Goal: Information Seeking & Learning: Check status

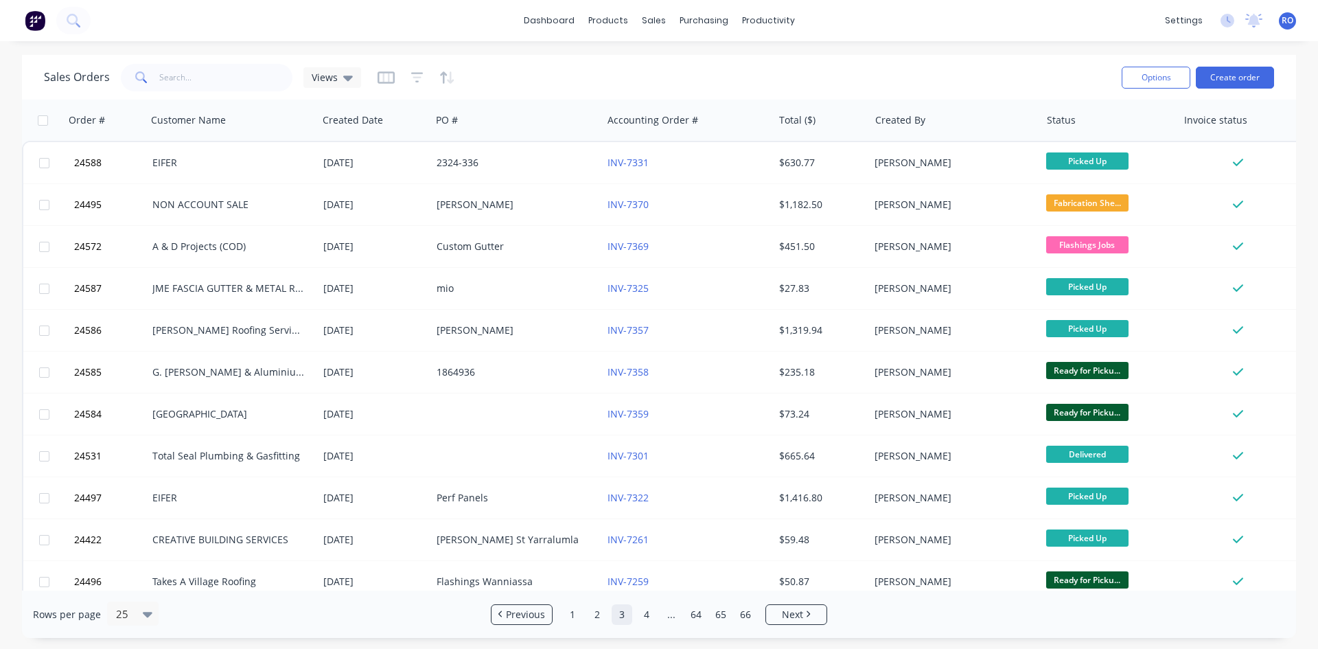
scroll to position [124, 0]
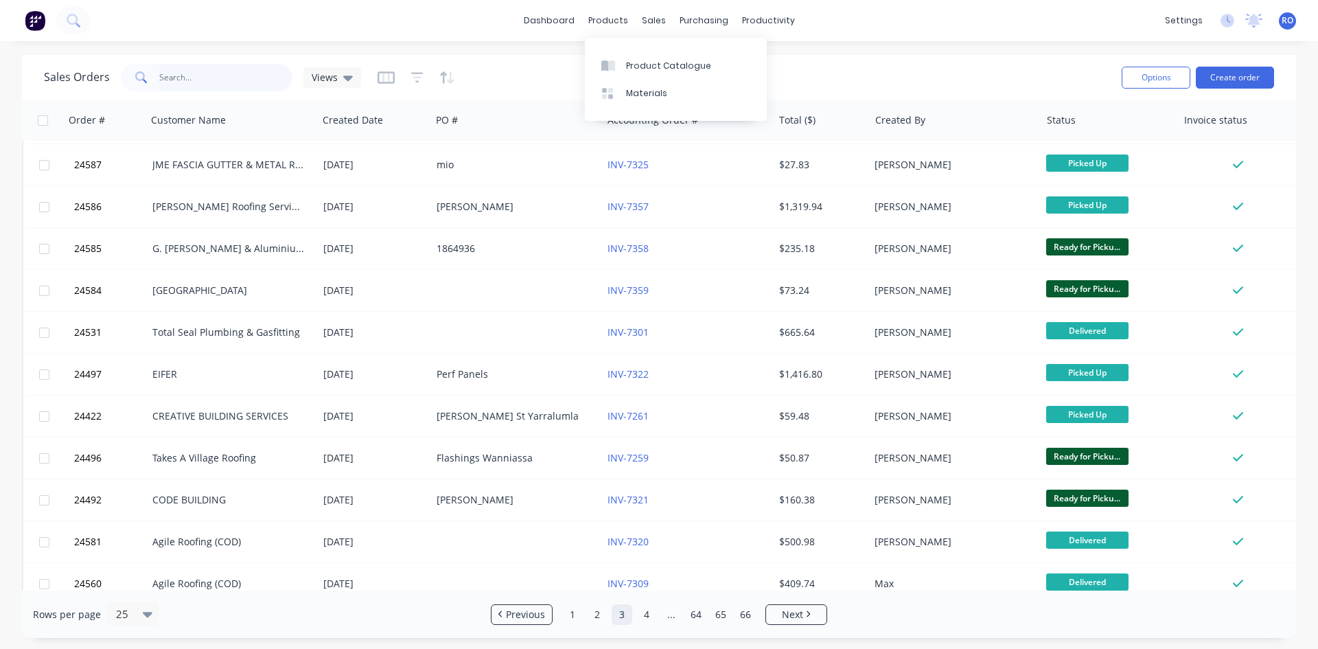
click at [195, 73] on input "text" at bounding box center [226, 77] width 134 height 27
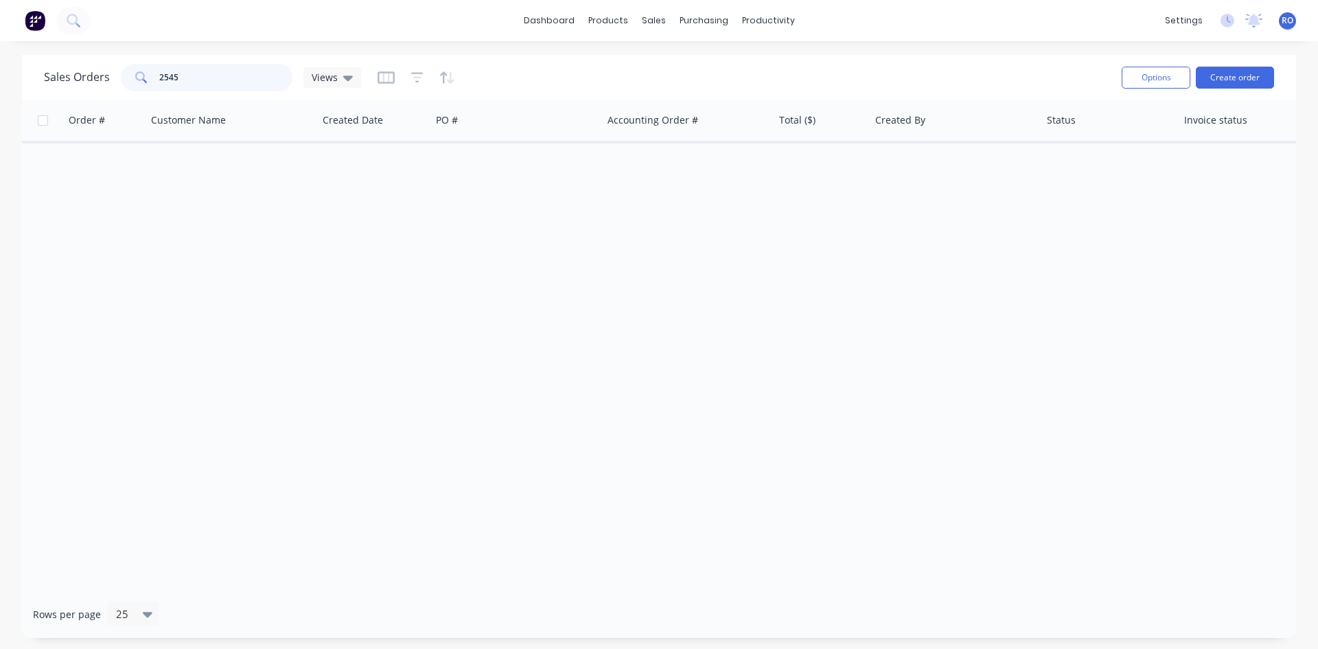
scroll to position [0, 0]
click at [650, 16] on div "sales" at bounding box center [654, 20] width 38 height 21
click at [712, 55] on link "Sales Orders" at bounding box center [726, 64] width 182 height 27
drag, startPoint x: 203, startPoint y: 75, endPoint x: 124, endPoint y: 75, distance: 78.9
click at [124, 75] on div "2545" at bounding box center [207, 77] width 172 height 27
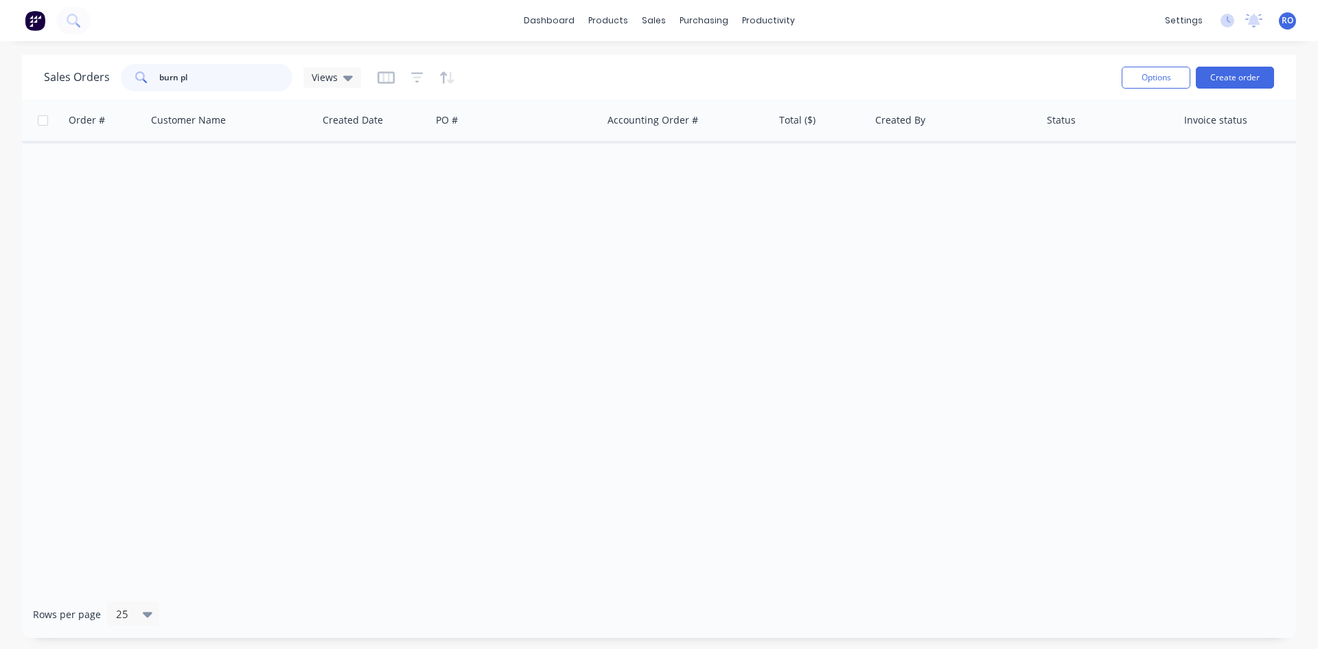
type input "burn pl"
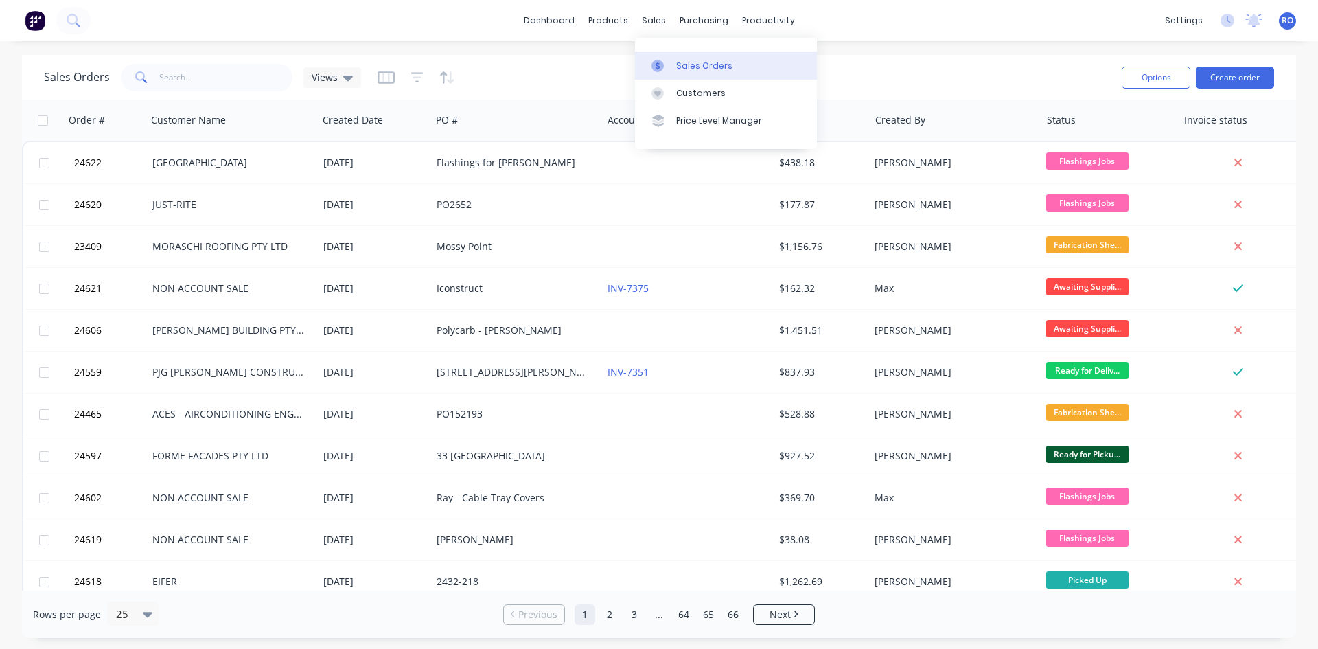
click at [687, 63] on div "Sales Orders" at bounding box center [704, 66] width 56 height 12
click at [170, 73] on input "text" at bounding box center [226, 77] width 134 height 27
type input "2545"
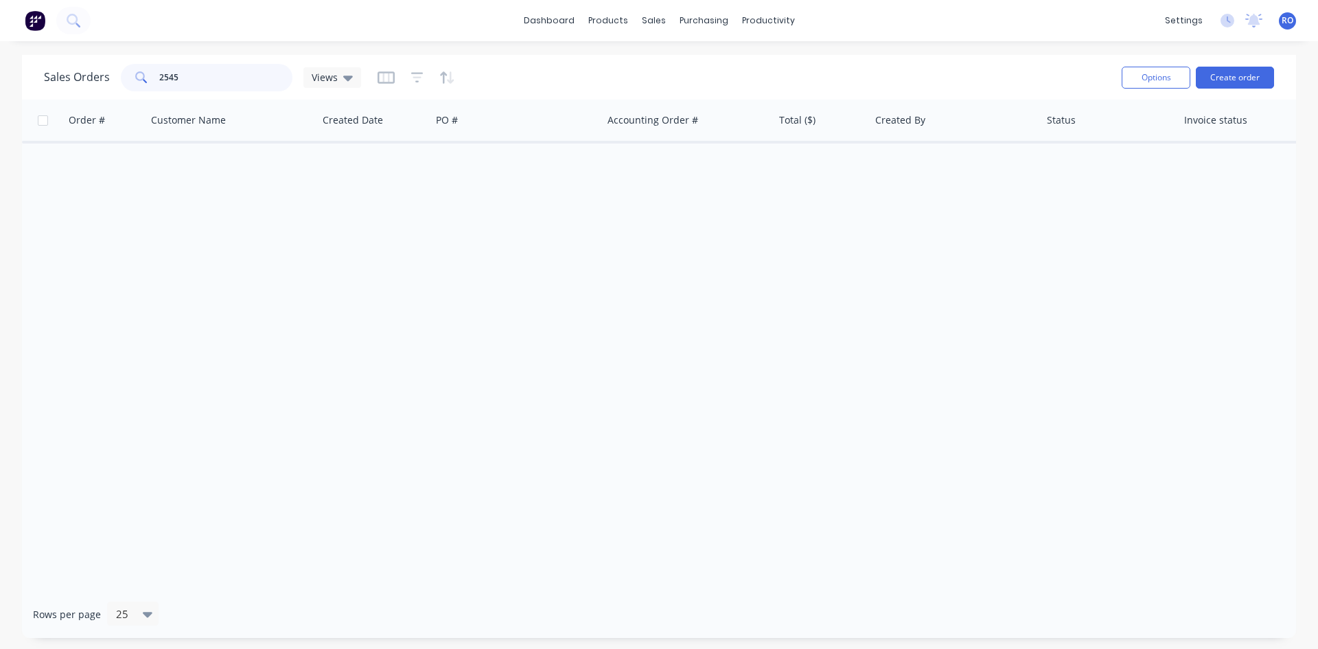
drag, startPoint x: 222, startPoint y: 84, endPoint x: 106, endPoint y: 89, distance: 116.8
click at [110, 86] on div "Sales Orders 2545 Views" at bounding box center [202, 77] width 317 height 27
drag, startPoint x: 224, startPoint y: 67, endPoint x: -27, endPoint y: 56, distance: 252.2
click at [0, 56] on html "dashboard products sales purchasing productivity dashboard products Product Cat…" at bounding box center [659, 324] width 1318 height 649
type input "[PERSON_NAME]"
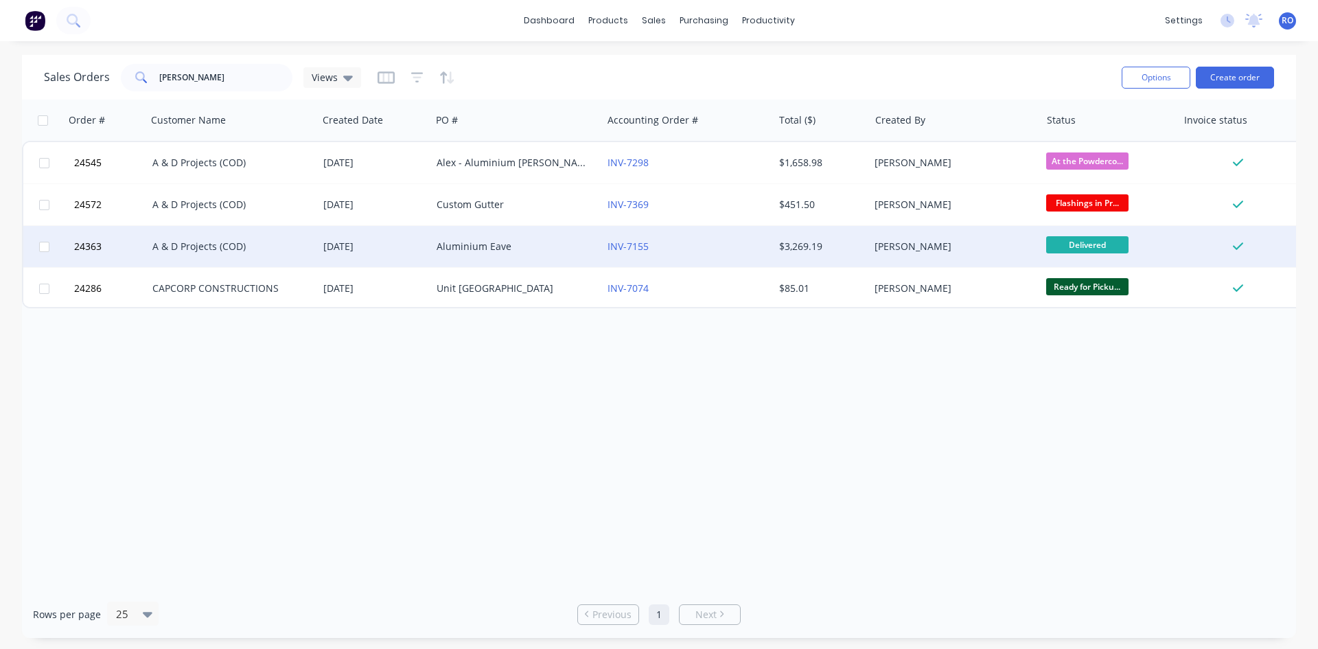
click at [350, 248] on div "[DATE]" at bounding box center [374, 247] width 102 height 14
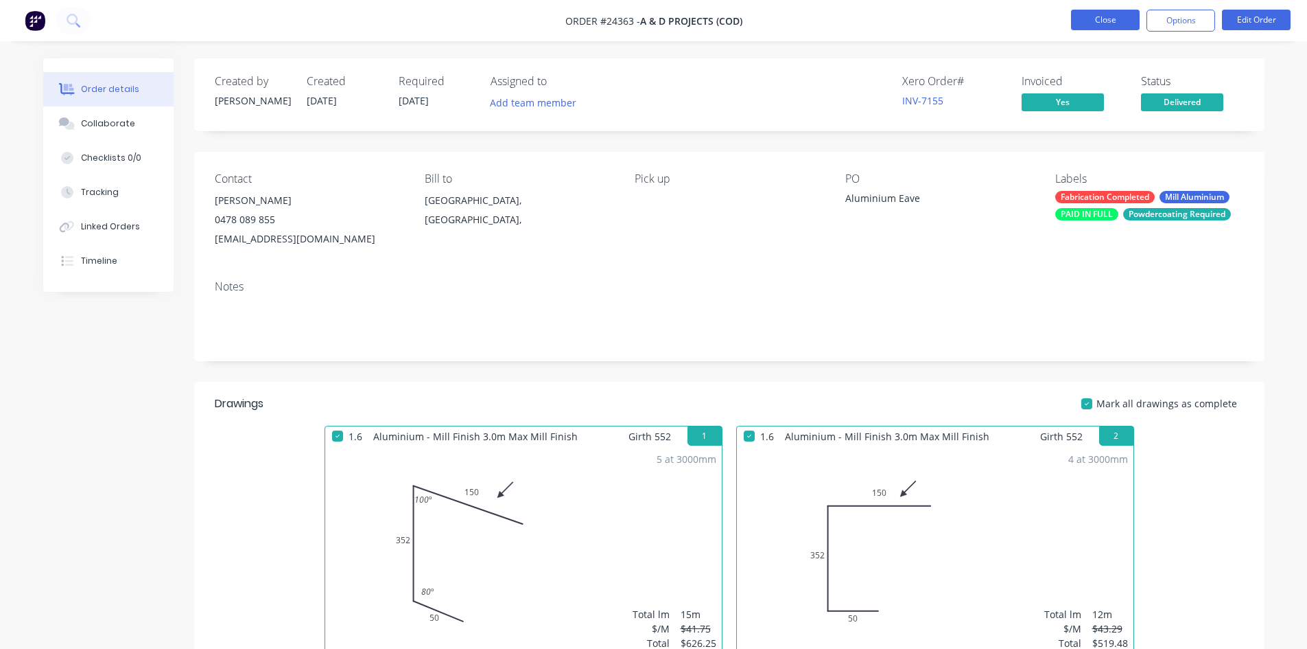
click at [1109, 16] on button "Close" at bounding box center [1105, 20] width 69 height 21
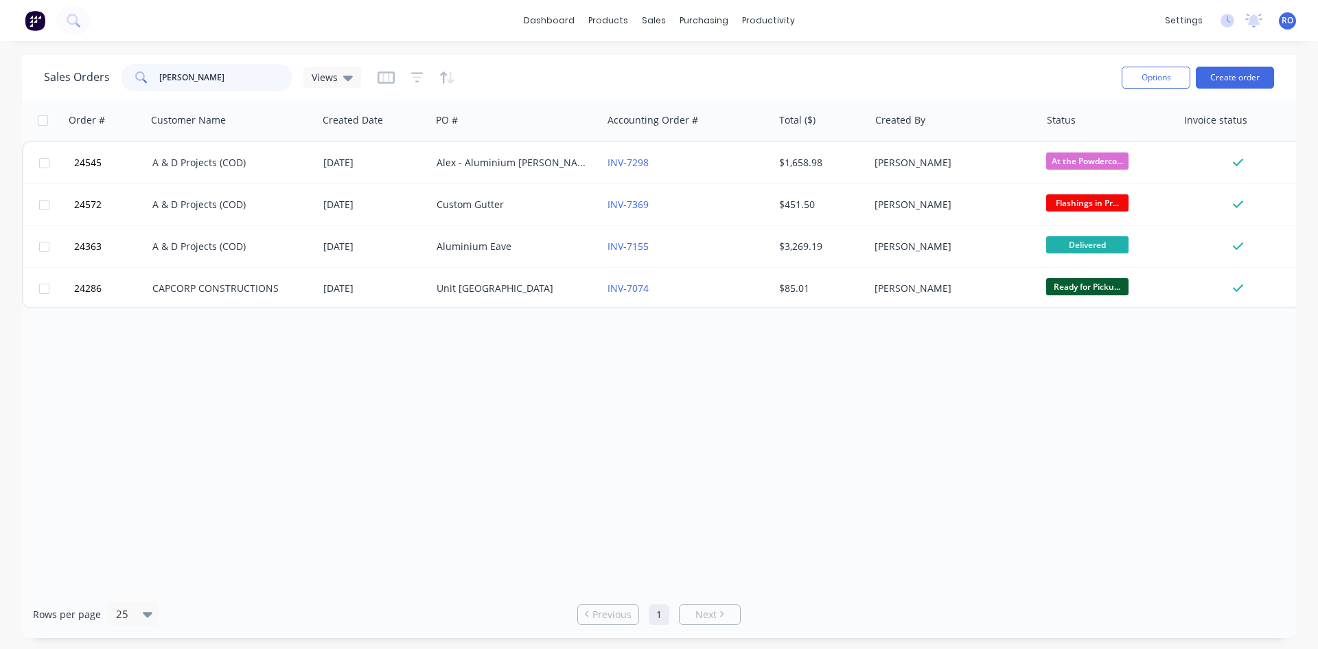
drag, startPoint x: 185, startPoint y: 79, endPoint x: 78, endPoint y: 71, distance: 108.0
click at [78, 71] on div "Sales Orders alex Views" at bounding box center [202, 77] width 317 height 27
click at [743, 62] on link "Sales Orders" at bounding box center [726, 64] width 182 height 27
click at [724, 67] on div "Sales Orders" at bounding box center [704, 66] width 56 height 12
click at [699, 58] on link "Sales Orders" at bounding box center [726, 64] width 182 height 27
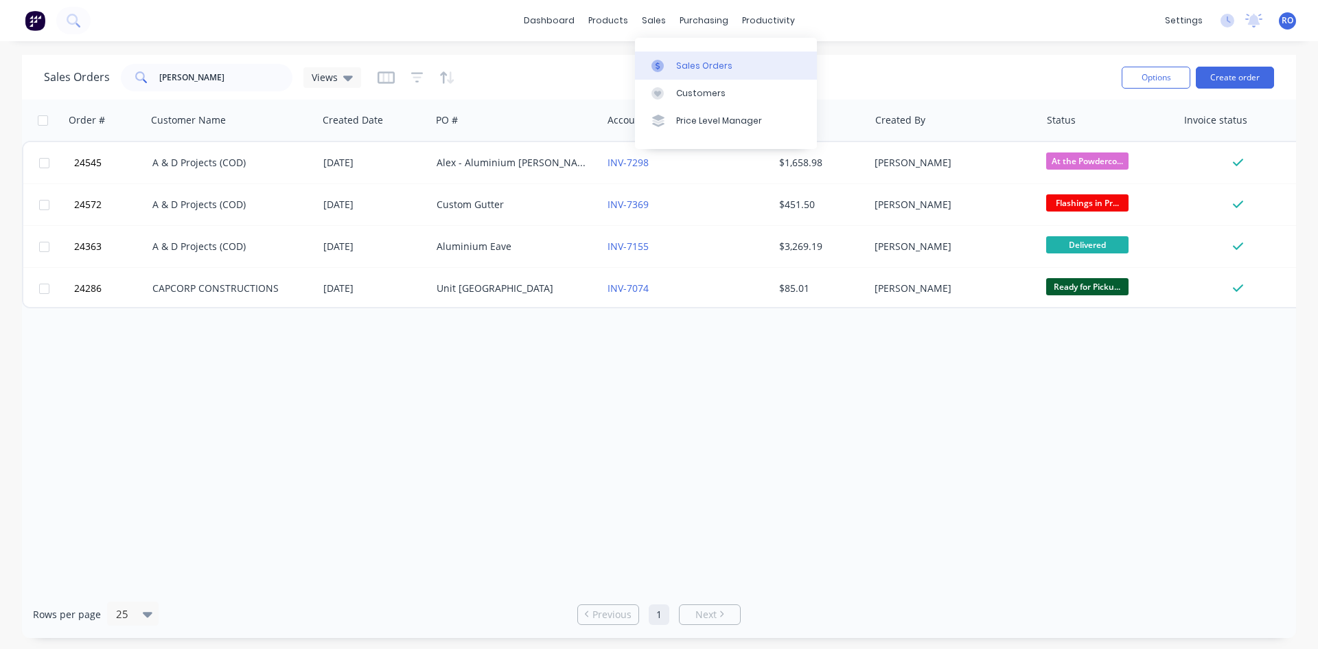
click at [699, 60] on div "Sales Orders" at bounding box center [704, 66] width 56 height 12
click at [189, 78] on input "[PERSON_NAME]" at bounding box center [226, 77] width 134 height 27
drag, startPoint x: 185, startPoint y: 77, endPoint x: 118, endPoint y: 79, distance: 67.3
click at [118, 79] on div "Sales Orders alex Views" at bounding box center [202, 77] width 317 height 27
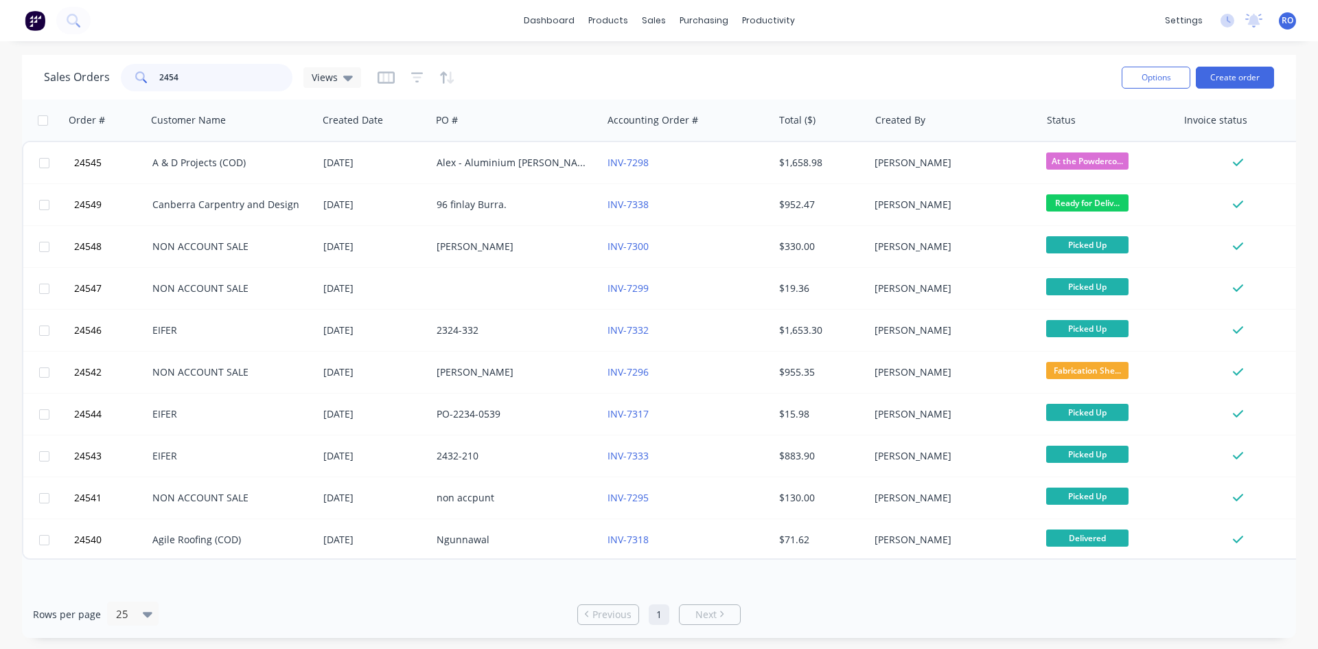
click at [209, 73] on input "2454" at bounding box center [226, 77] width 134 height 27
drag, startPoint x: 167, startPoint y: 78, endPoint x: 81, endPoint y: 71, distance: 86.7
click at [81, 71] on div "Sales Orders 2454 Views" at bounding box center [202, 77] width 317 height 27
type input "7545"
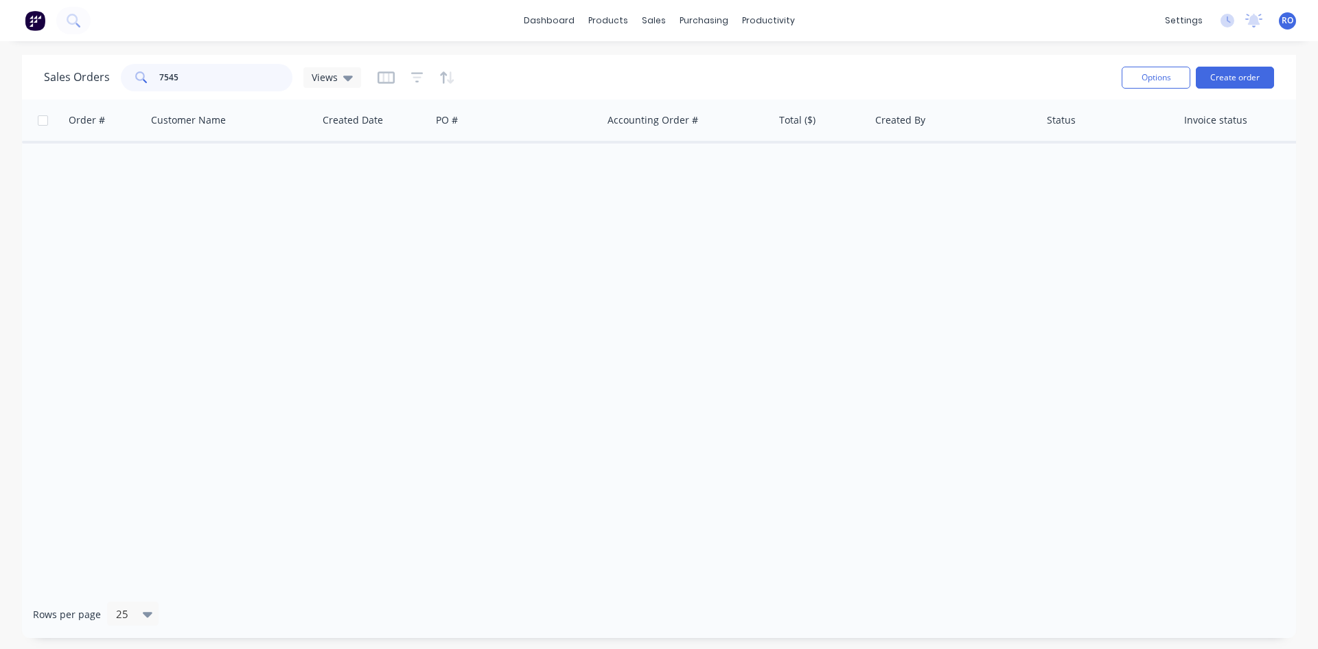
drag, startPoint x: 211, startPoint y: 83, endPoint x: 91, endPoint y: 80, distance: 120.1
click at [91, 80] on div "Sales Orders 7545 Views" at bounding box center [202, 77] width 317 height 27
click at [58, 207] on div "Order # Customer Name Created Date PO # Accounting Order # Total ($) Created By…" at bounding box center [659, 345] width 1274 height 491
drag, startPoint x: 228, startPoint y: 71, endPoint x: 26, endPoint y: 75, distance: 201.8
click at [26, 75] on div "Sales Orders [PERSON_NAME] Views Options Create order" at bounding box center [659, 77] width 1274 height 45
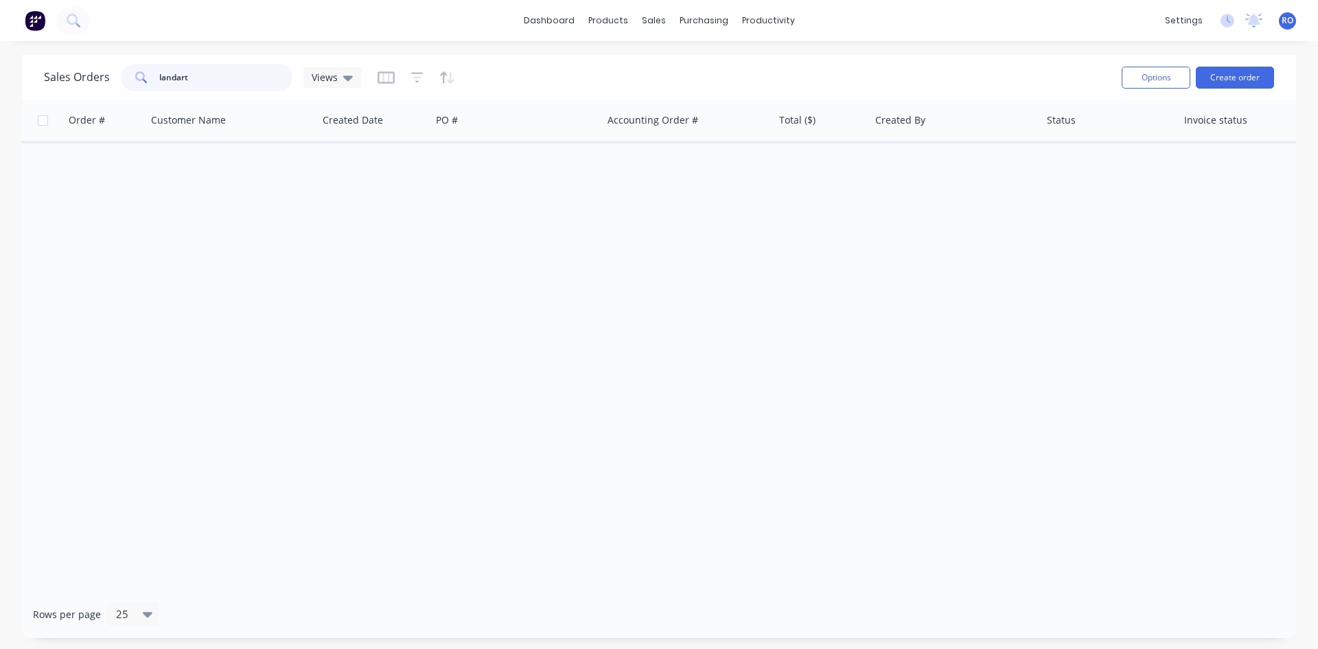
type input "landart"
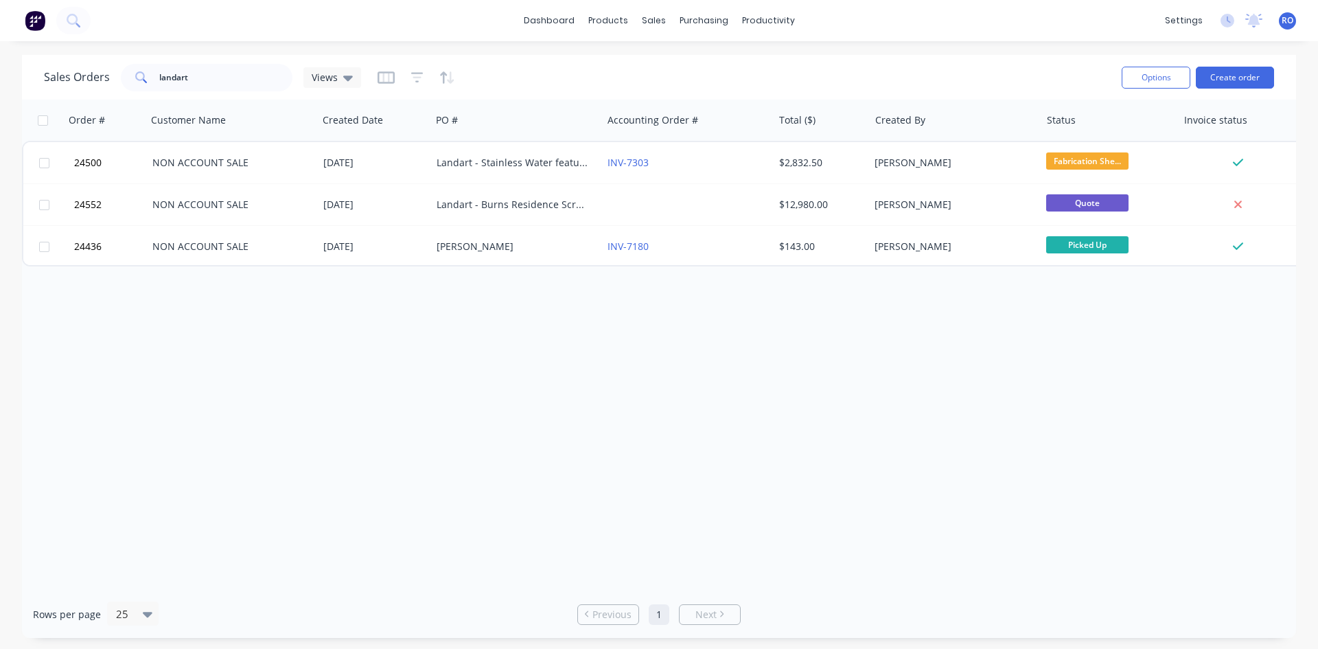
click at [575, 170] on div "Landart - Stainless Water feature" at bounding box center [516, 162] width 171 height 41
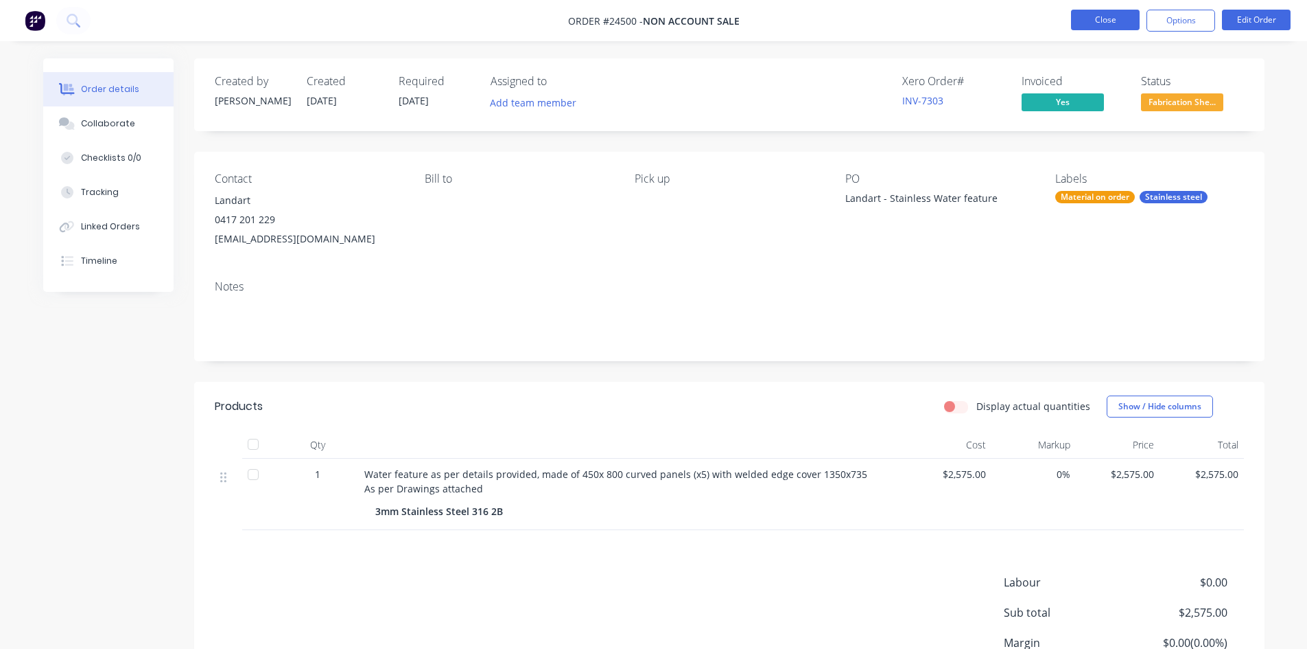
click at [1098, 15] on button "Close" at bounding box center [1105, 20] width 69 height 21
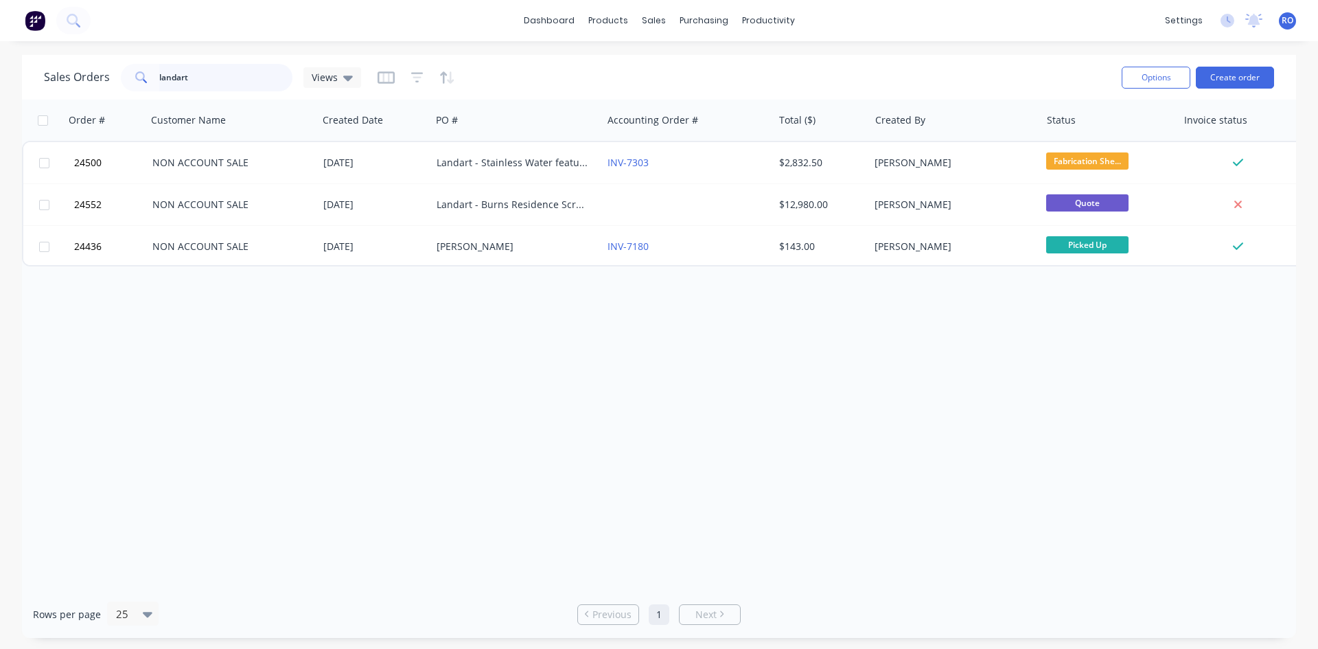
click at [200, 80] on input "landart" at bounding box center [226, 77] width 134 height 27
drag, startPoint x: 200, startPoint y: 80, endPoint x: 147, endPoint y: 80, distance: 52.8
click at [147, 80] on div "landart" at bounding box center [207, 77] width 172 height 27
click at [190, 78] on input "landart" at bounding box center [226, 77] width 134 height 27
click at [176, 86] on input "landart" at bounding box center [226, 77] width 134 height 27
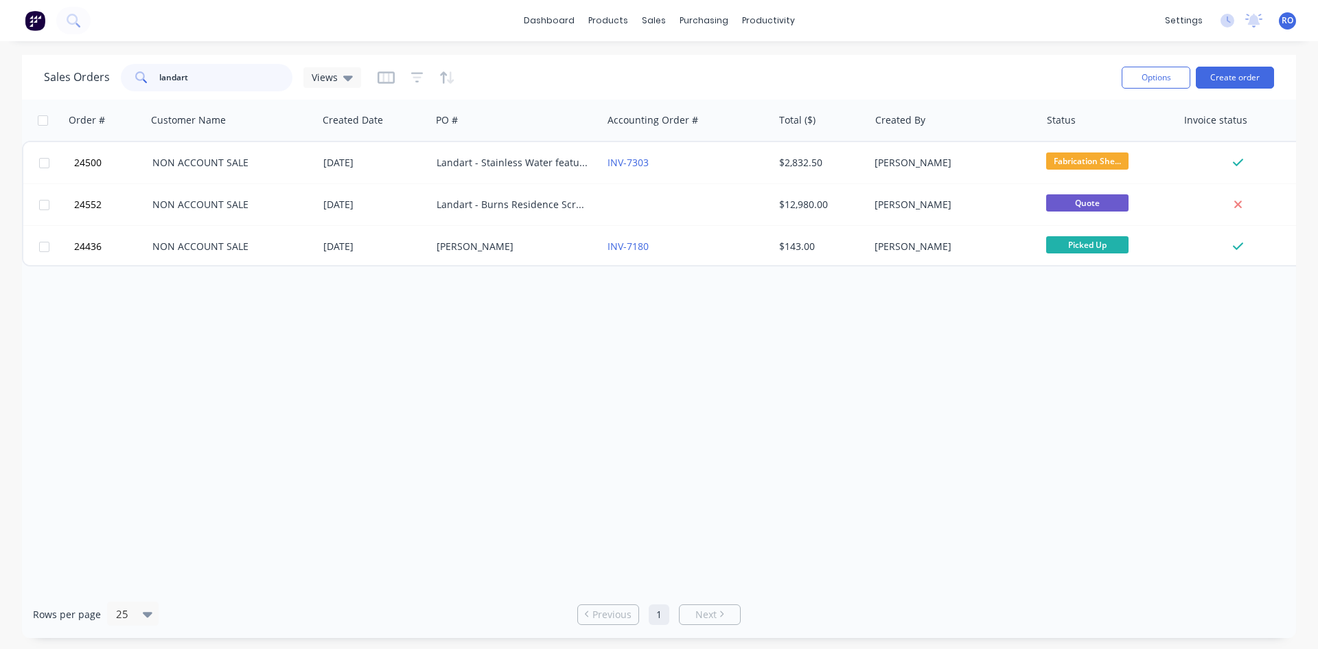
drag, startPoint x: 198, startPoint y: 78, endPoint x: 102, endPoint y: 78, distance: 96.1
click at [102, 78] on div "Sales Orders landart Views" at bounding box center [202, 77] width 317 height 27
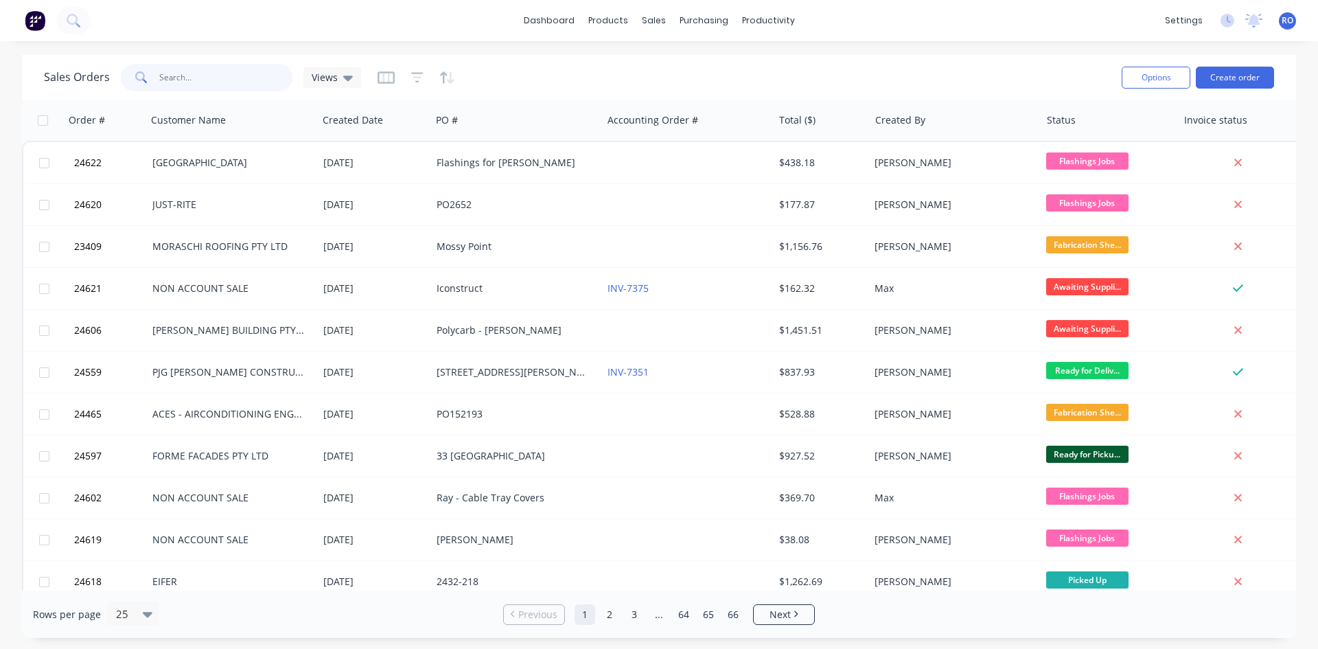
click at [225, 82] on input "text" at bounding box center [226, 77] width 134 height 27
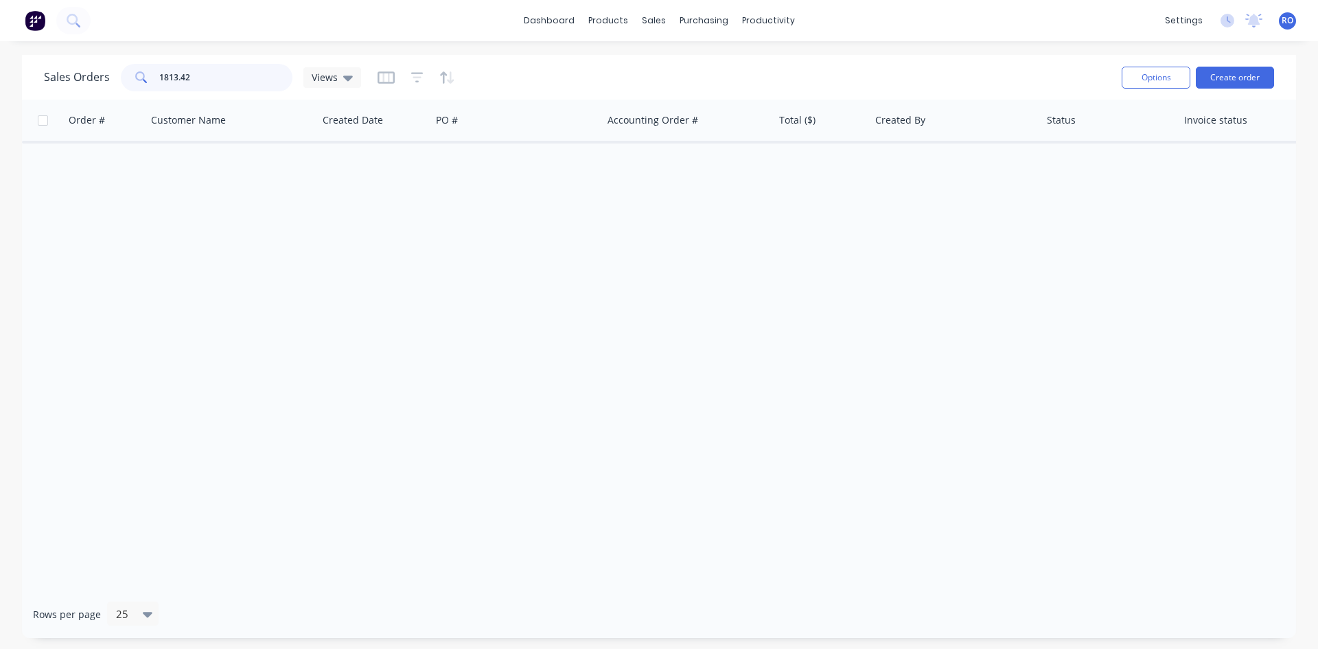
click at [159, 77] on input "1813.42" at bounding box center [226, 77] width 134 height 27
type input "$1813.42"
drag, startPoint x: 213, startPoint y: 73, endPoint x: 102, endPoint y: 73, distance: 111.2
click at [102, 73] on div "Sales Orders $1813.42 Views" at bounding box center [202, 77] width 317 height 27
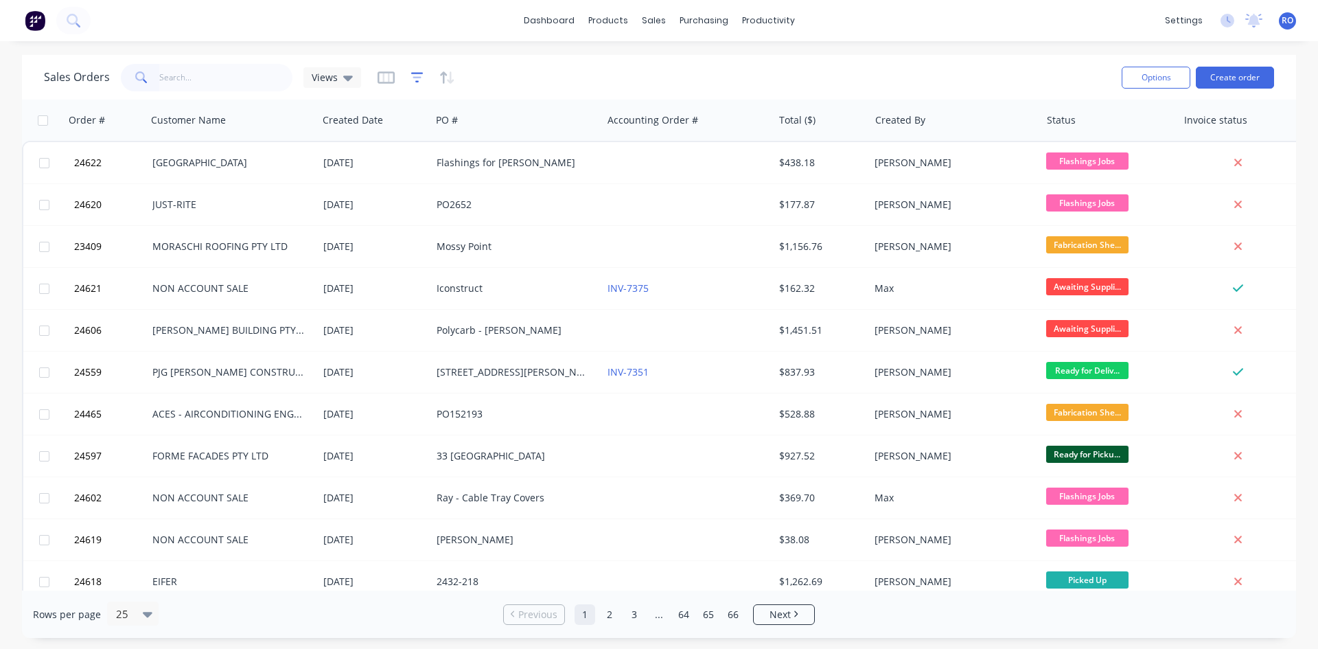
click at [420, 80] on icon "button" at bounding box center [417, 78] width 12 height 14
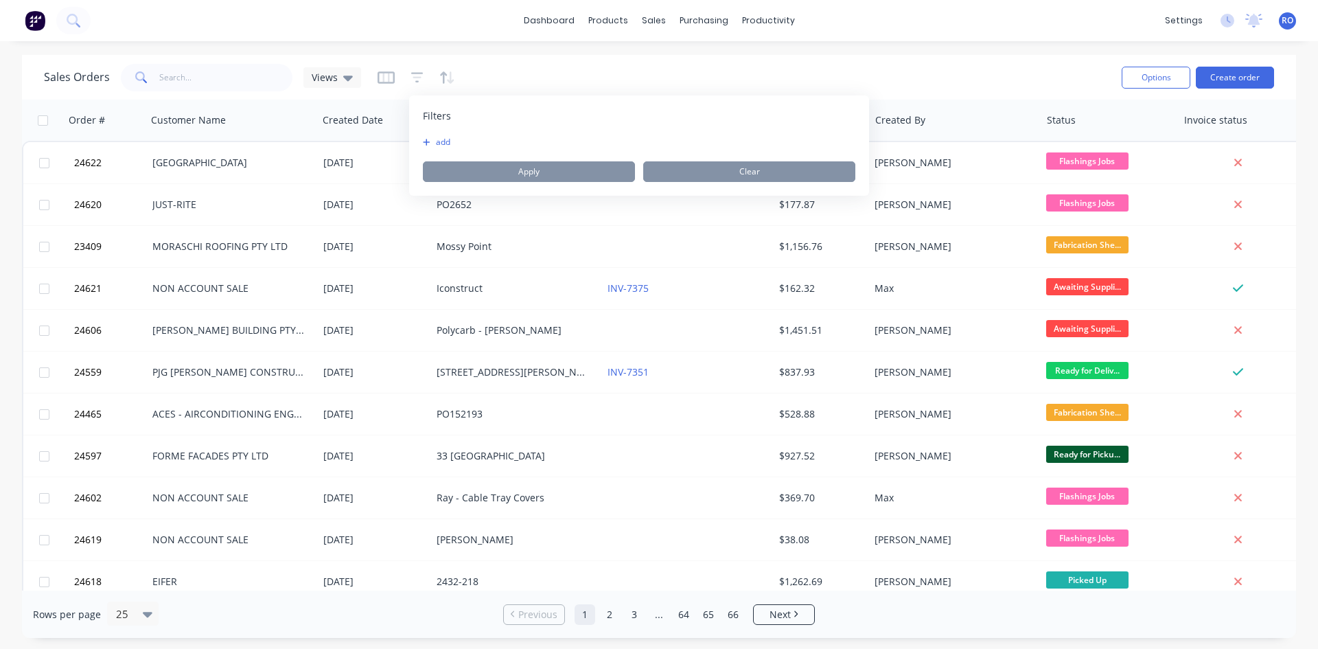
click at [432, 142] on button "add" at bounding box center [440, 142] width 34 height 11
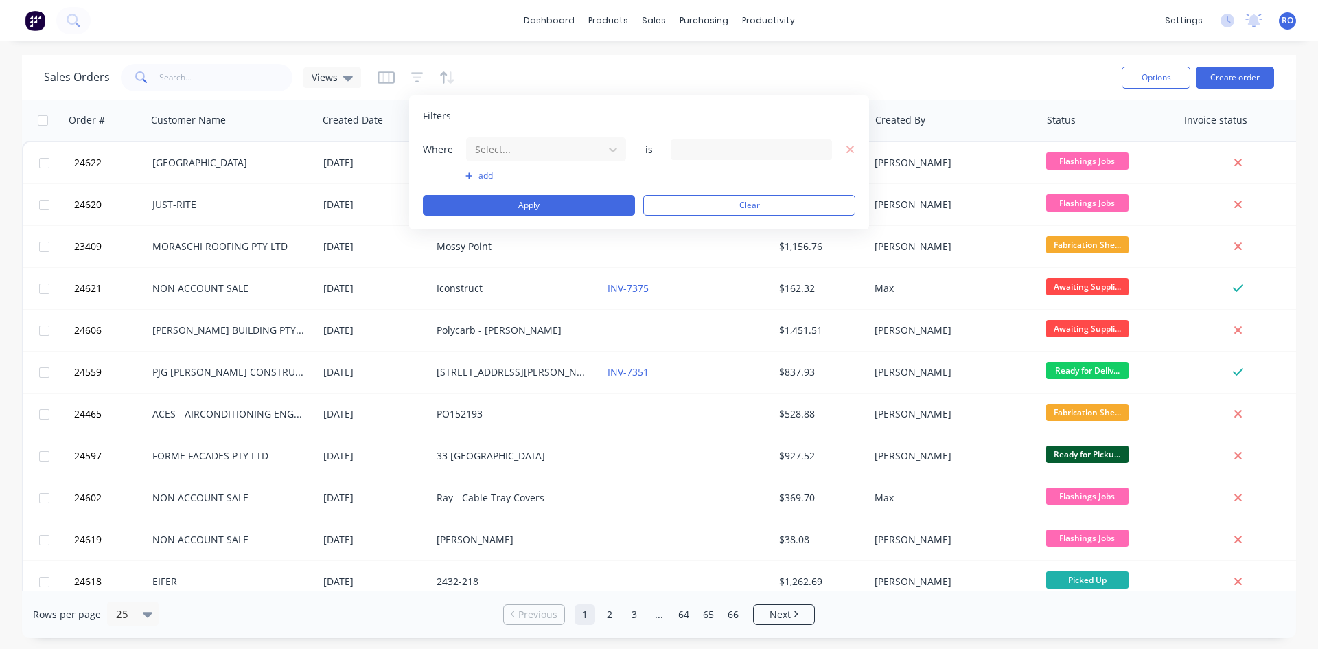
click at [713, 146] on div at bounding box center [751, 149] width 161 height 21
click at [613, 139] on div at bounding box center [613, 149] width 25 height 25
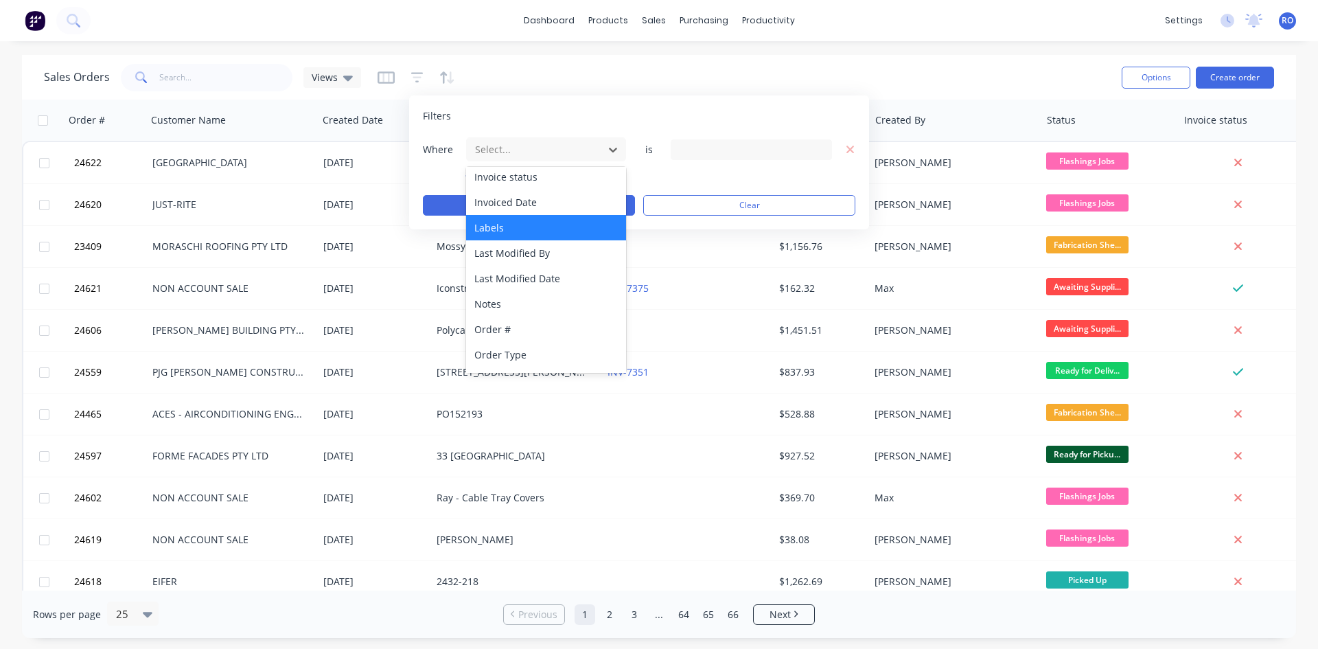
scroll to position [333, 0]
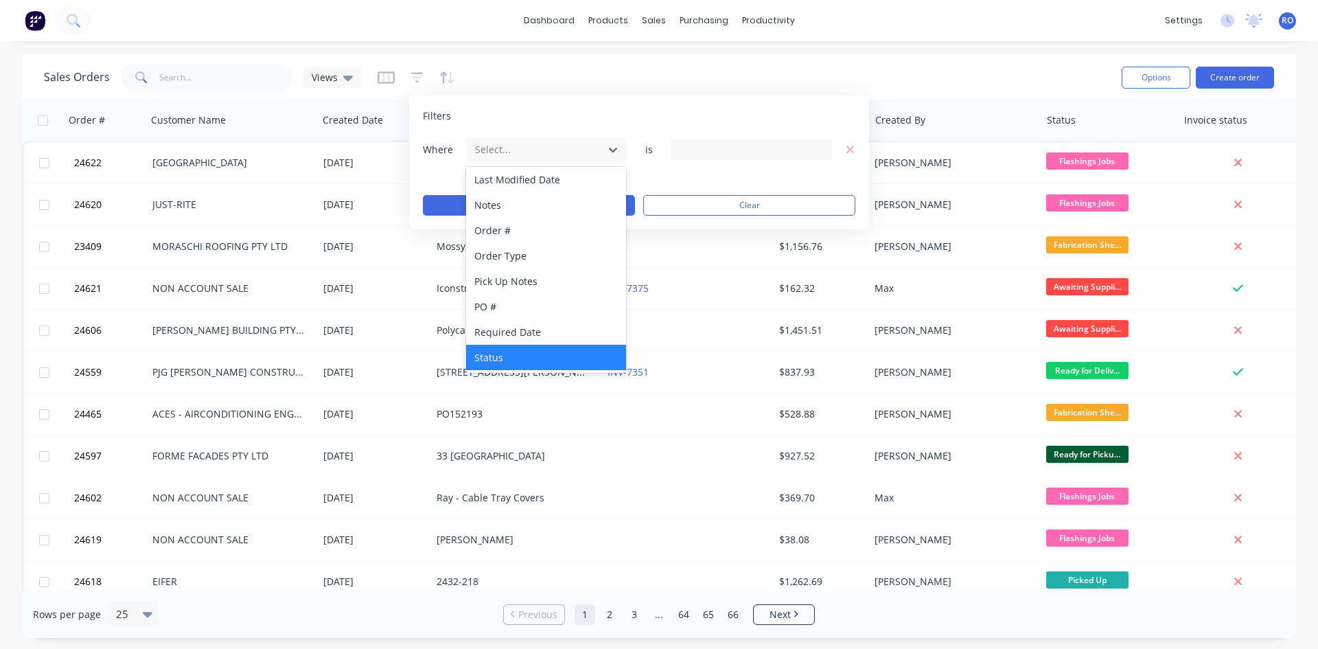
click at [522, 348] on div "Status" at bounding box center [546, 357] width 160 height 25
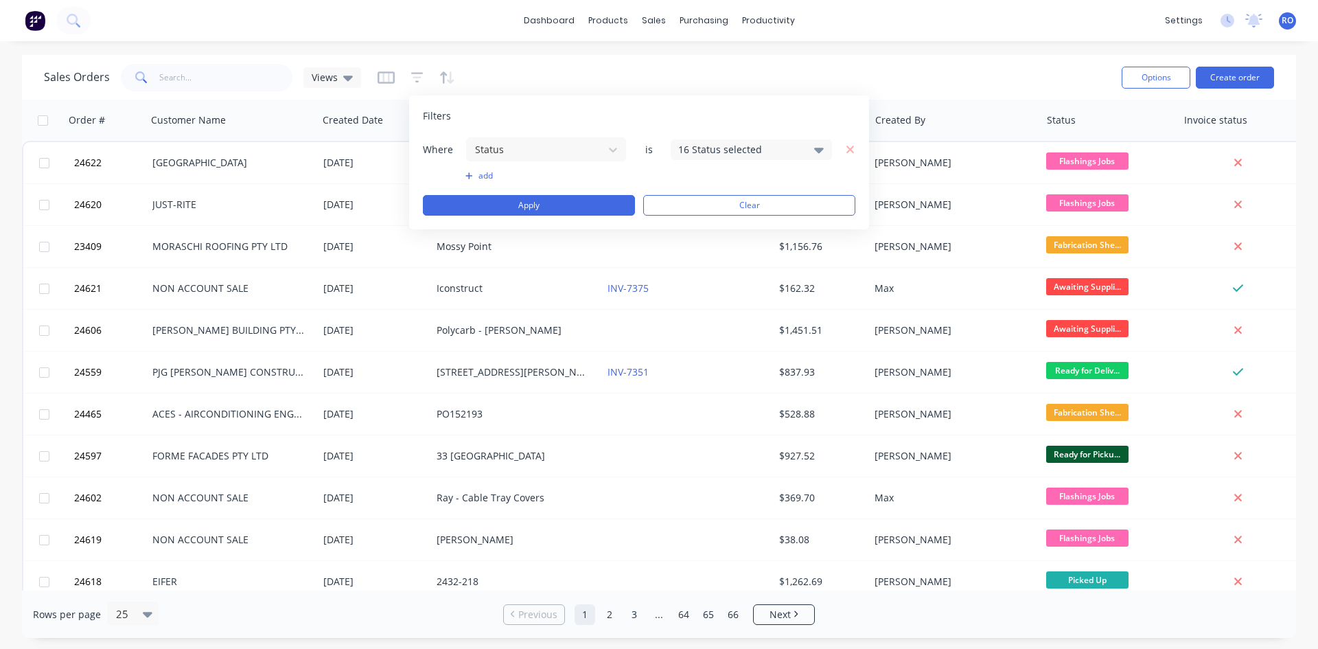
click at [749, 144] on div "16 Status selected" at bounding box center [740, 149] width 124 height 14
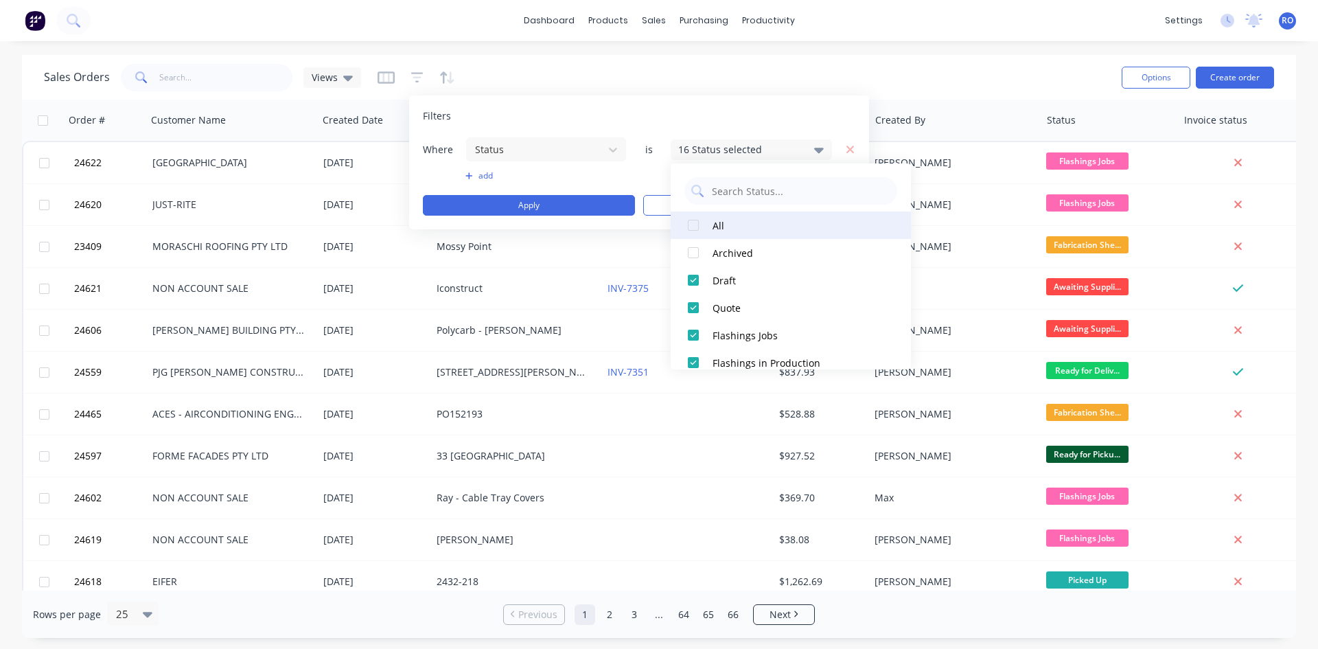
click at [694, 226] on div at bounding box center [692, 224] width 27 height 27
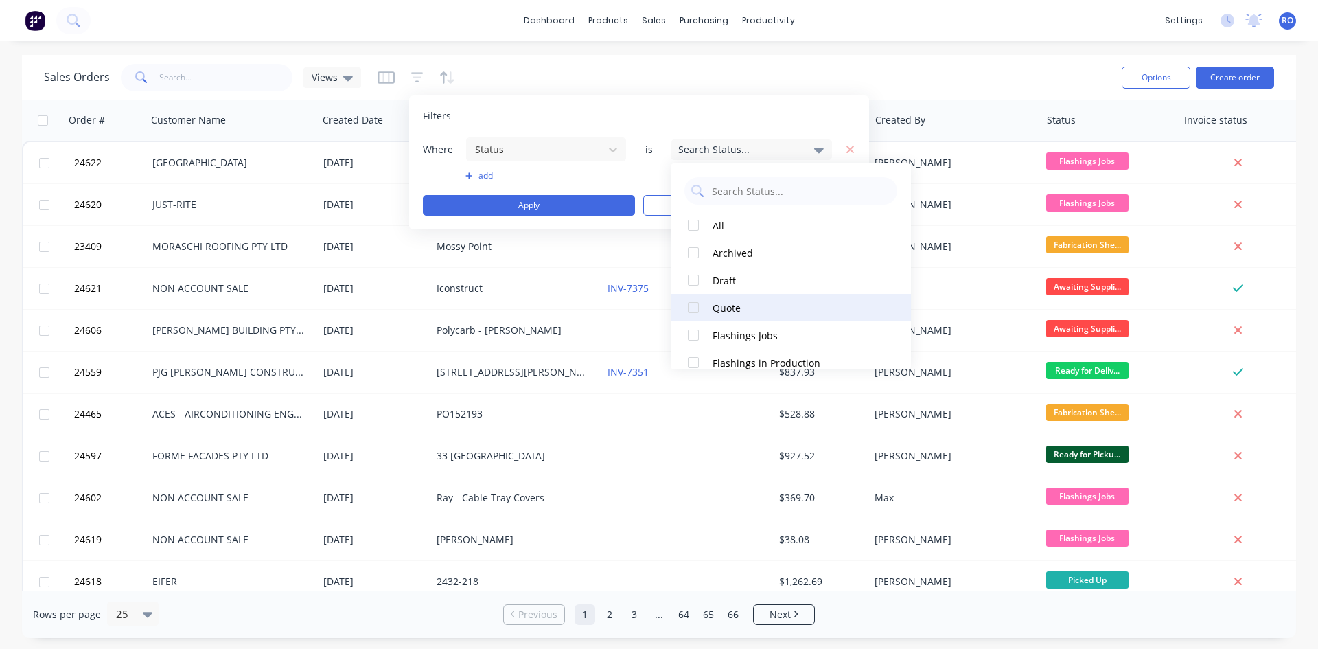
click at [689, 308] on div at bounding box center [692, 307] width 27 height 27
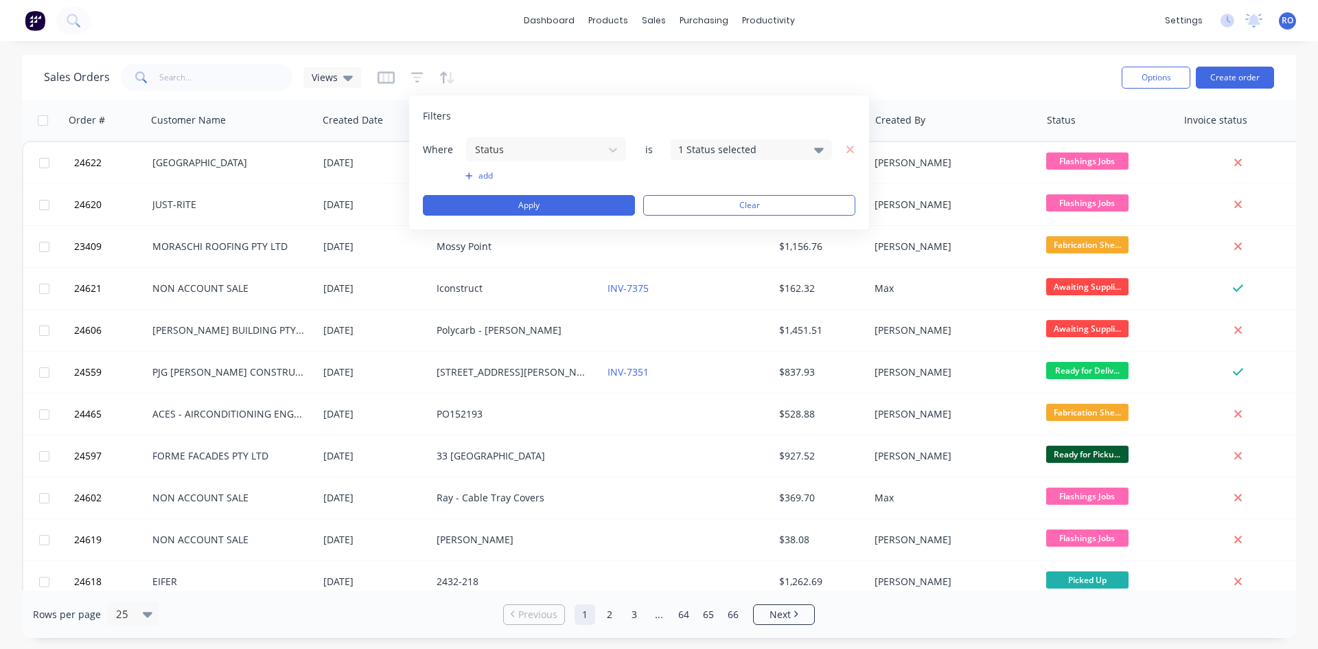
click at [592, 194] on div "Where Status is 1 Status selected add Apply Clear" at bounding box center [639, 176] width 432 height 79
click at [592, 199] on button "Apply" at bounding box center [529, 205] width 212 height 21
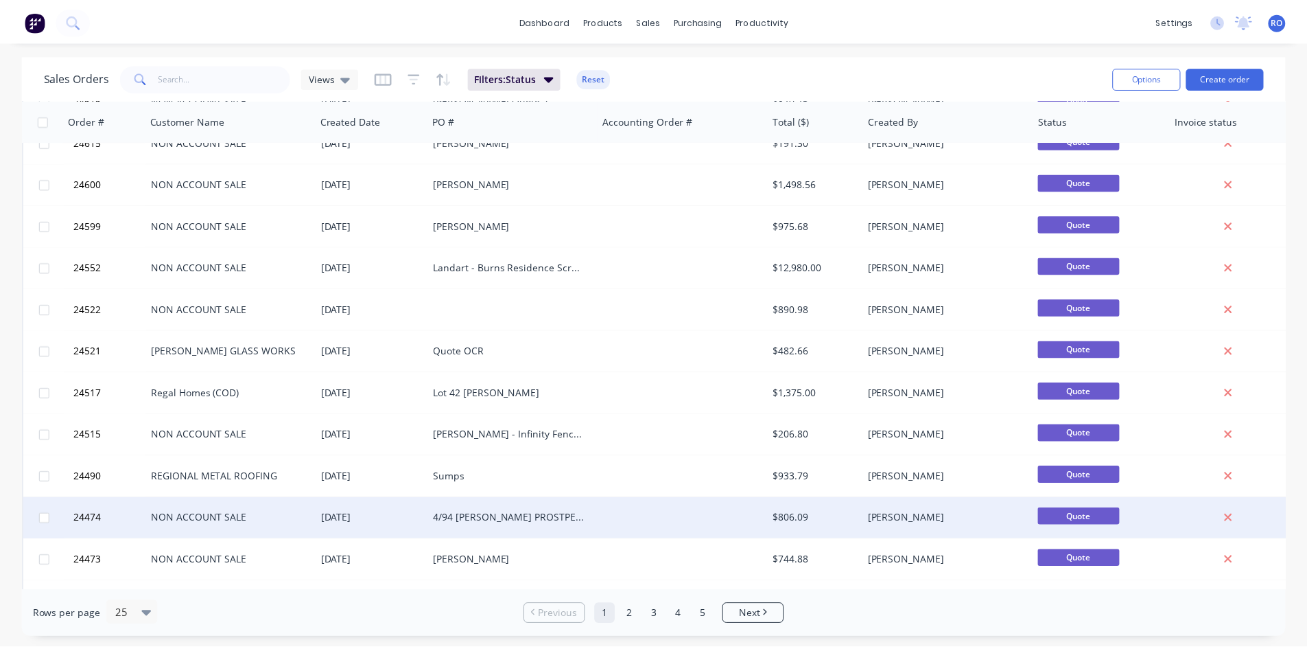
scroll to position [0, 0]
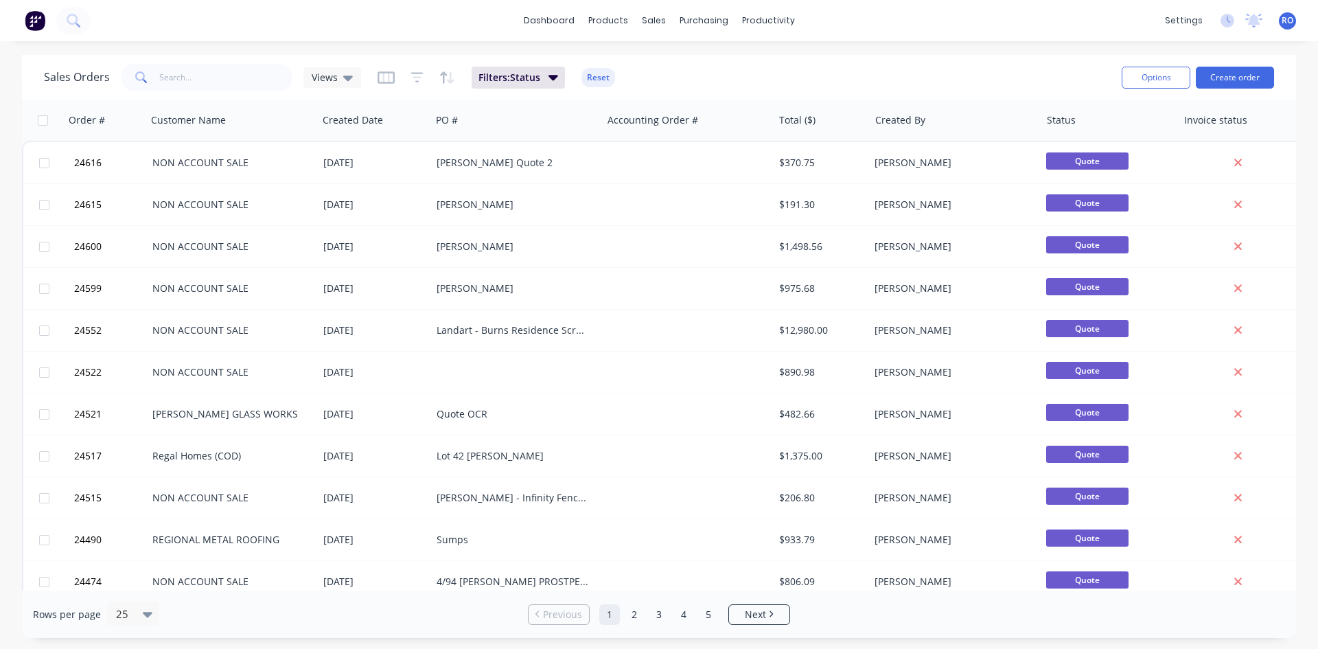
click at [15, 140] on div "Sales Orders Views Filters: Status Reset Options Create order Order # Customer …" at bounding box center [659, 346] width 1318 height 583
click at [226, 74] on input "text" at bounding box center [226, 77] width 134 height 27
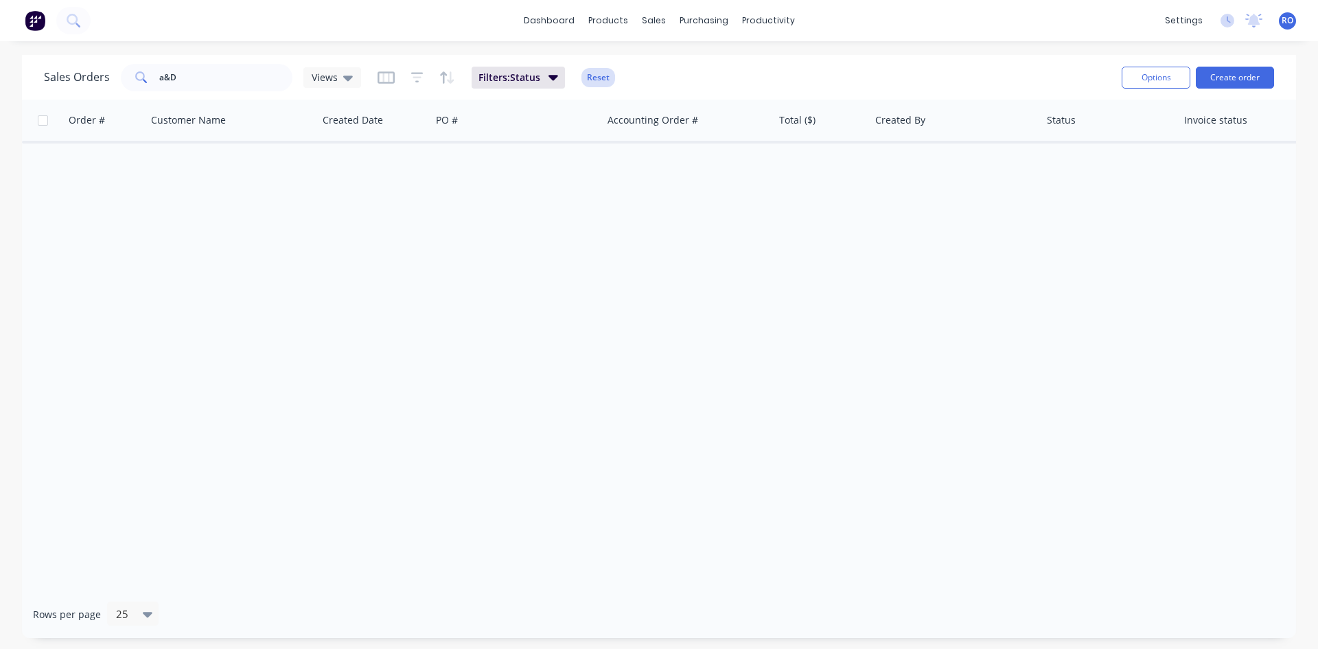
click at [595, 78] on button "Reset" at bounding box center [598, 77] width 34 height 19
click at [205, 75] on input "a&D" at bounding box center [226, 77] width 134 height 27
type input "a & D"
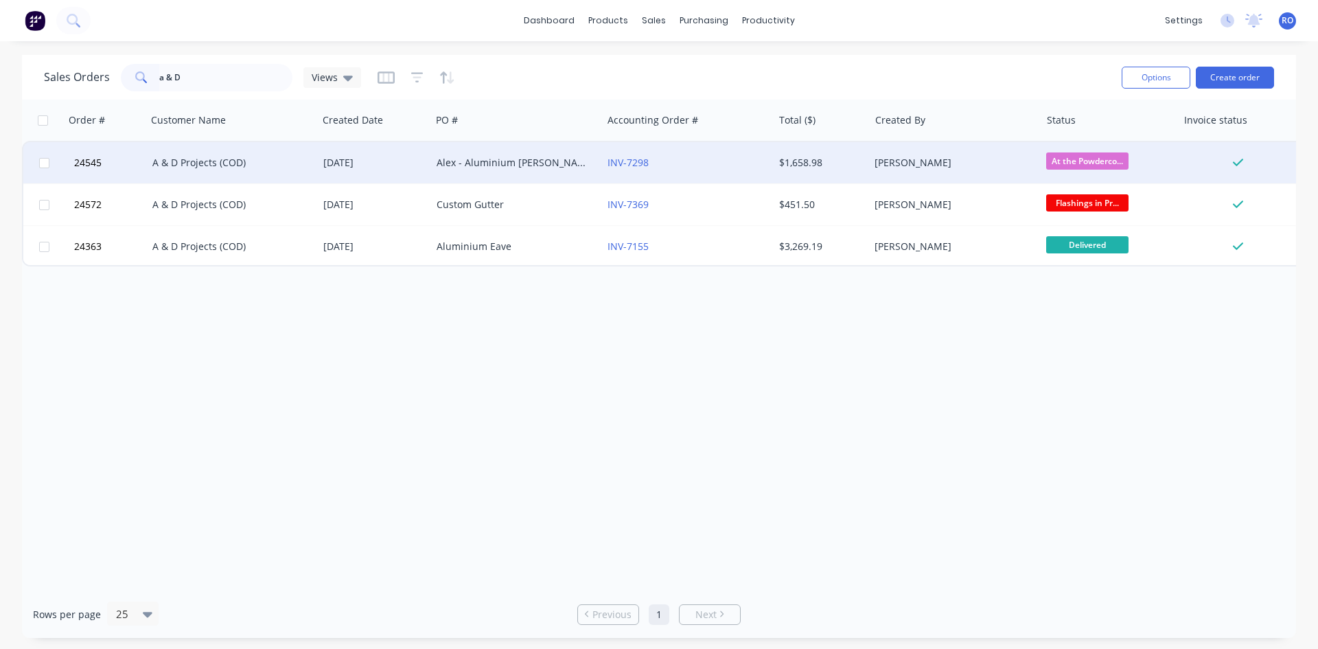
click at [652, 176] on div "INV-7298" at bounding box center [687, 162] width 171 height 41
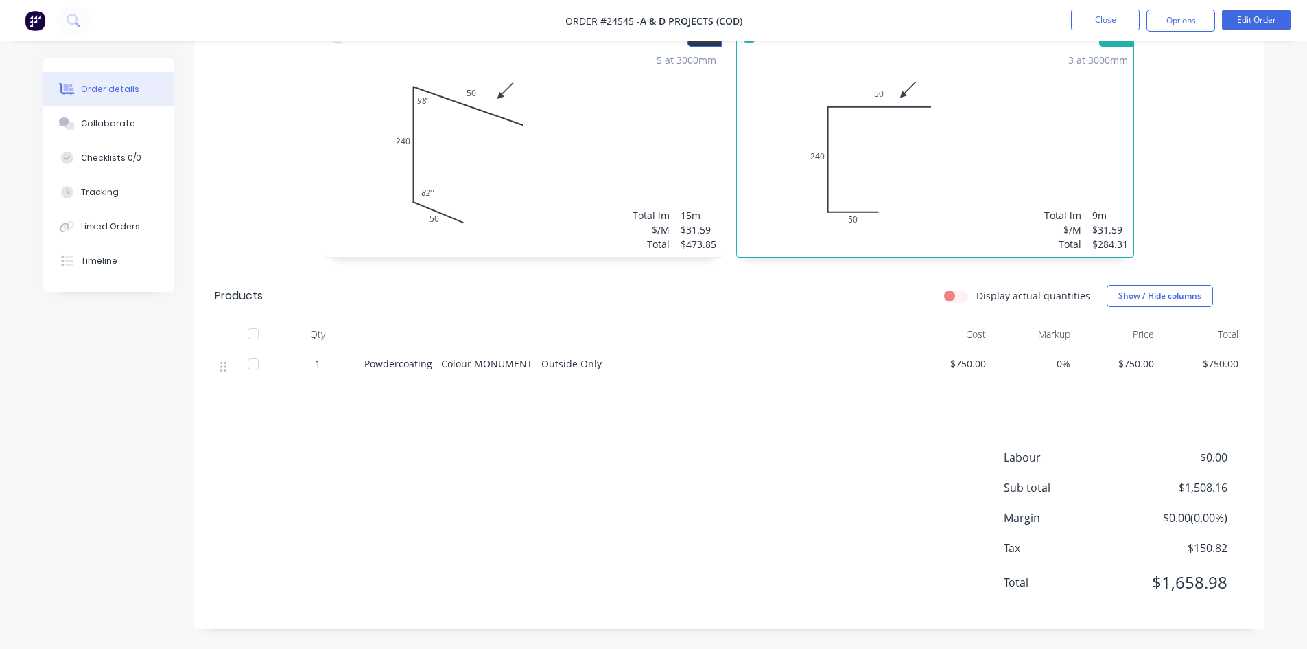
scroll to position [399, 0]
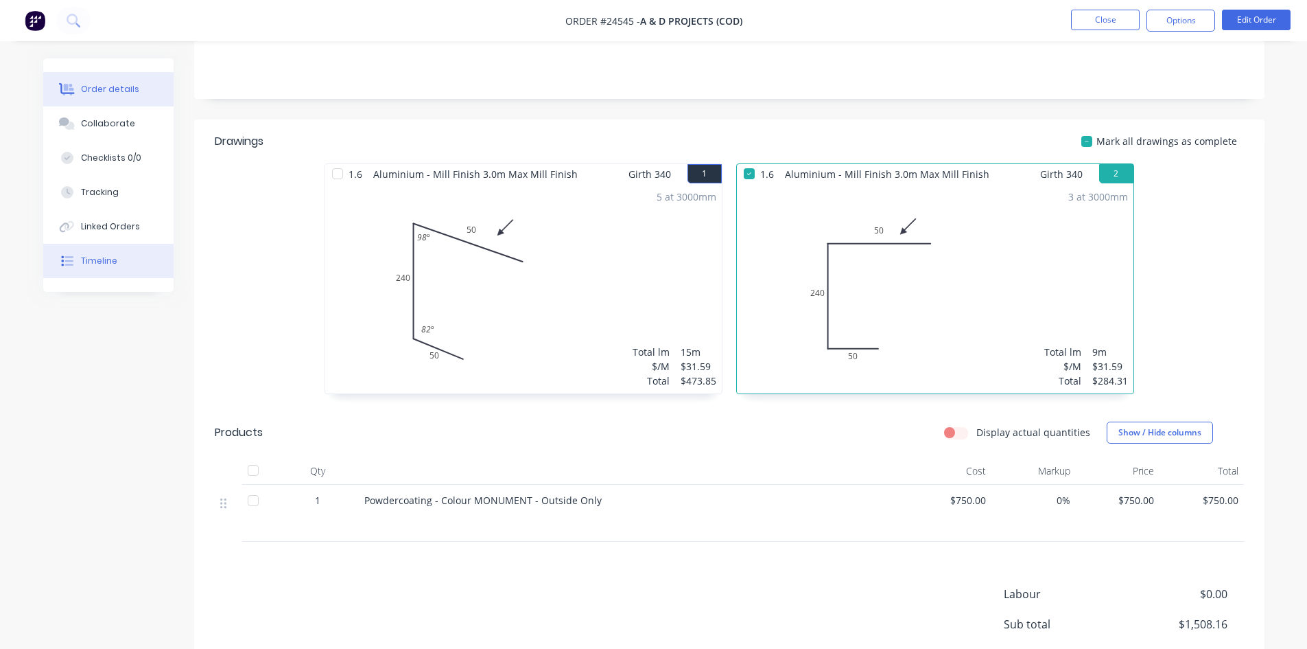
click at [97, 262] on div "Timeline" at bounding box center [99, 261] width 36 height 12
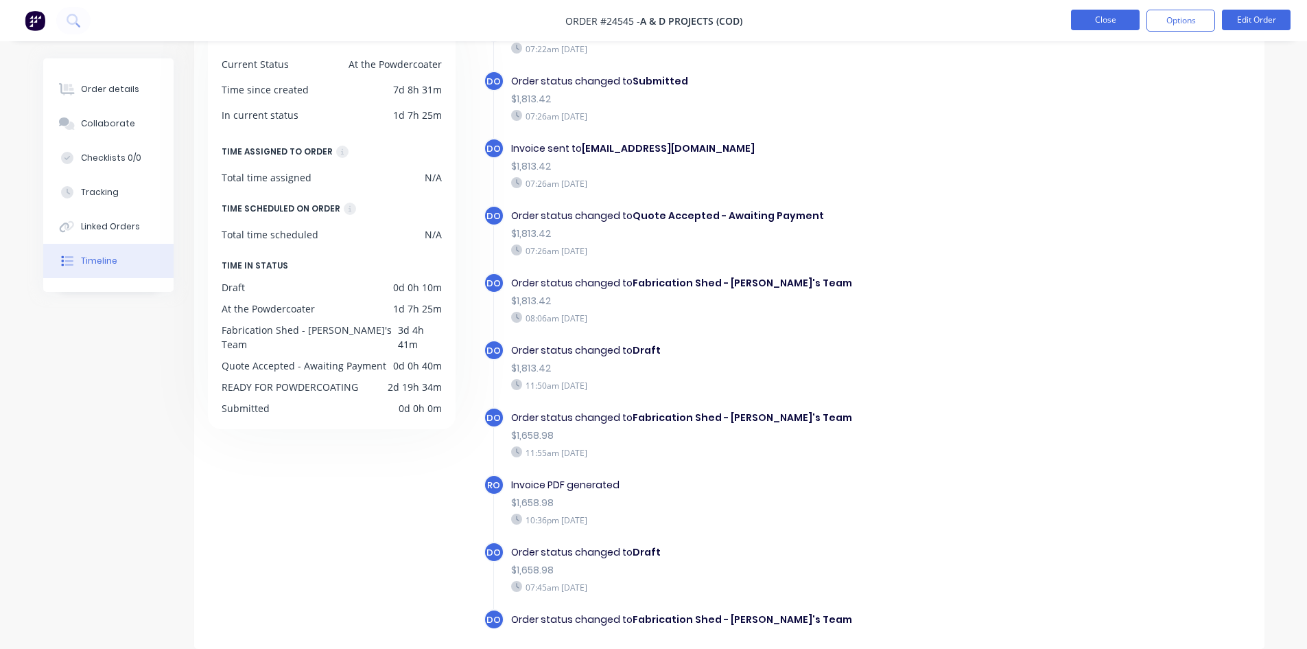
click at [1128, 29] on button "Close" at bounding box center [1105, 20] width 69 height 21
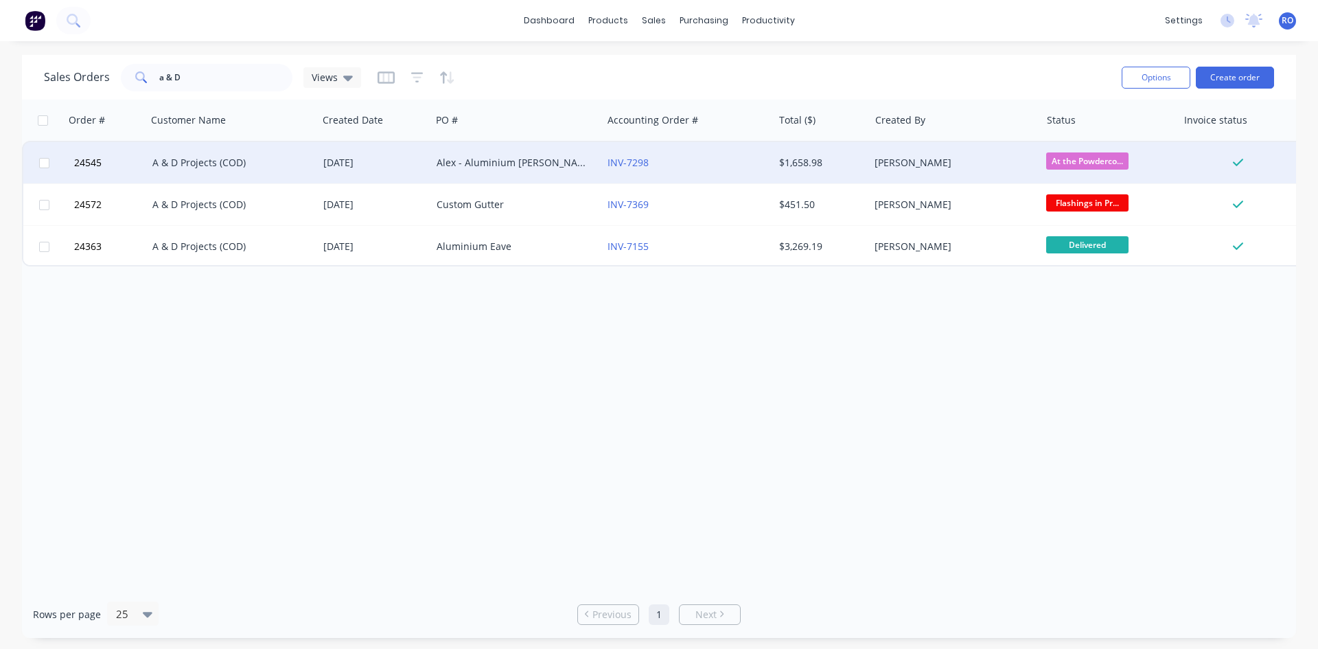
click at [817, 157] on div "$1,658.98" at bounding box center [819, 163] width 80 height 14
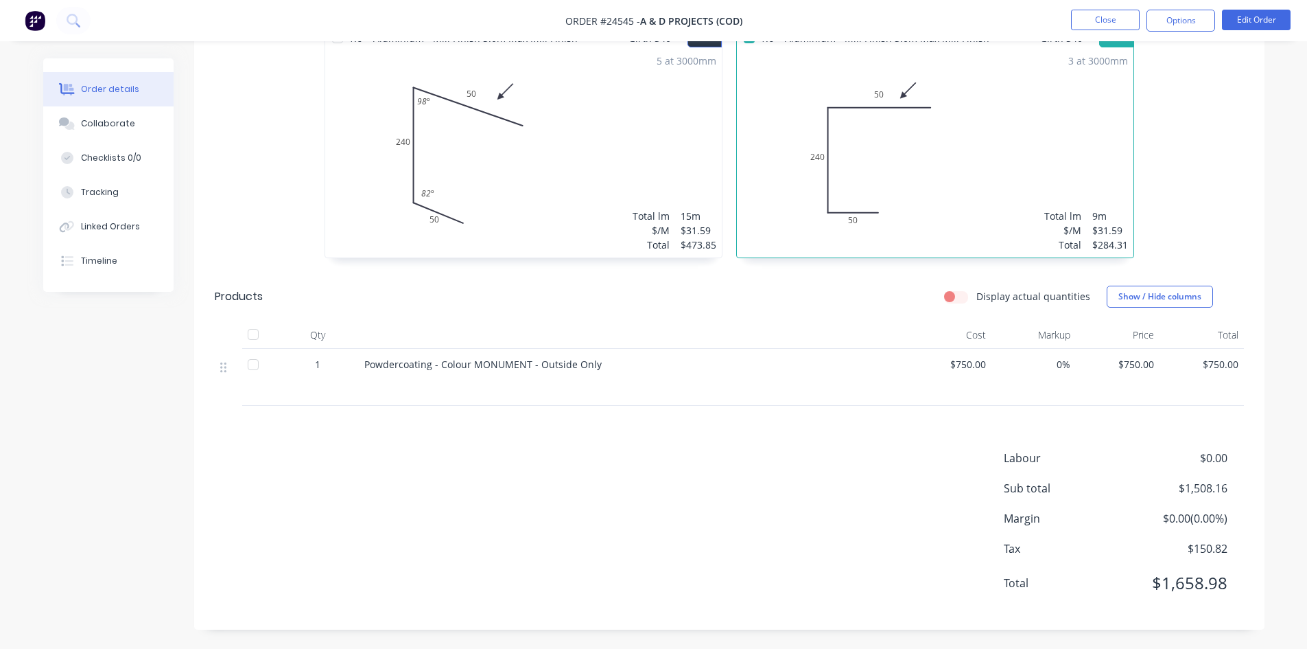
scroll to position [399, 0]
click at [1138, 366] on span "$750.00" at bounding box center [1118, 363] width 73 height 14
click at [1261, 22] on button "Edit Order" at bounding box center [1256, 20] width 69 height 21
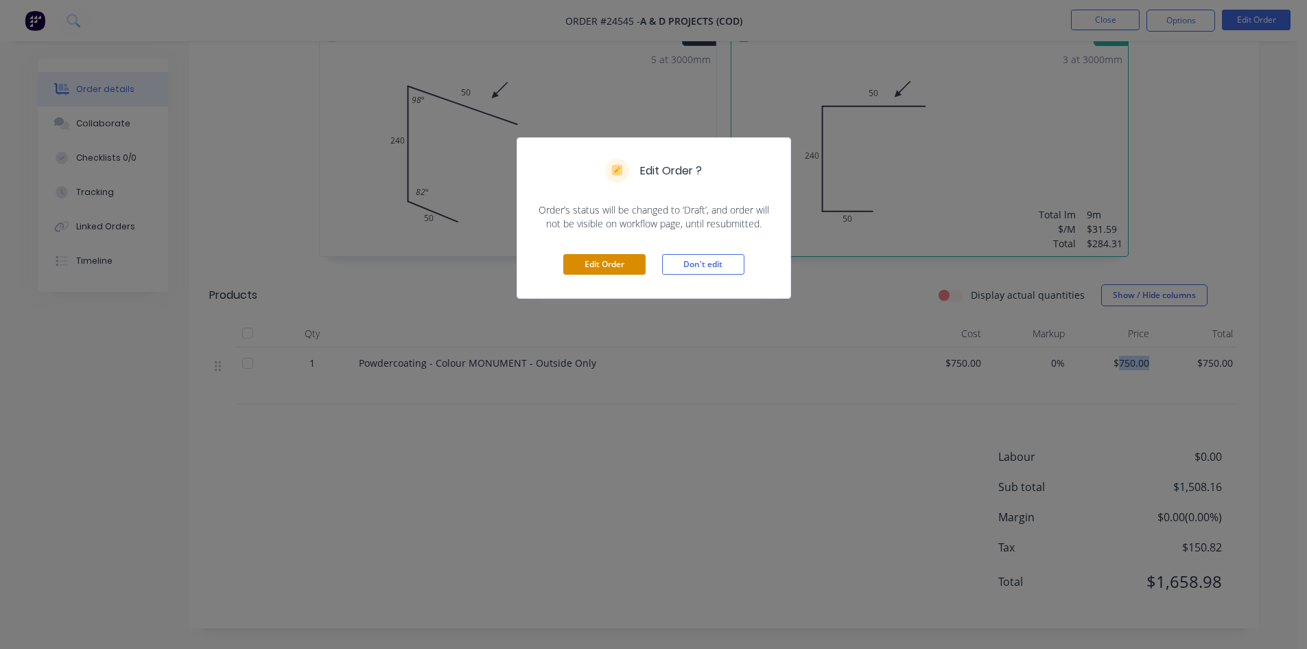
click at [576, 270] on button "Edit Order" at bounding box center [604, 264] width 82 height 21
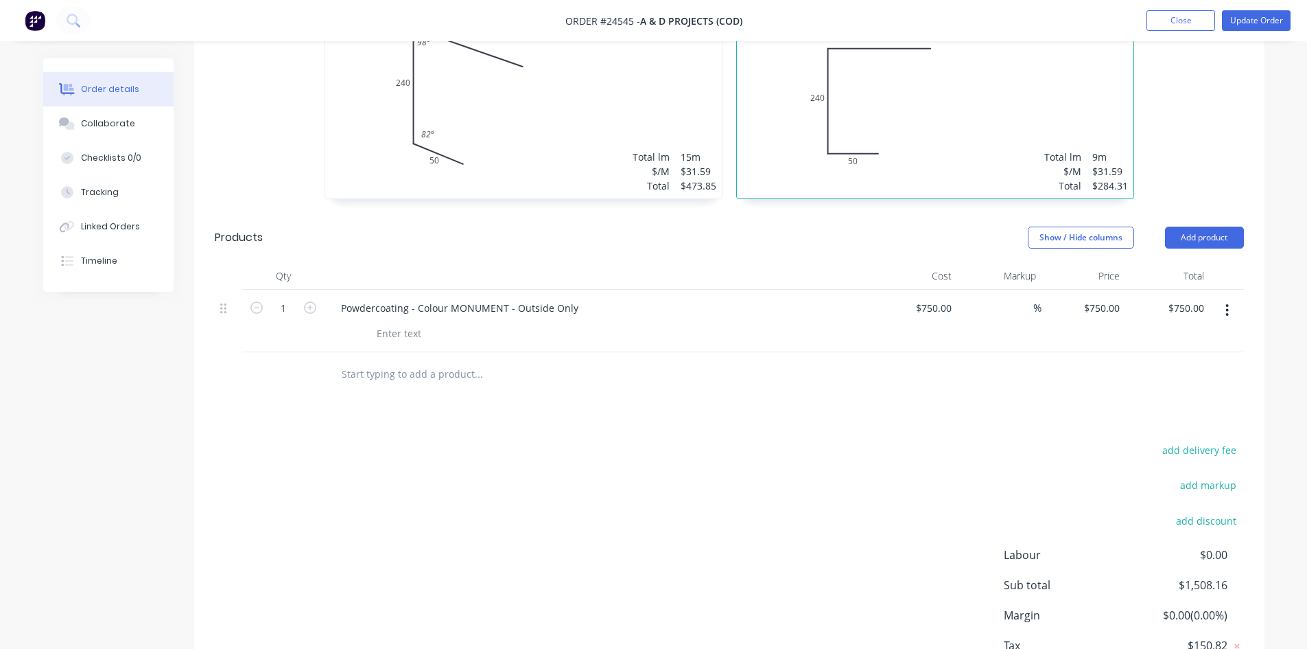
scroll to position [563, 0]
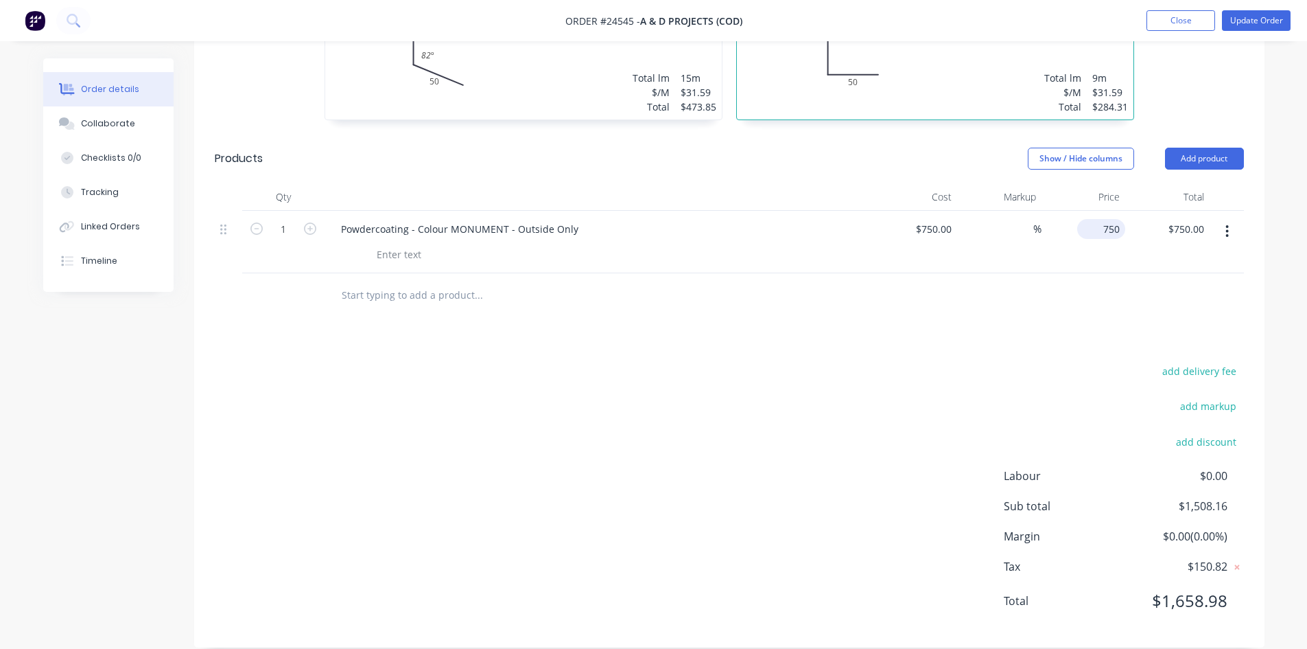
click at [1097, 216] on div "750 $750.00" at bounding box center [1084, 242] width 84 height 62
type input "890.40"
type input "18.72"
type input "$890.40"
click at [1194, 219] on input "890.40" at bounding box center [1188, 229] width 43 height 20
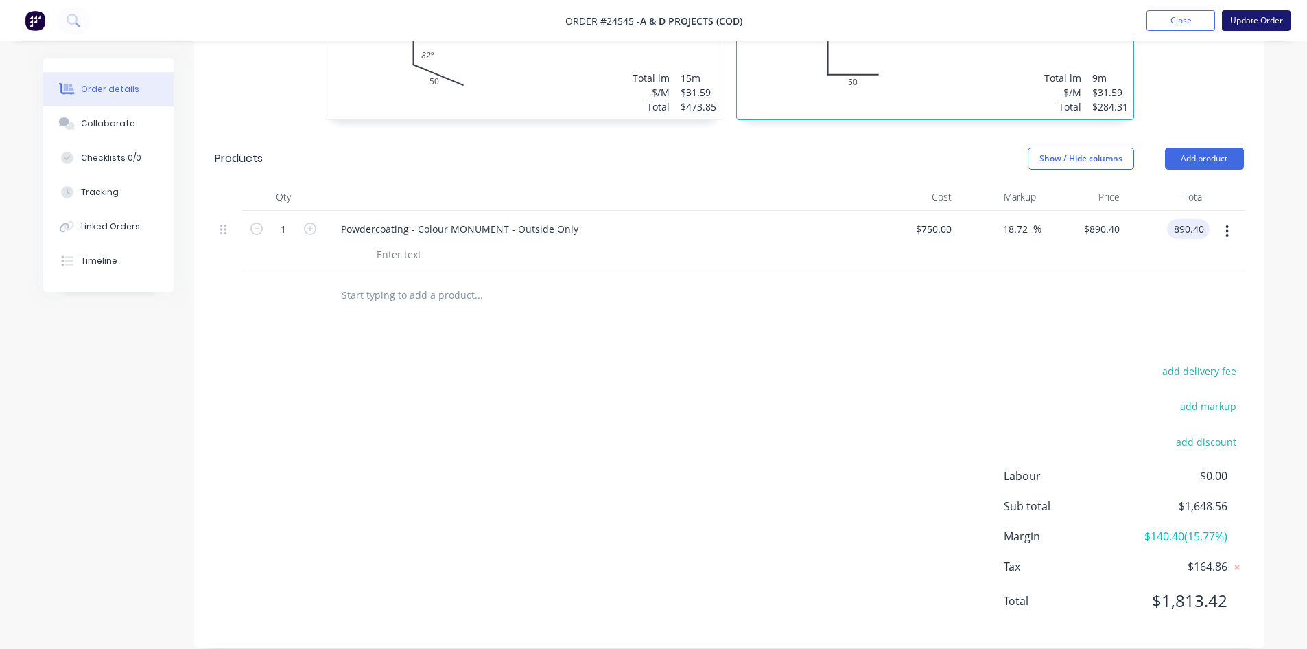
type input "$890.40"
click at [1246, 28] on button "Update Order" at bounding box center [1256, 20] width 69 height 21
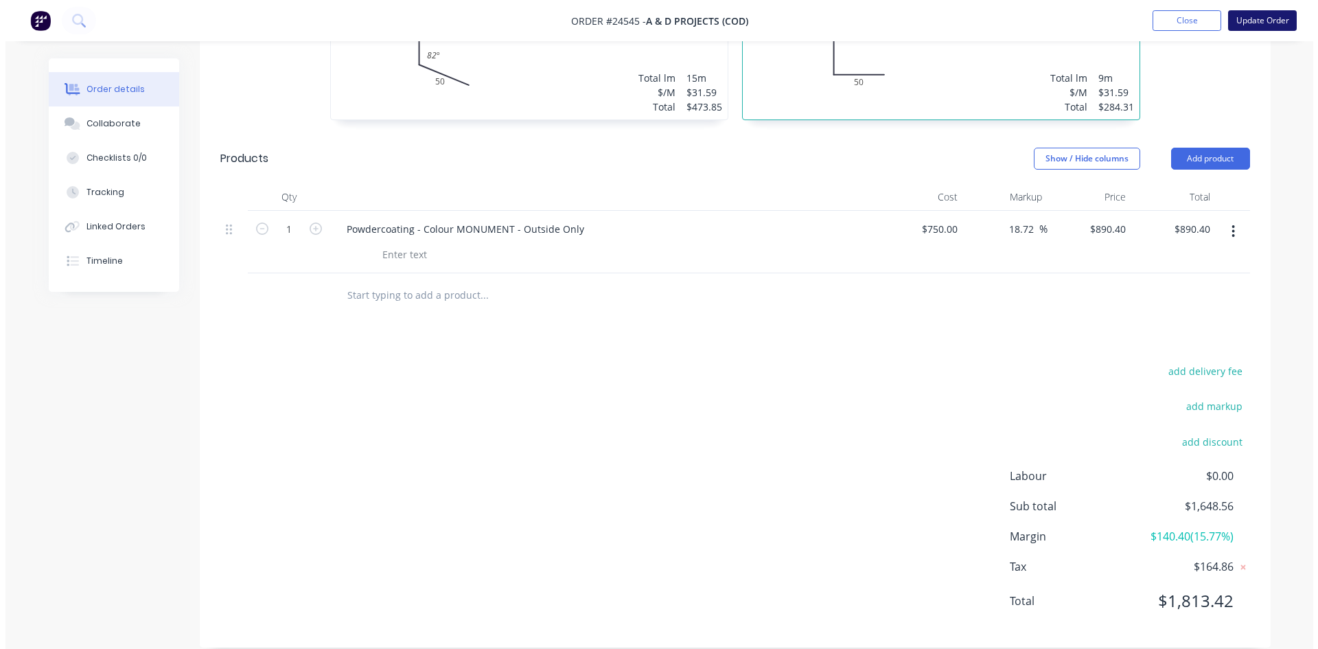
scroll to position [0, 0]
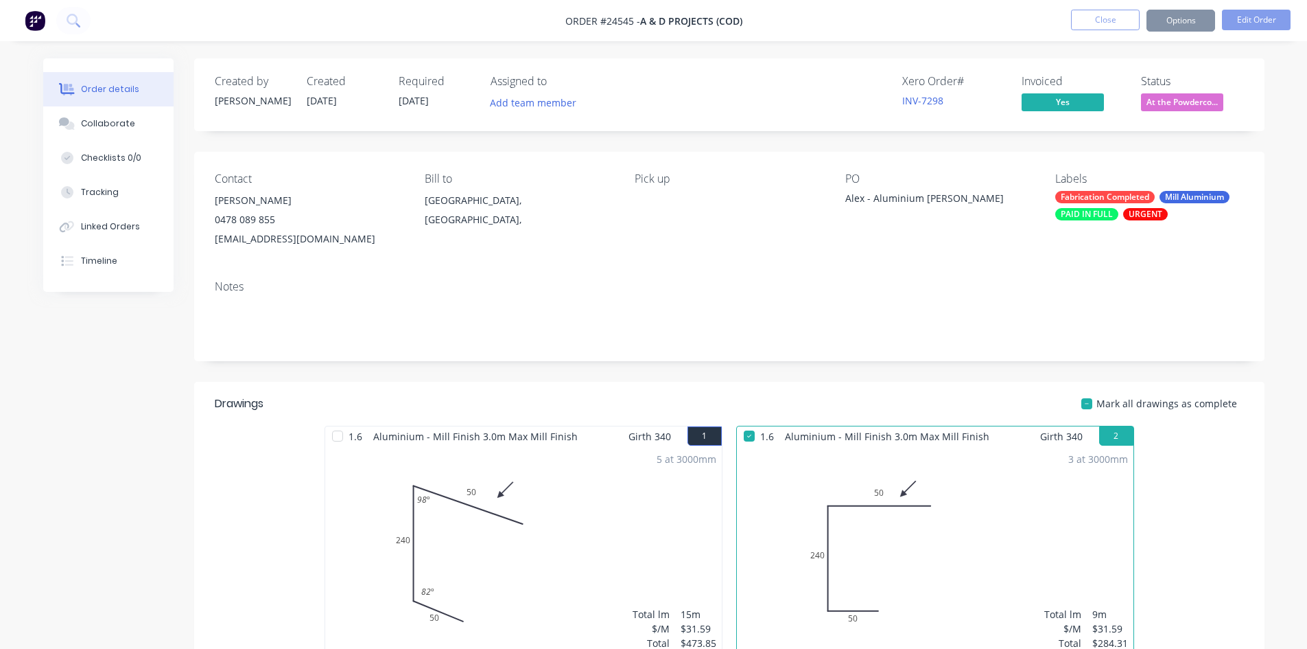
click at [1193, 17] on button "Options" at bounding box center [1181, 21] width 69 height 22
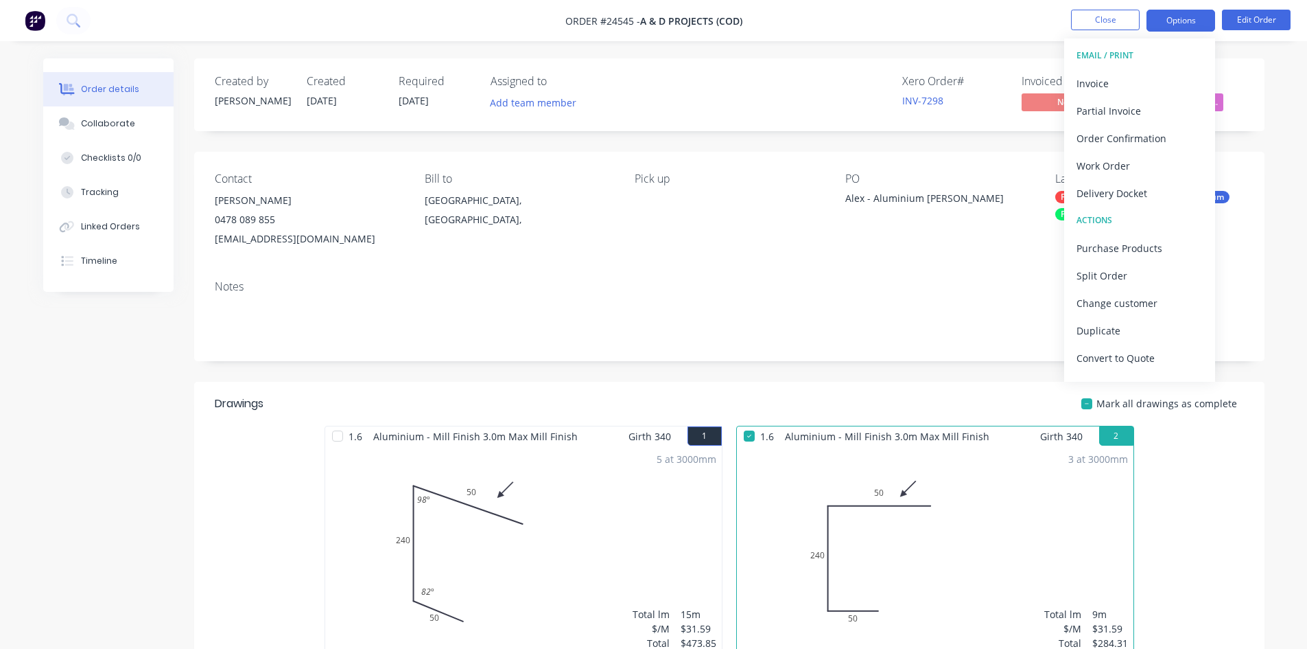
click at [1193, 17] on button "Options" at bounding box center [1181, 21] width 69 height 22
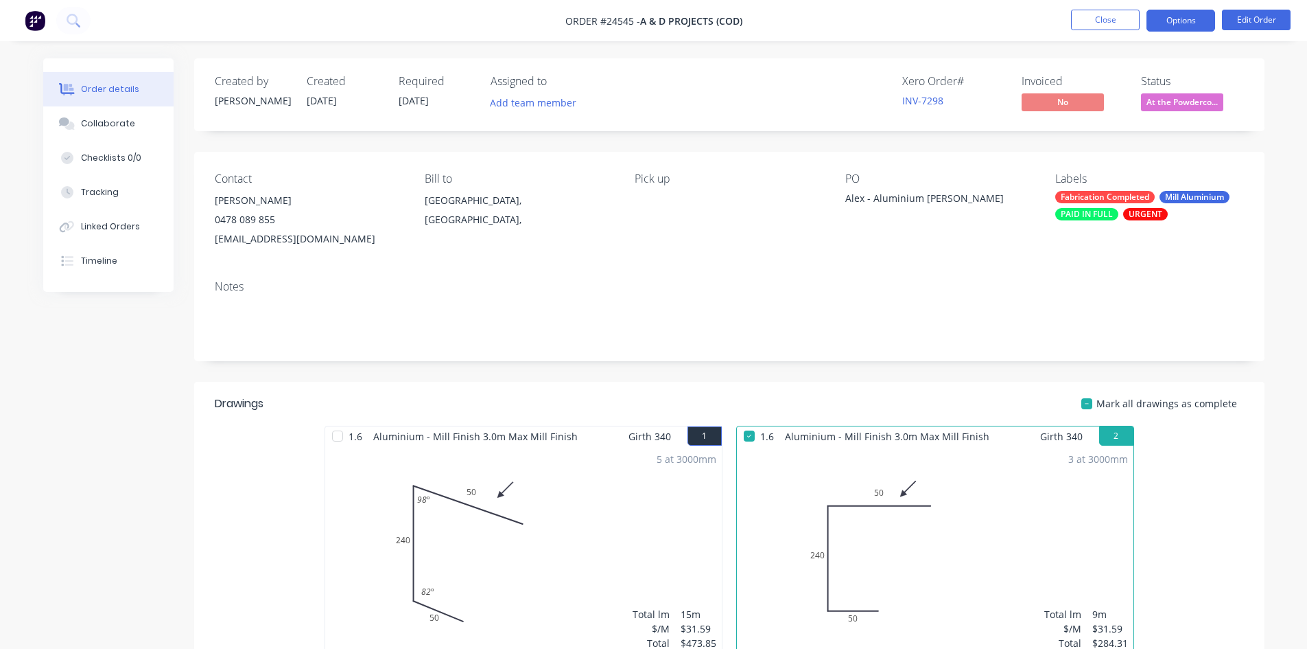
click at [1164, 21] on button "Options" at bounding box center [1181, 21] width 69 height 22
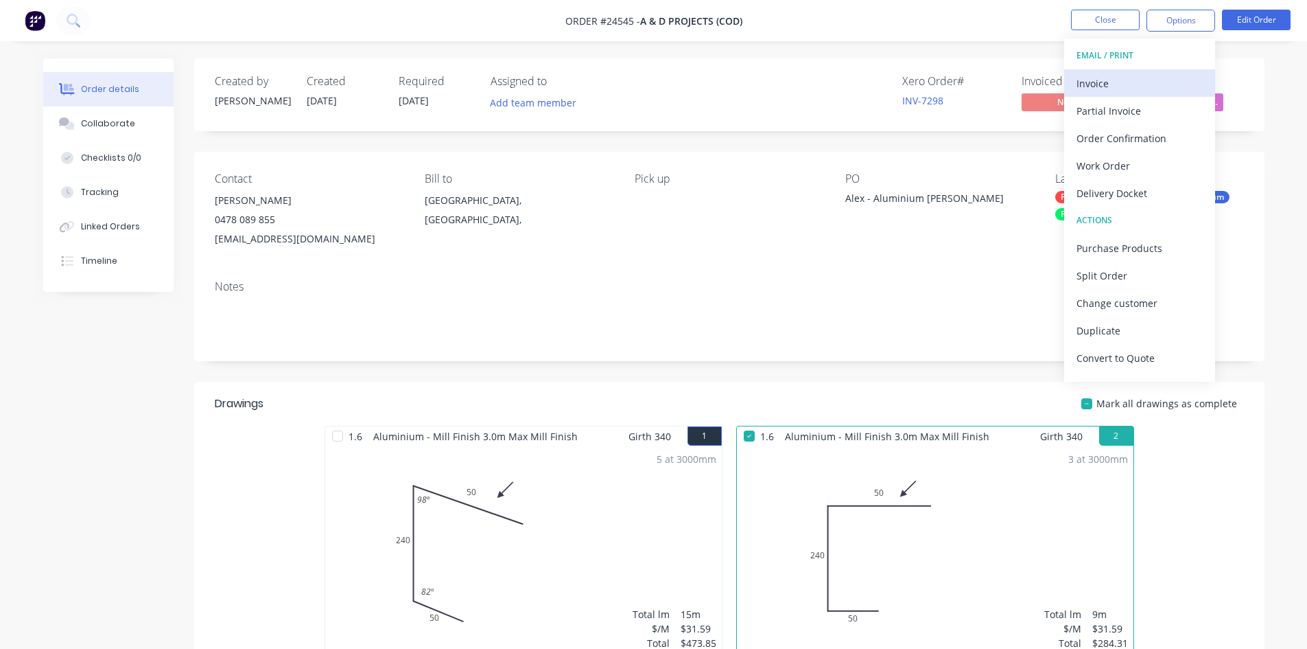
click at [1138, 80] on div "Invoice" at bounding box center [1140, 83] width 126 height 20
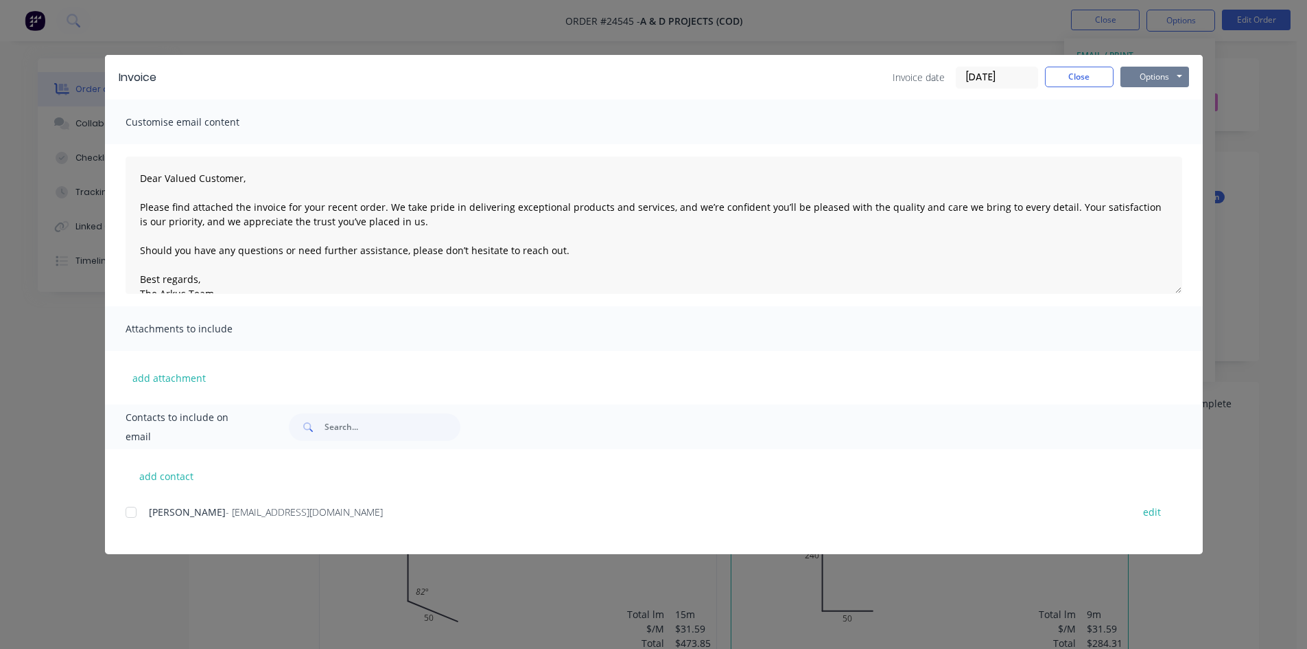
click at [1147, 77] on button "Options" at bounding box center [1155, 77] width 69 height 21
click at [1145, 119] on button "Print" at bounding box center [1165, 124] width 88 height 23
click at [1064, 81] on button "Close" at bounding box center [1079, 77] width 69 height 21
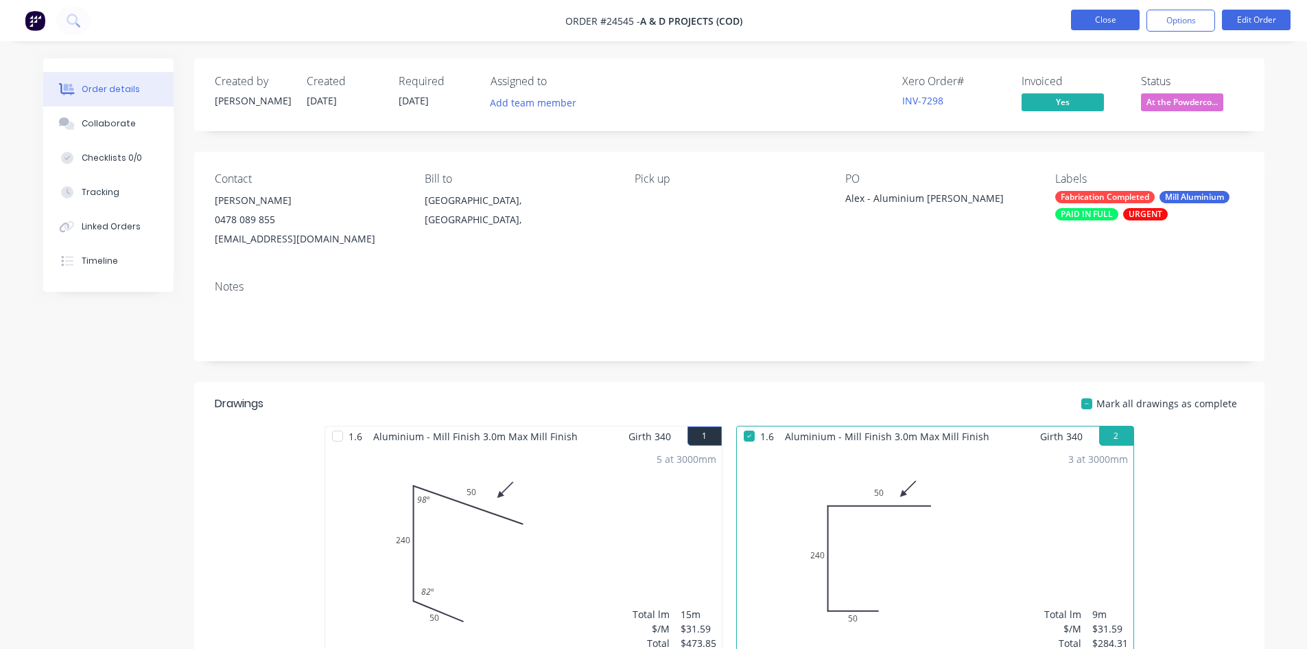
click at [1086, 28] on button "Close" at bounding box center [1105, 20] width 69 height 21
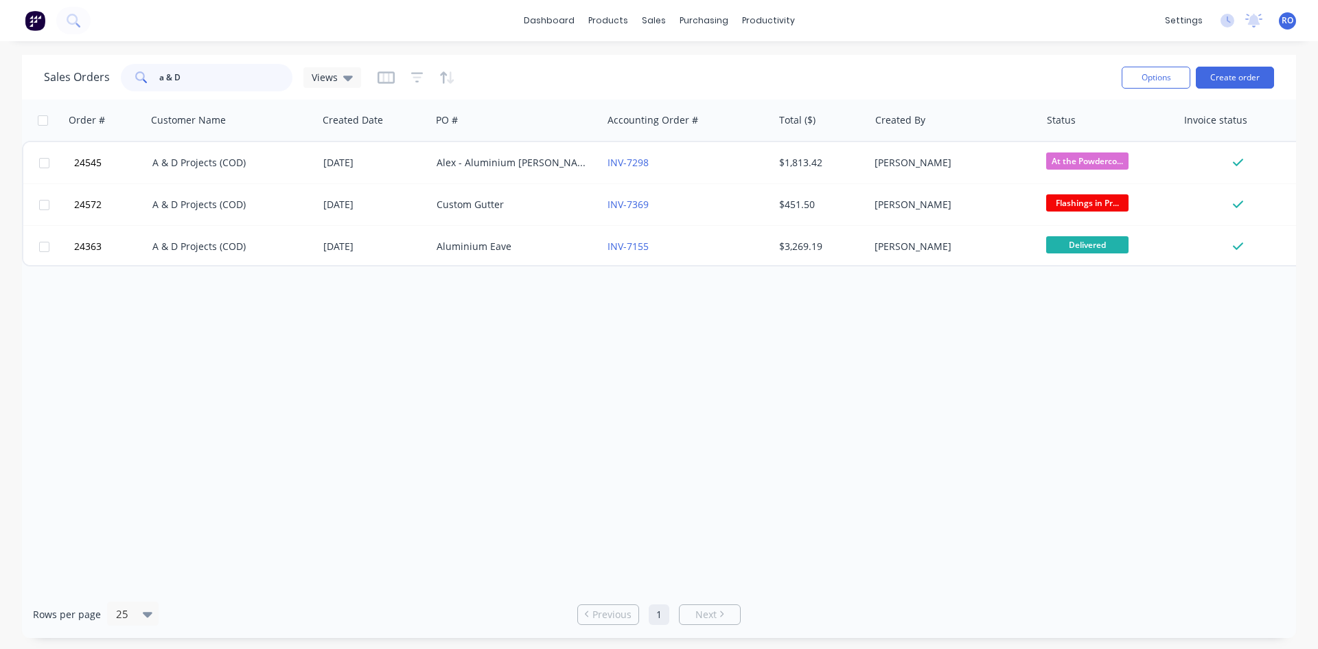
drag, startPoint x: 174, startPoint y: 85, endPoint x: 69, endPoint y: 87, distance: 105.0
click at [70, 87] on div "Sales Orders a & D Views" at bounding box center [202, 77] width 317 height 27
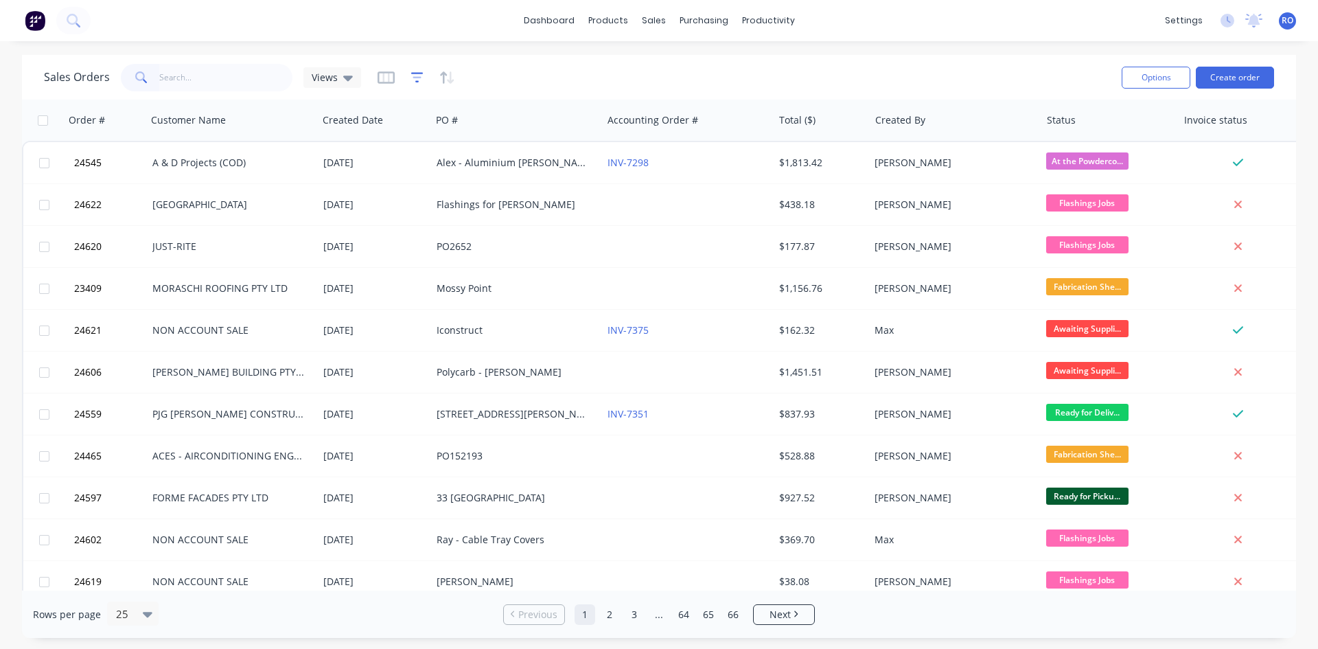
click at [417, 77] on icon "button" at bounding box center [416, 77] width 9 height 2
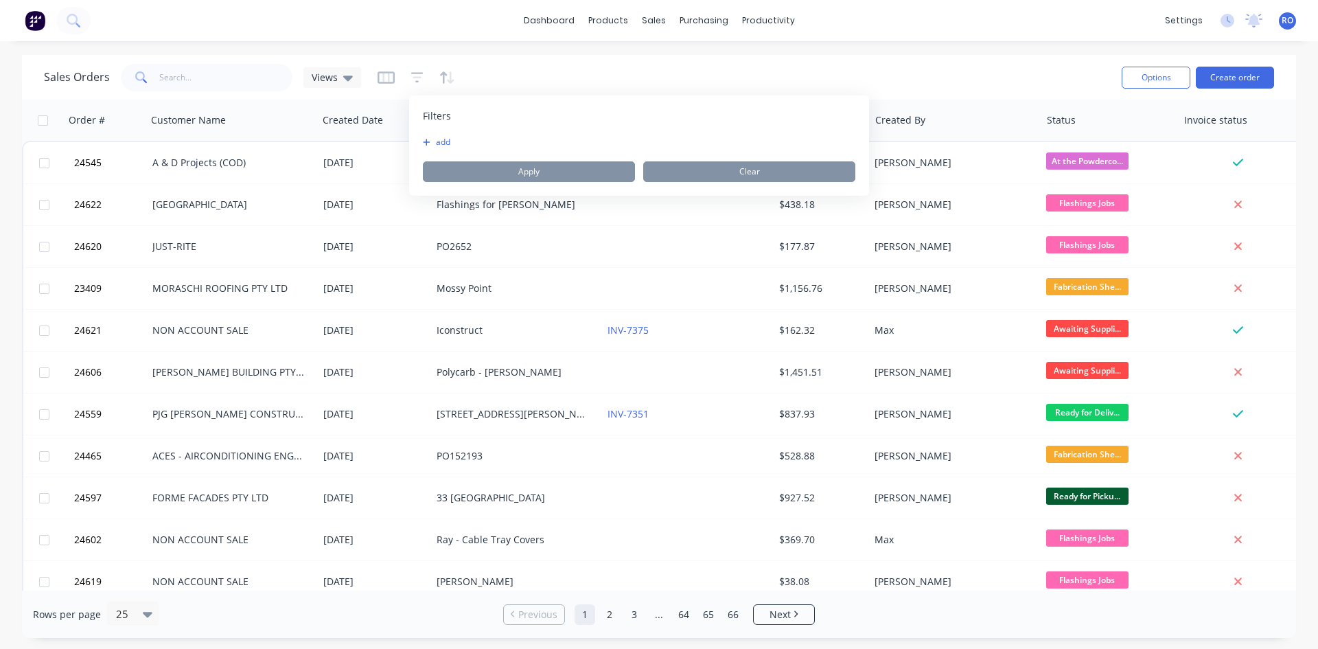
click at [448, 141] on button "add" at bounding box center [440, 142] width 34 height 11
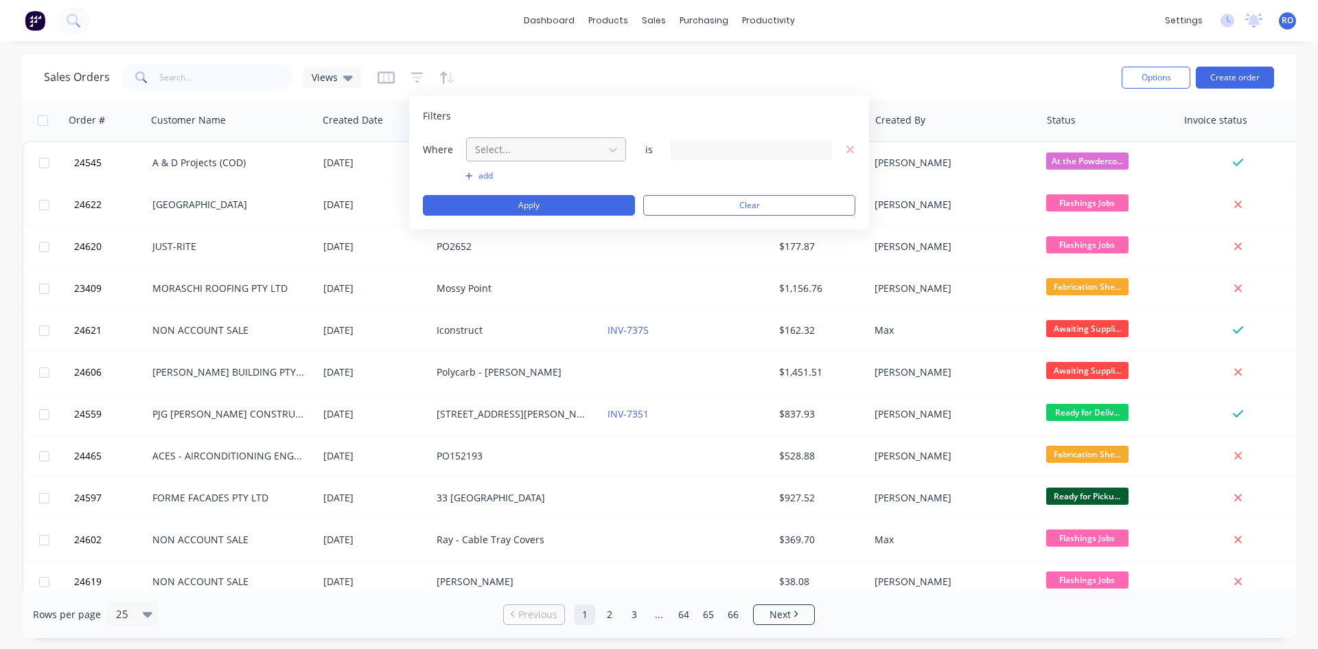
click at [524, 156] on div at bounding box center [535, 149] width 123 height 17
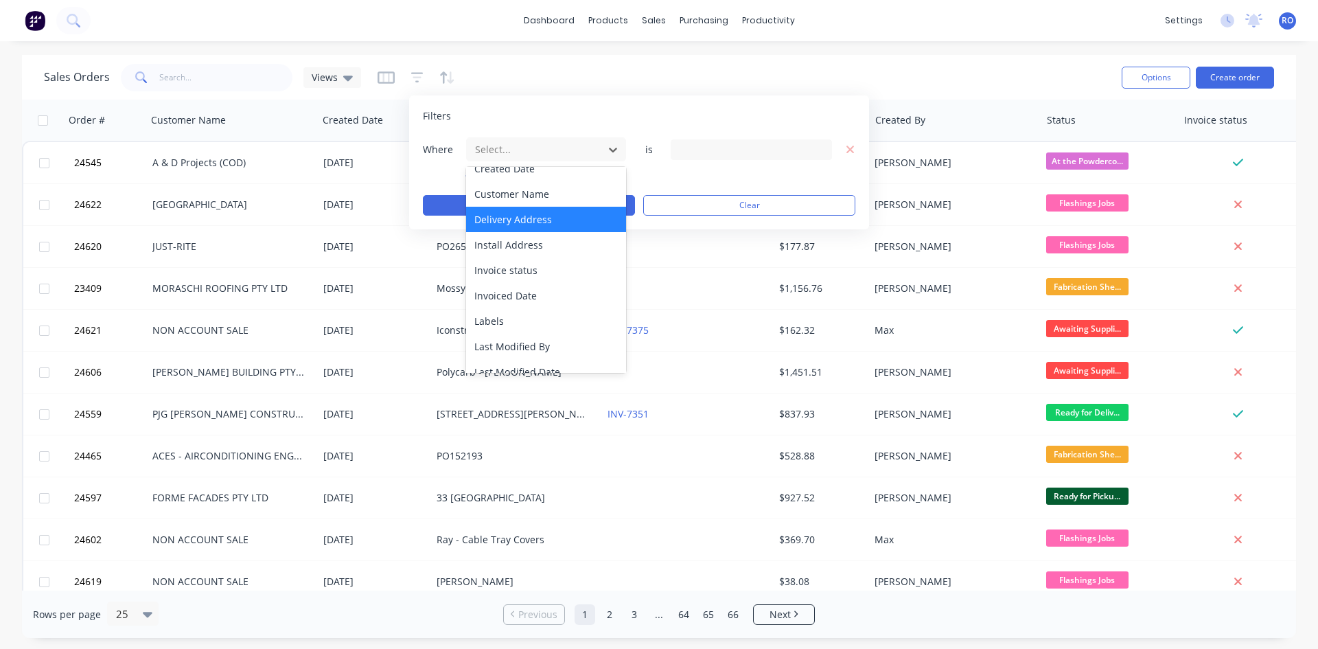
scroll to position [206, 0]
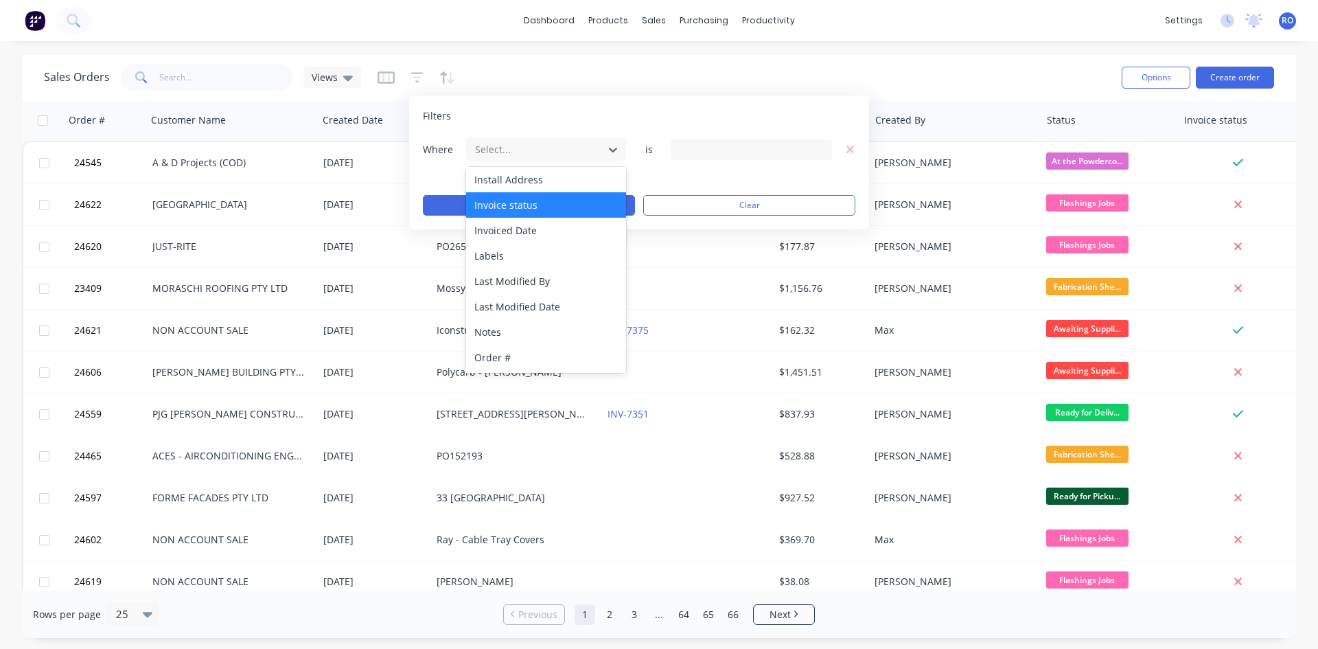
click at [542, 195] on div "Invoice status" at bounding box center [546, 204] width 160 height 25
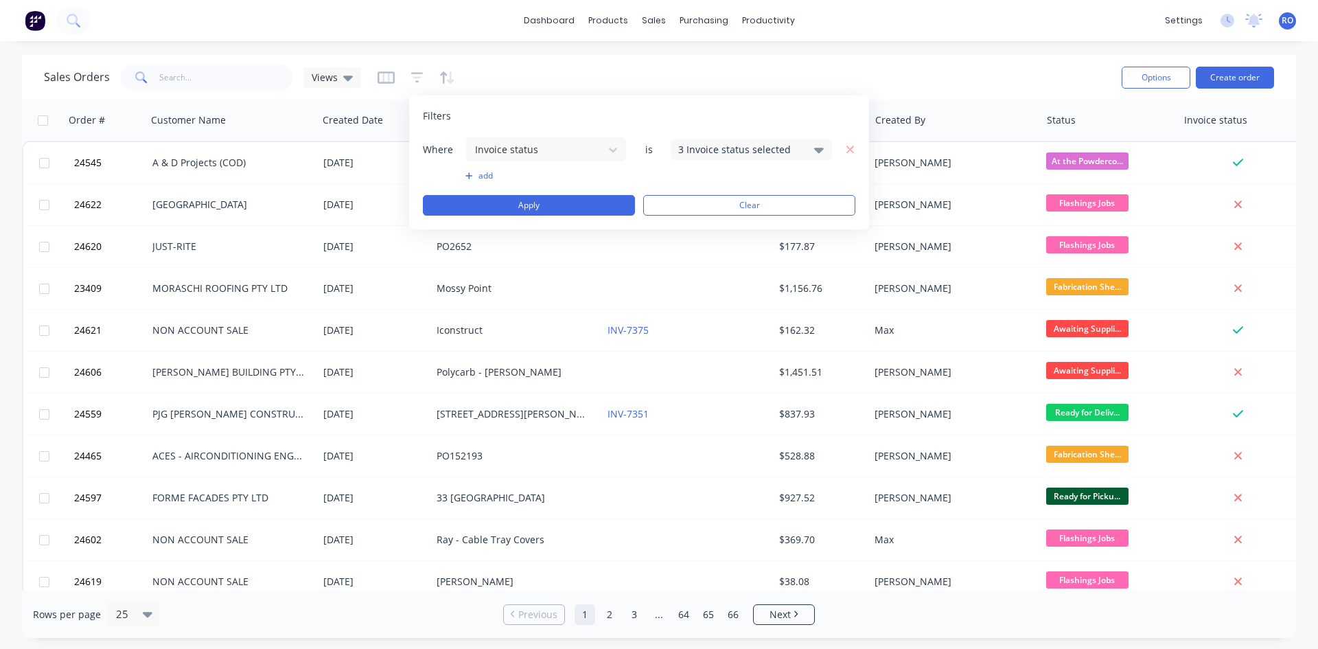
click at [737, 149] on div "3 Invoice status selected" at bounding box center [740, 149] width 124 height 14
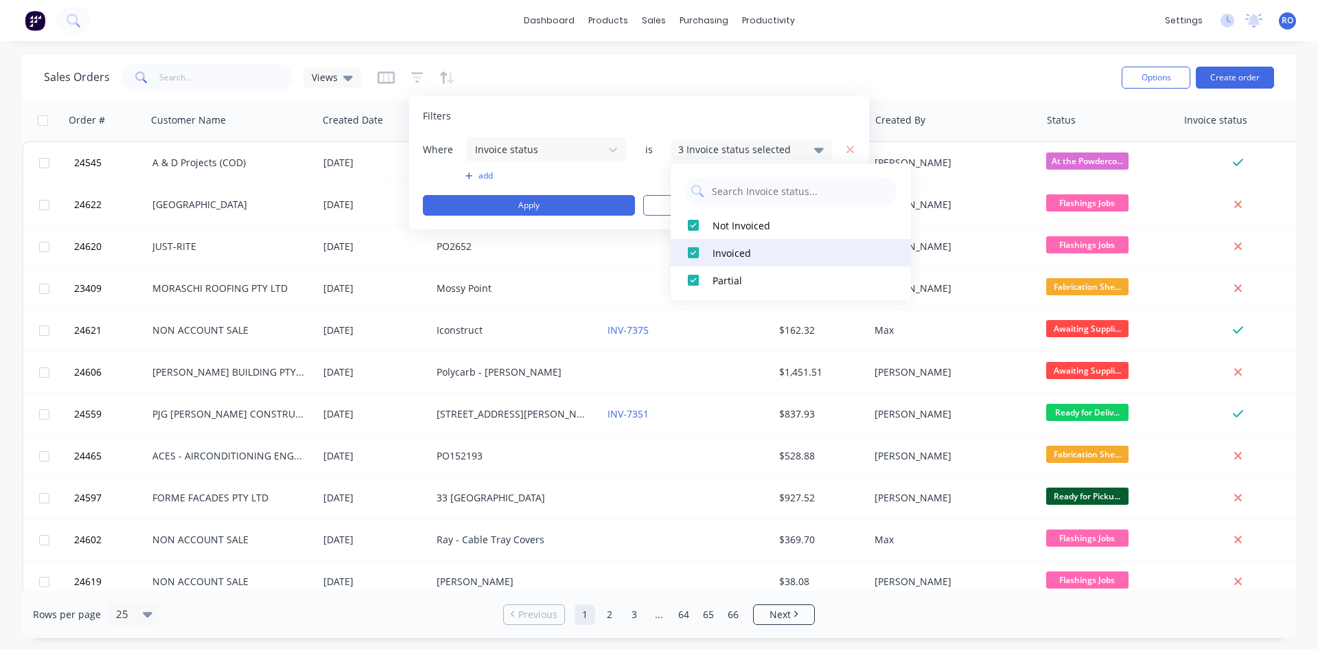
click at [693, 251] on div at bounding box center [692, 252] width 27 height 27
click at [694, 280] on div at bounding box center [692, 279] width 27 height 27
click at [863, 54] on div "dashboard products sales purchasing productivity dashboard products Product Cat…" at bounding box center [659, 324] width 1318 height 649
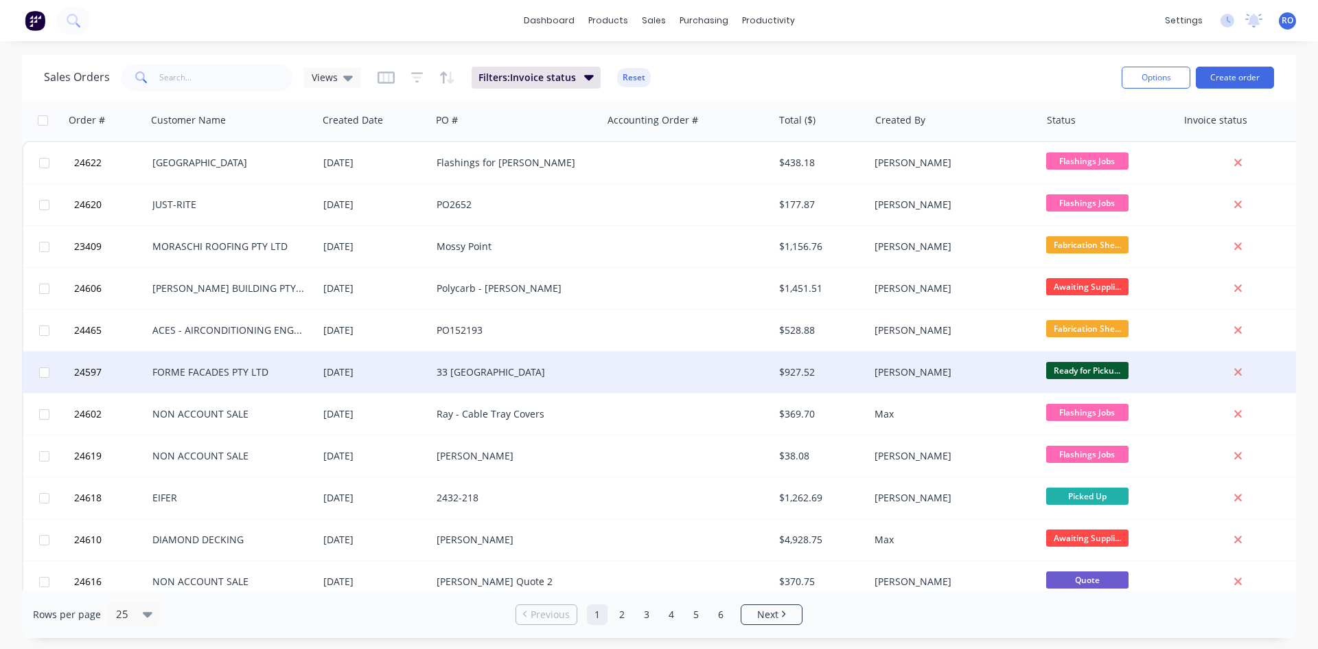
click at [914, 375] on div "[PERSON_NAME]" at bounding box center [950, 372] width 152 height 14
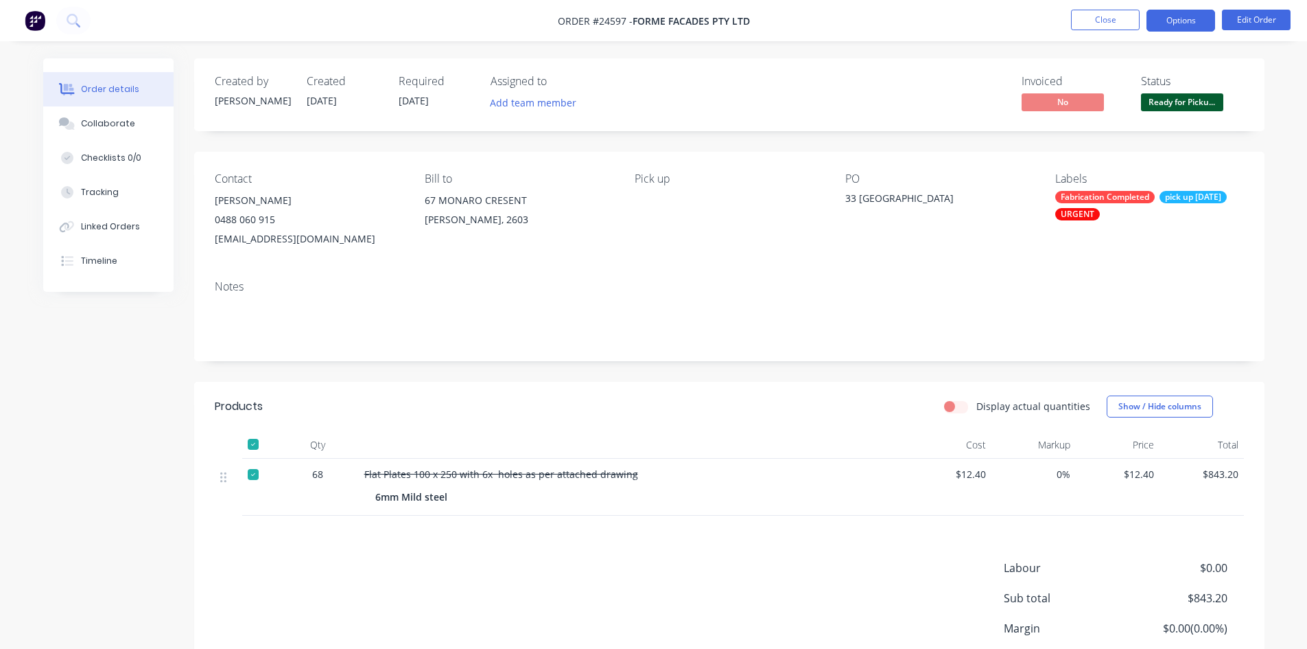
click at [1185, 14] on button "Options" at bounding box center [1181, 21] width 69 height 22
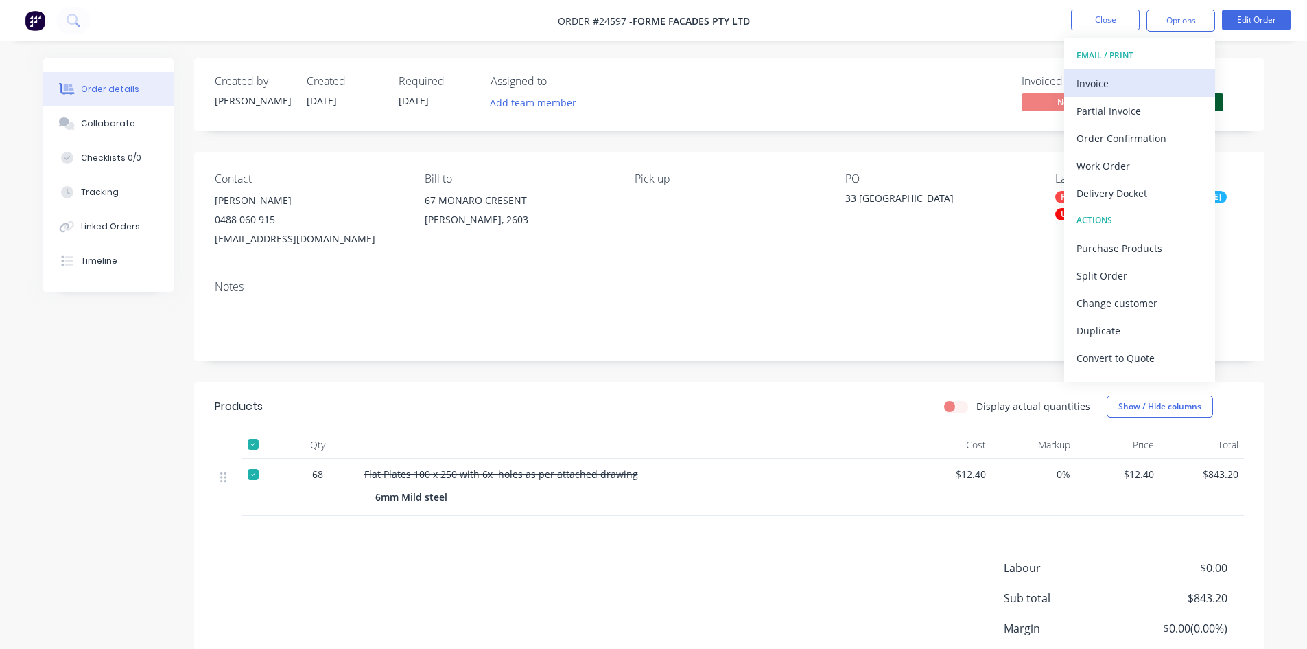
click at [1135, 80] on div "Invoice" at bounding box center [1140, 83] width 126 height 20
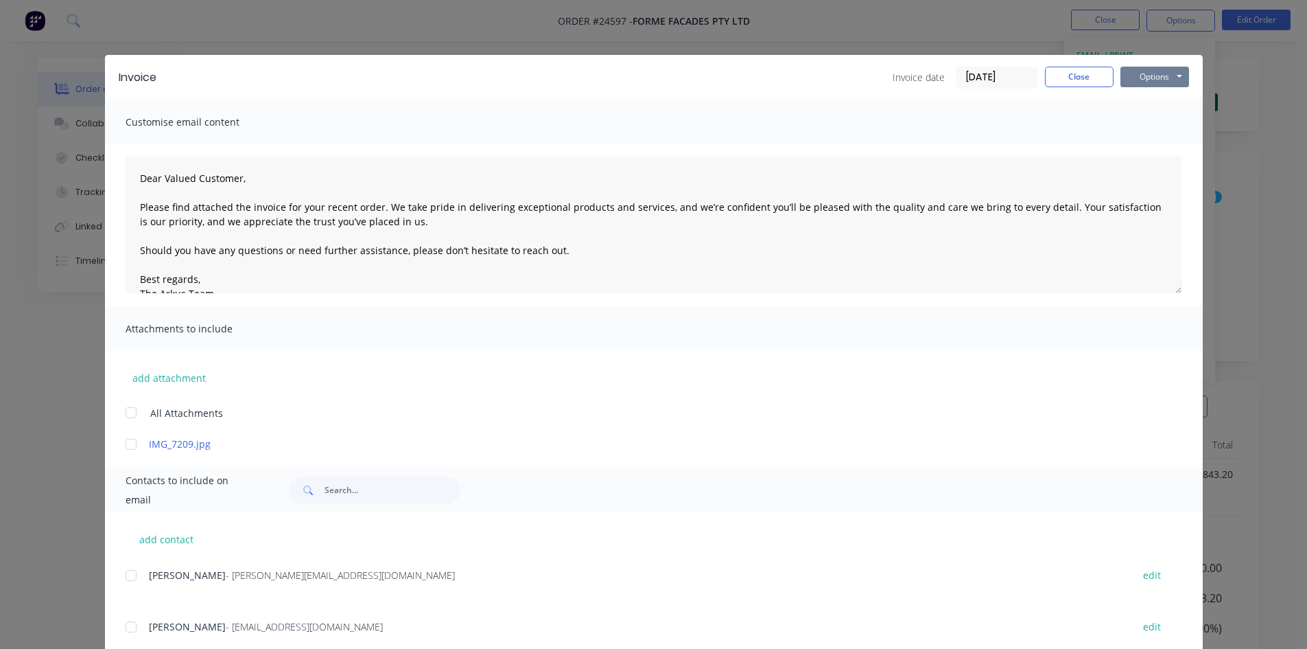
click at [1152, 68] on button "Options" at bounding box center [1155, 77] width 69 height 21
click at [1145, 124] on button "Print" at bounding box center [1165, 124] width 88 height 23
click at [1083, 79] on button "Close" at bounding box center [1079, 77] width 69 height 21
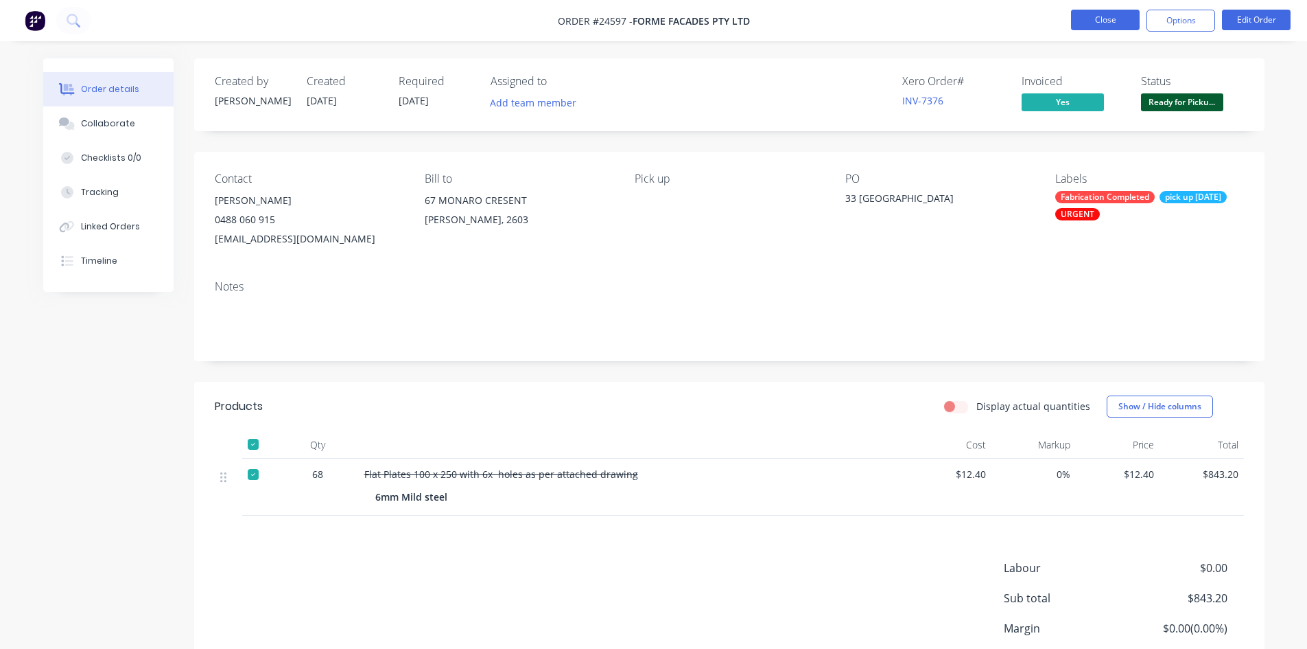
click at [1108, 22] on button "Close" at bounding box center [1105, 20] width 69 height 21
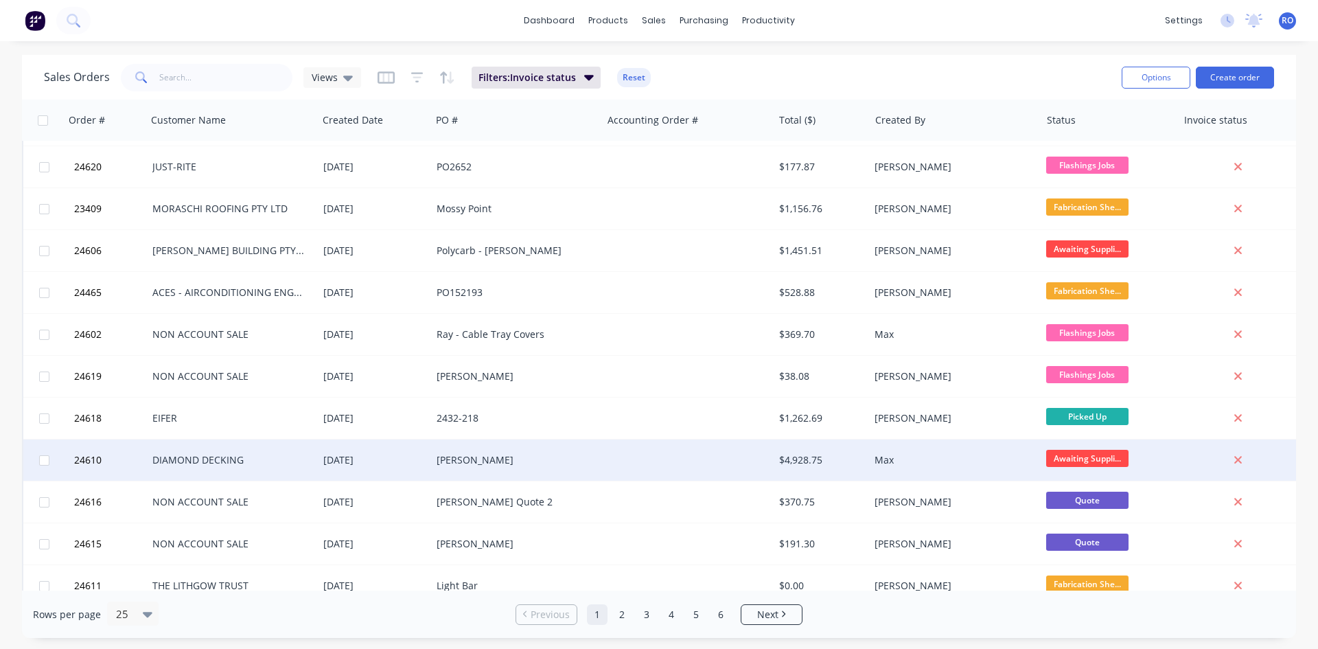
scroll to position [69, 0]
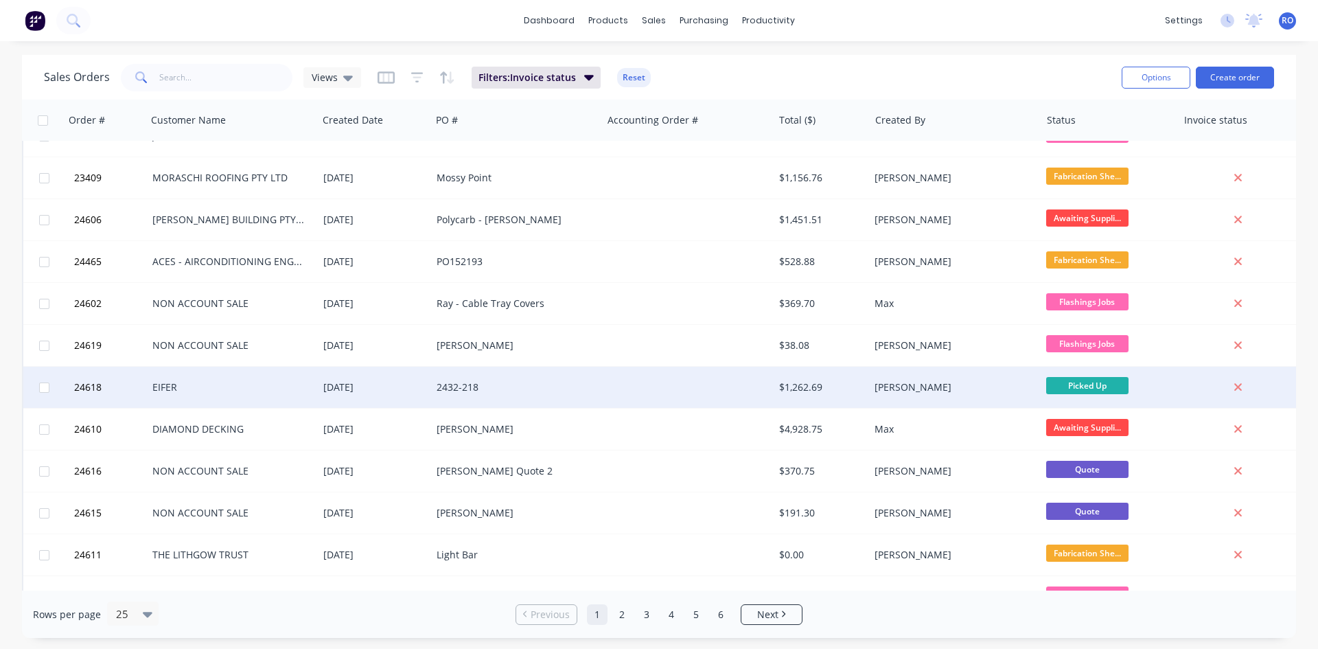
click at [994, 388] on div "[PERSON_NAME]" at bounding box center [950, 387] width 152 height 14
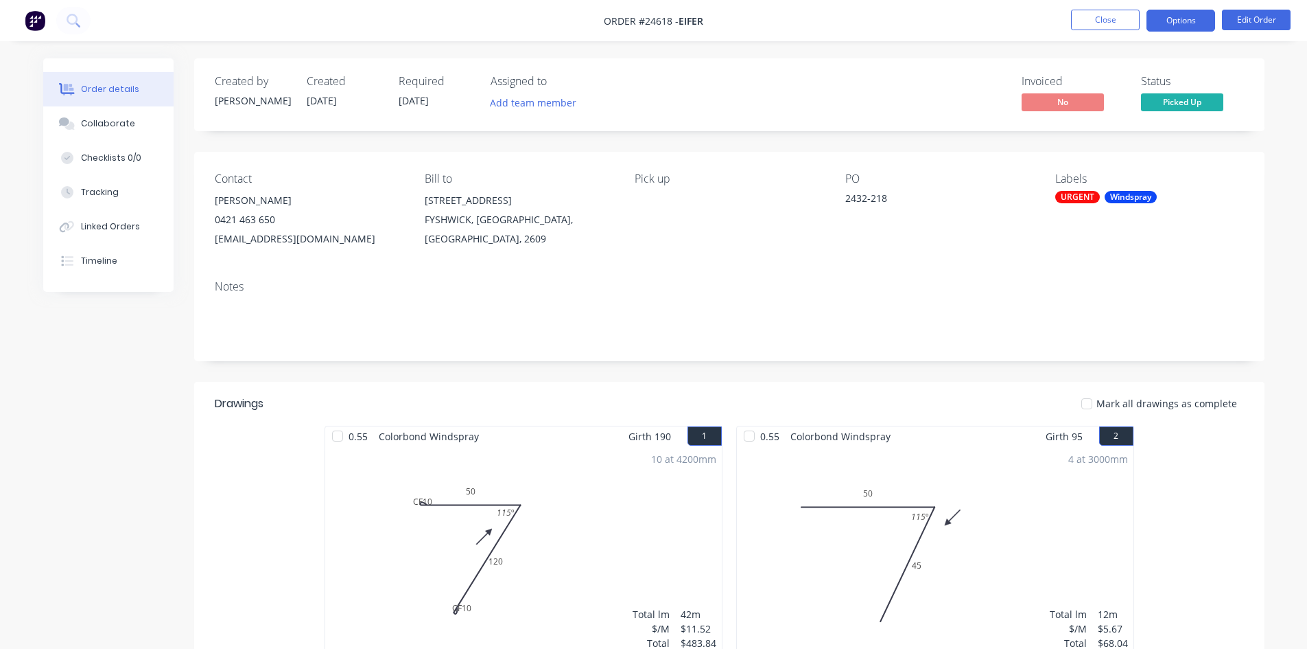
click at [1177, 10] on button "Options" at bounding box center [1181, 21] width 69 height 22
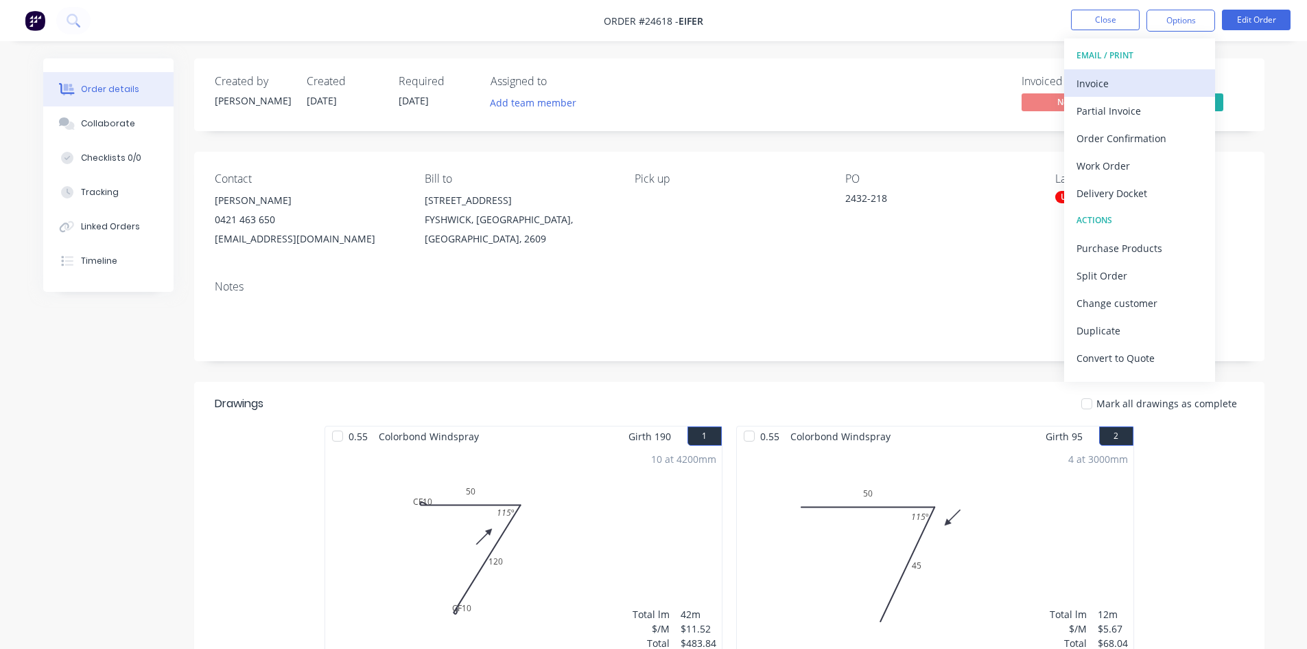
click at [1143, 85] on div "Invoice" at bounding box center [1140, 83] width 126 height 20
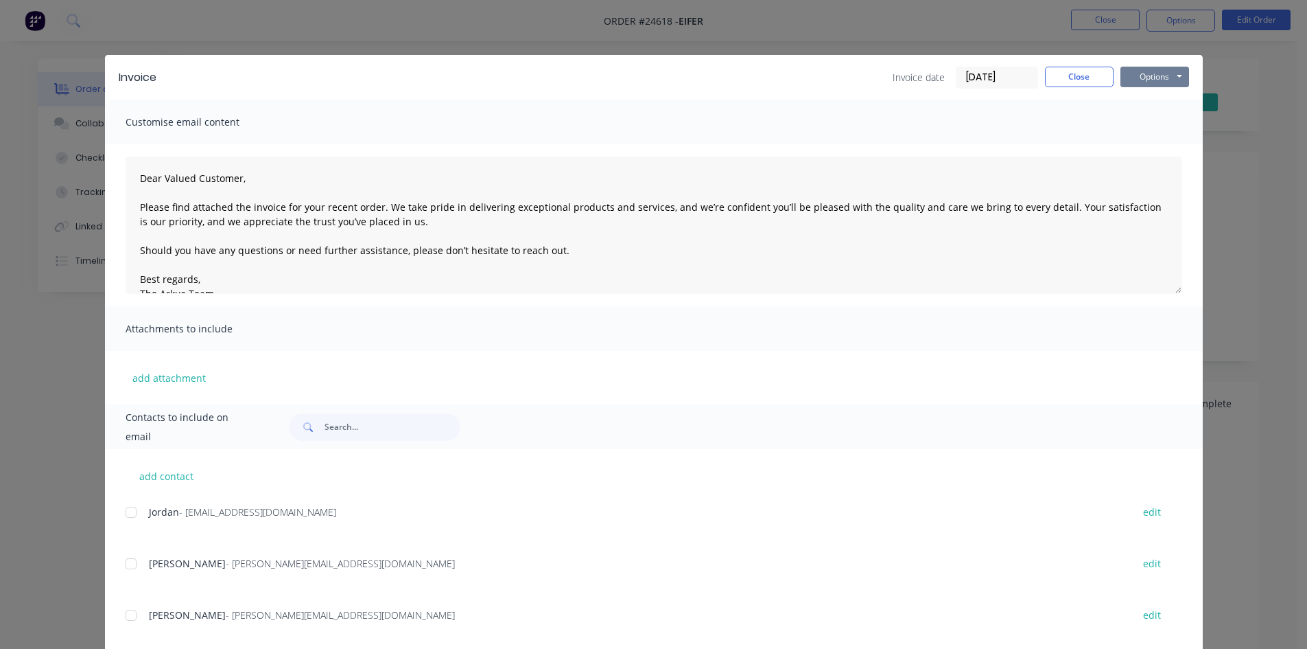
click at [1152, 79] on button "Options" at bounding box center [1155, 77] width 69 height 21
click at [1146, 122] on button "Print" at bounding box center [1165, 124] width 88 height 23
click at [1095, 87] on div "Invoice date [DATE] Close Options Preview Print Email" at bounding box center [1041, 78] width 296 height 22
click at [1091, 69] on button "Close" at bounding box center [1079, 77] width 69 height 21
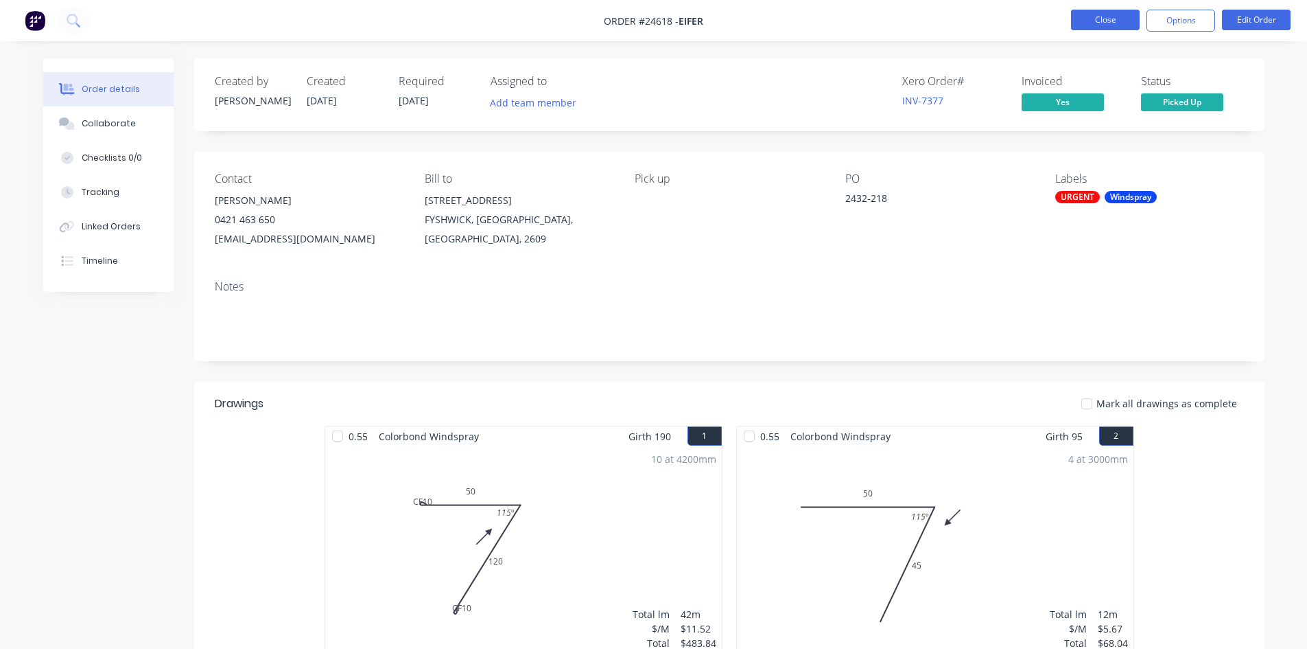
click at [1104, 10] on button "Close" at bounding box center [1105, 20] width 69 height 21
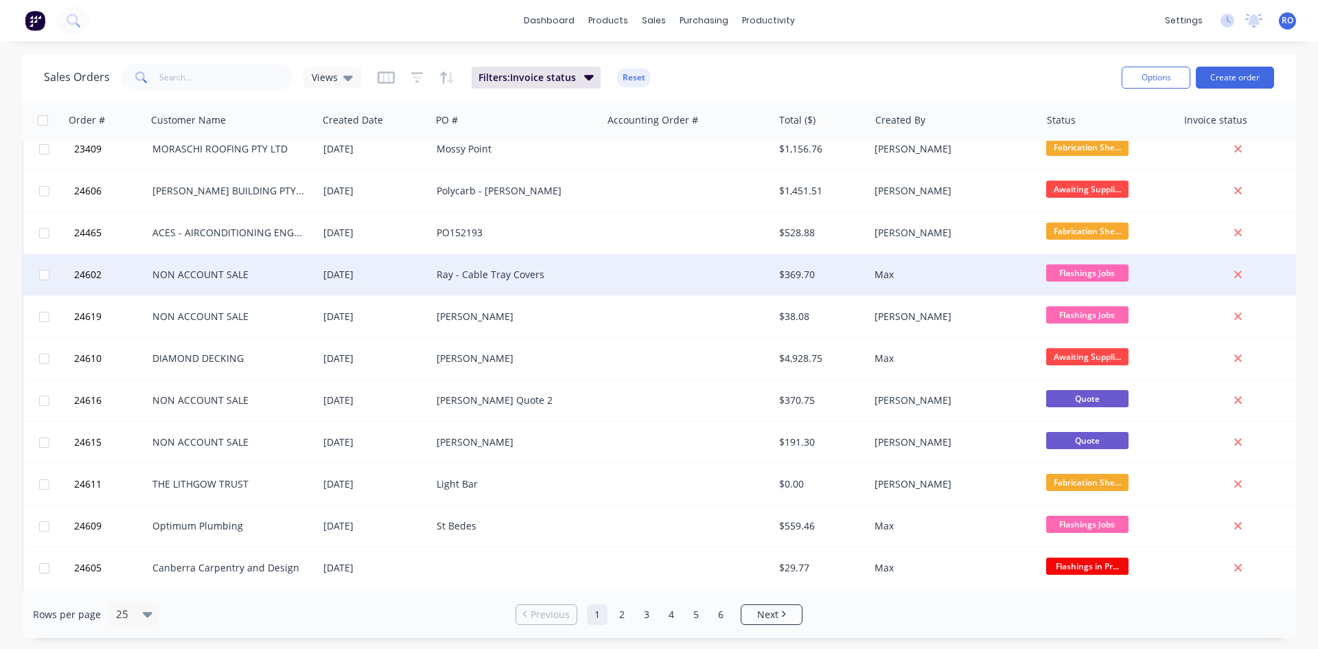
scroll to position [137, 0]
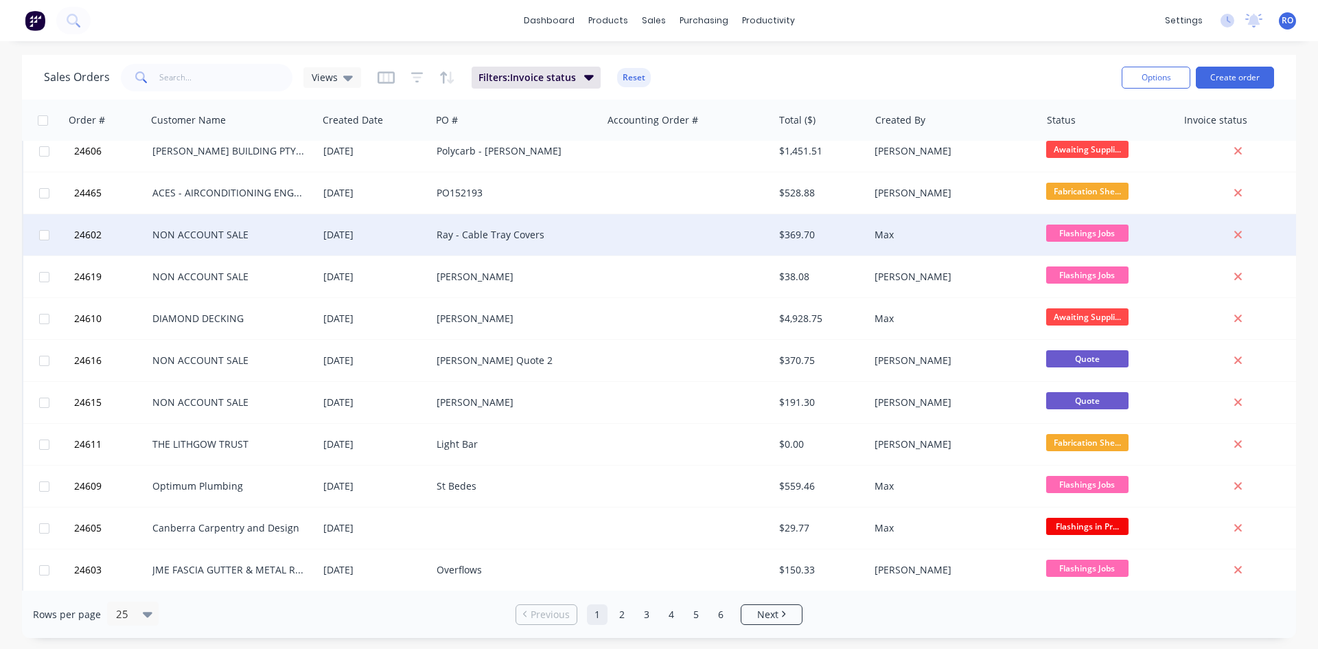
click at [406, 240] on div "[DATE]" at bounding box center [374, 235] width 102 height 14
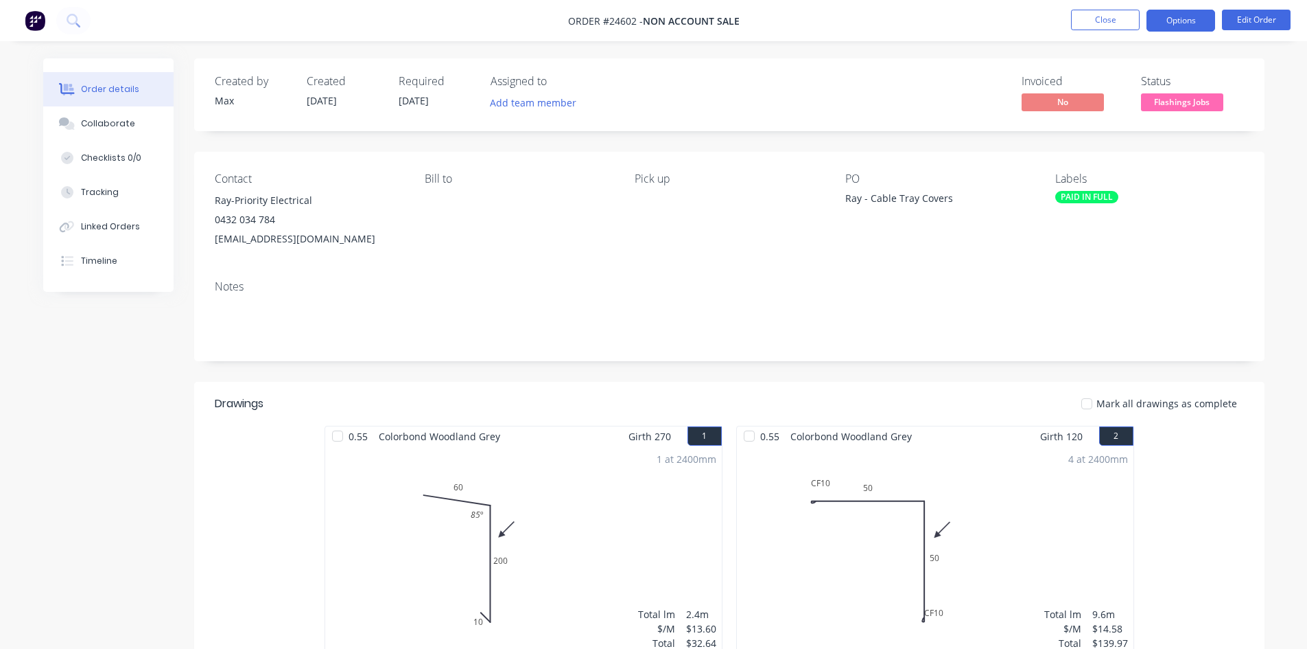
click at [1194, 22] on button "Options" at bounding box center [1181, 21] width 69 height 22
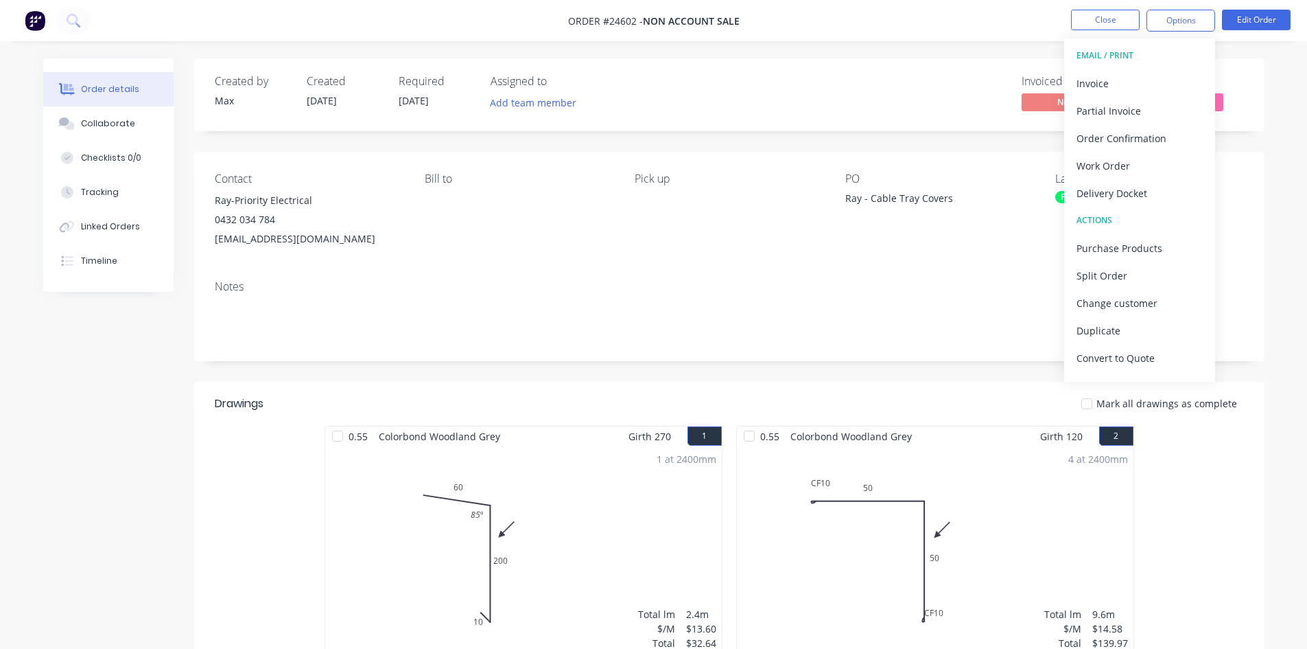
click at [908, 58] on div "Created by [PERSON_NAME] Created [DATE] Required [DATE] Assigned to Add team me…" at bounding box center [729, 94] width 1071 height 73
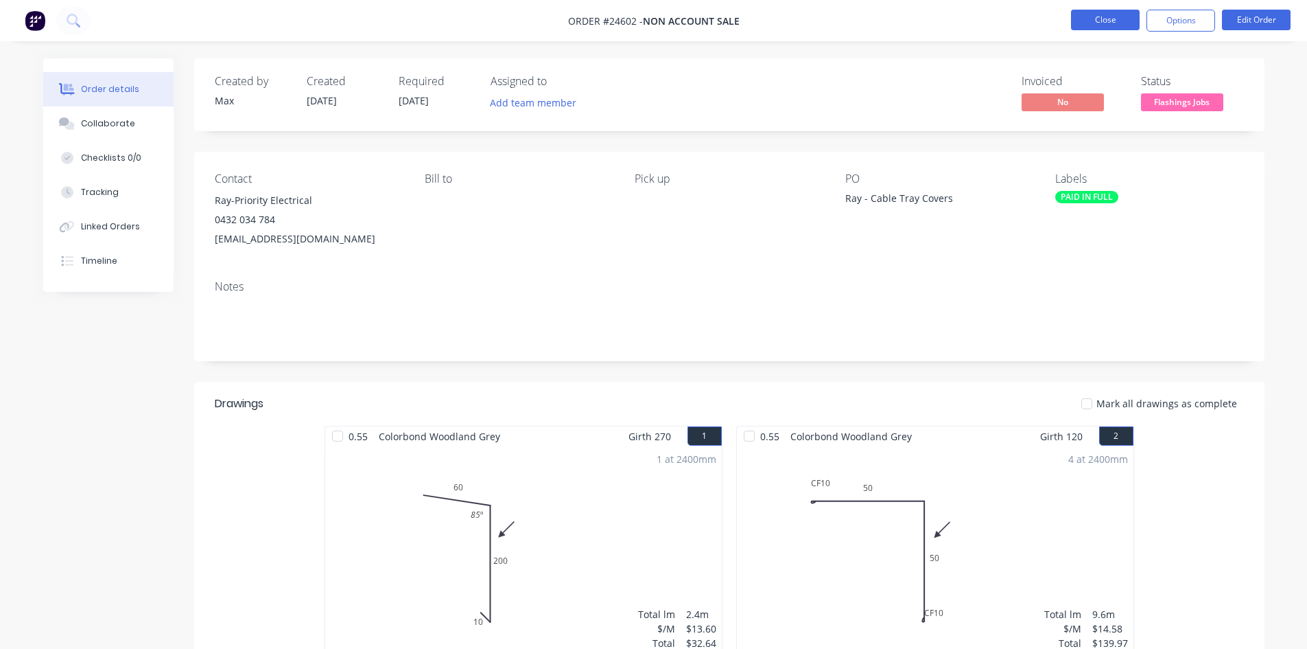
click at [1112, 14] on button "Close" at bounding box center [1105, 20] width 69 height 21
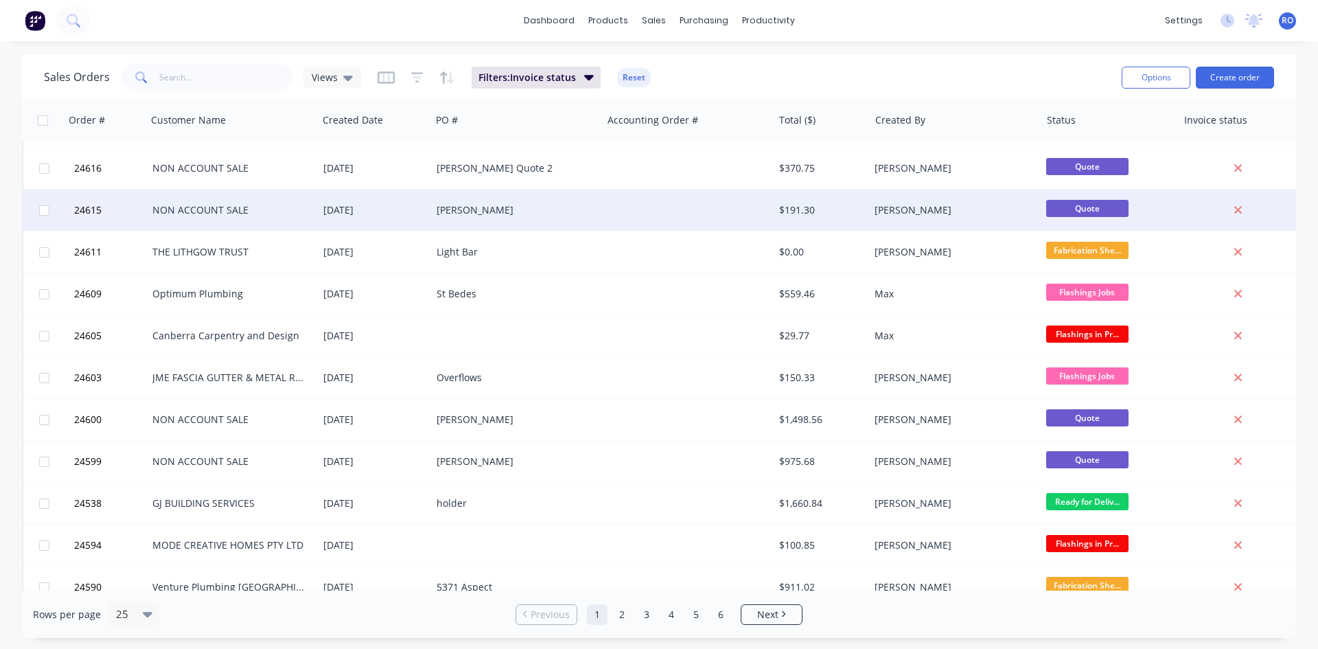
scroll to position [343, 0]
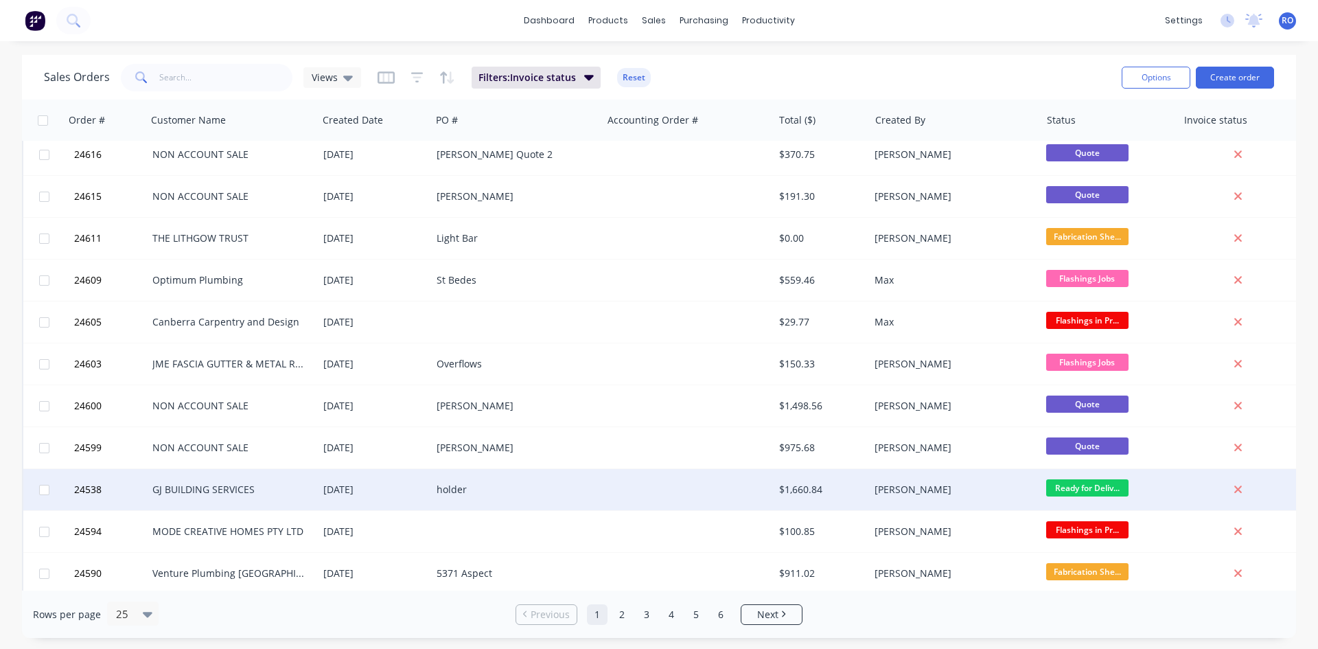
click at [714, 489] on div at bounding box center [687, 489] width 171 height 41
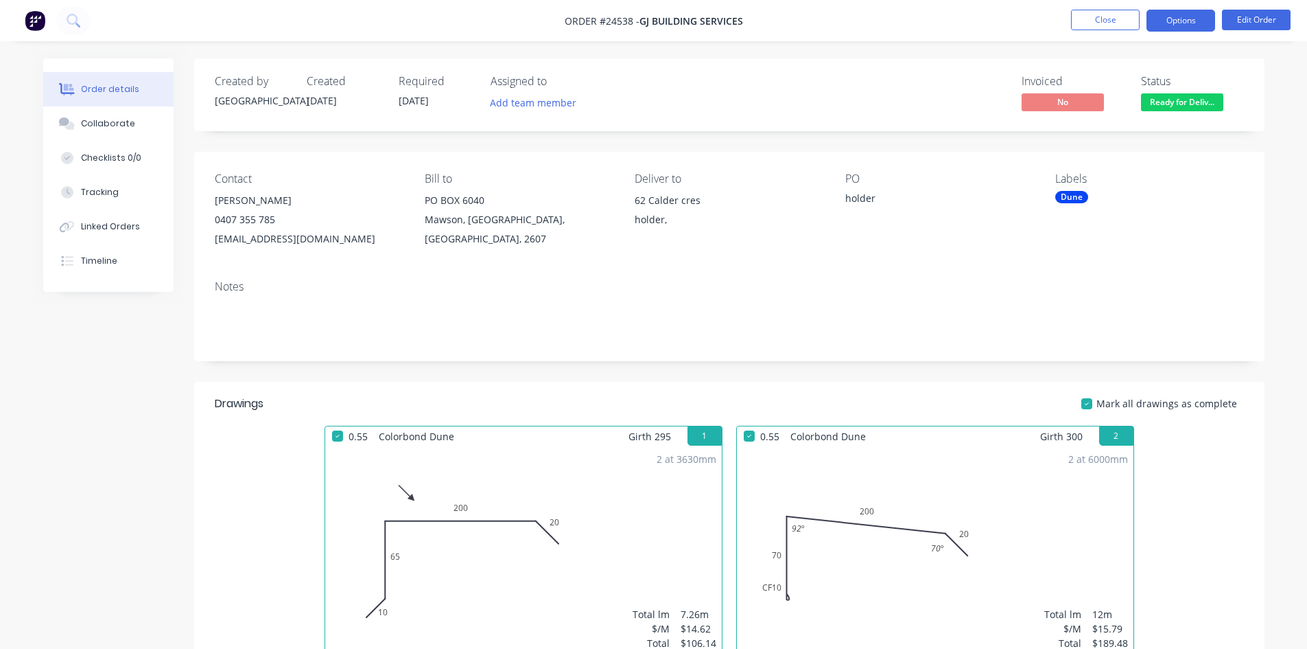
click at [1156, 21] on button "Options" at bounding box center [1181, 21] width 69 height 22
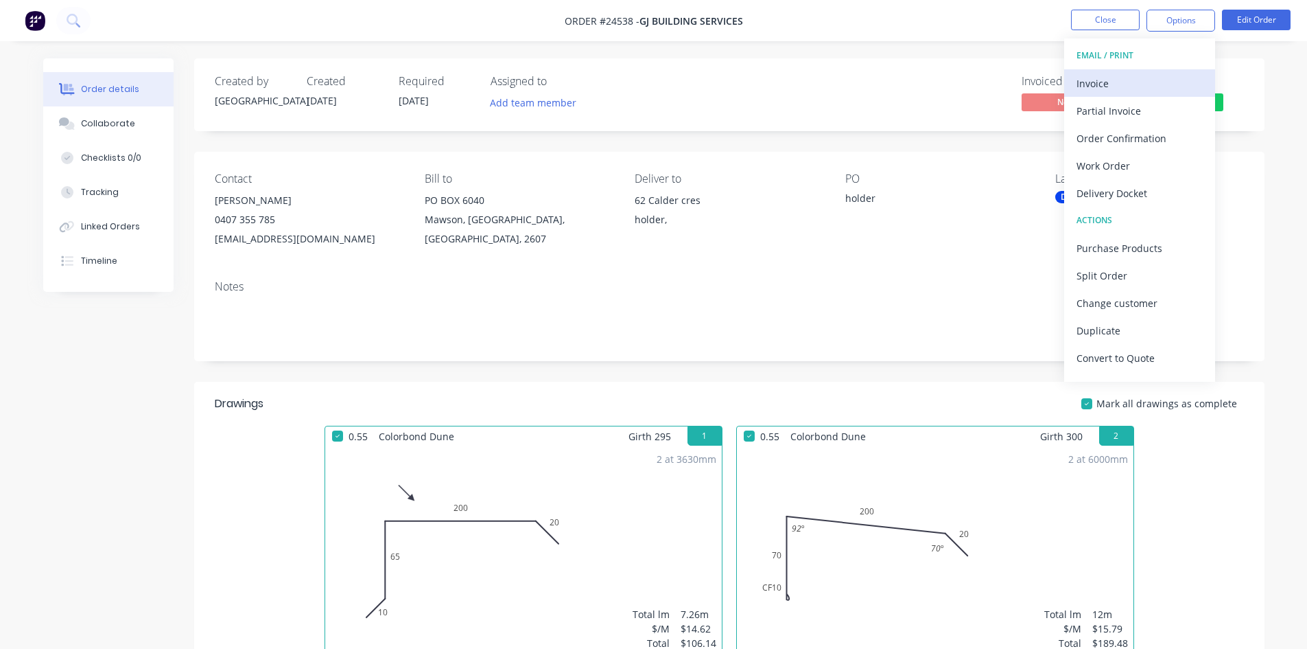
click at [1125, 85] on div "Invoice" at bounding box center [1140, 83] width 126 height 20
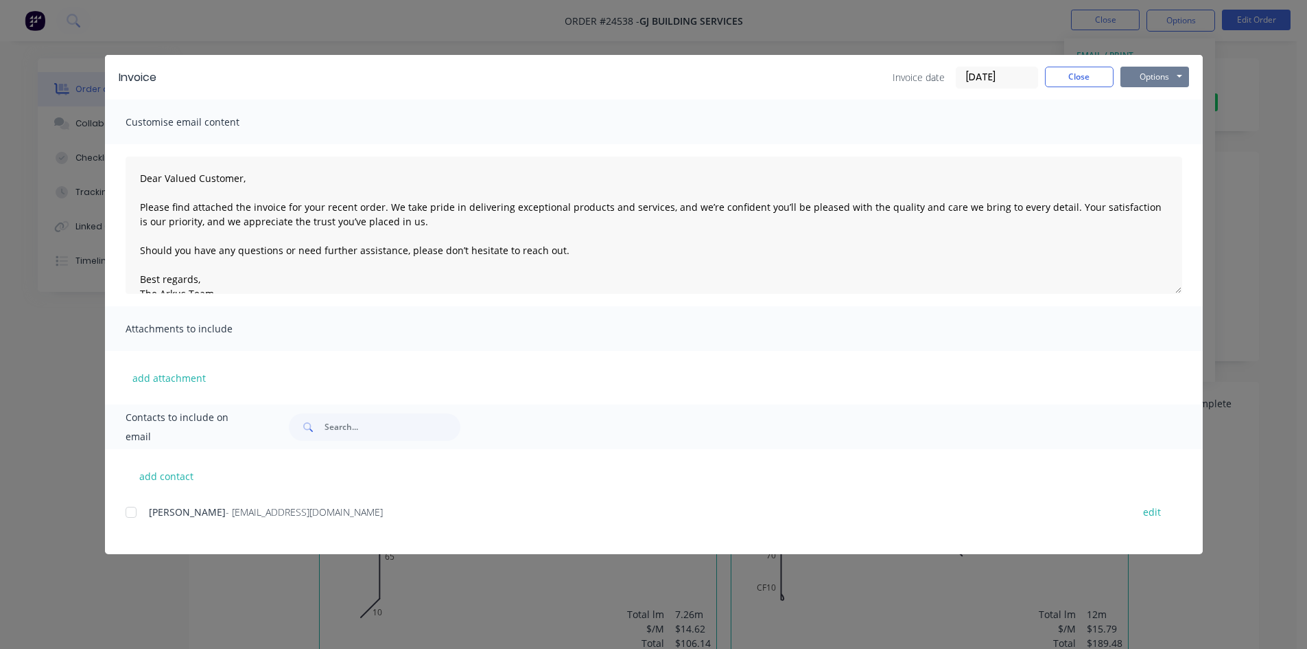
click at [1152, 76] on button "Options" at bounding box center [1155, 77] width 69 height 21
click at [1147, 129] on button "Print" at bounding box center [1165, 124] width 88 height 23
click at [1099, 80] on button "Close" at bounding box center [1079, 77] width 69 height 21
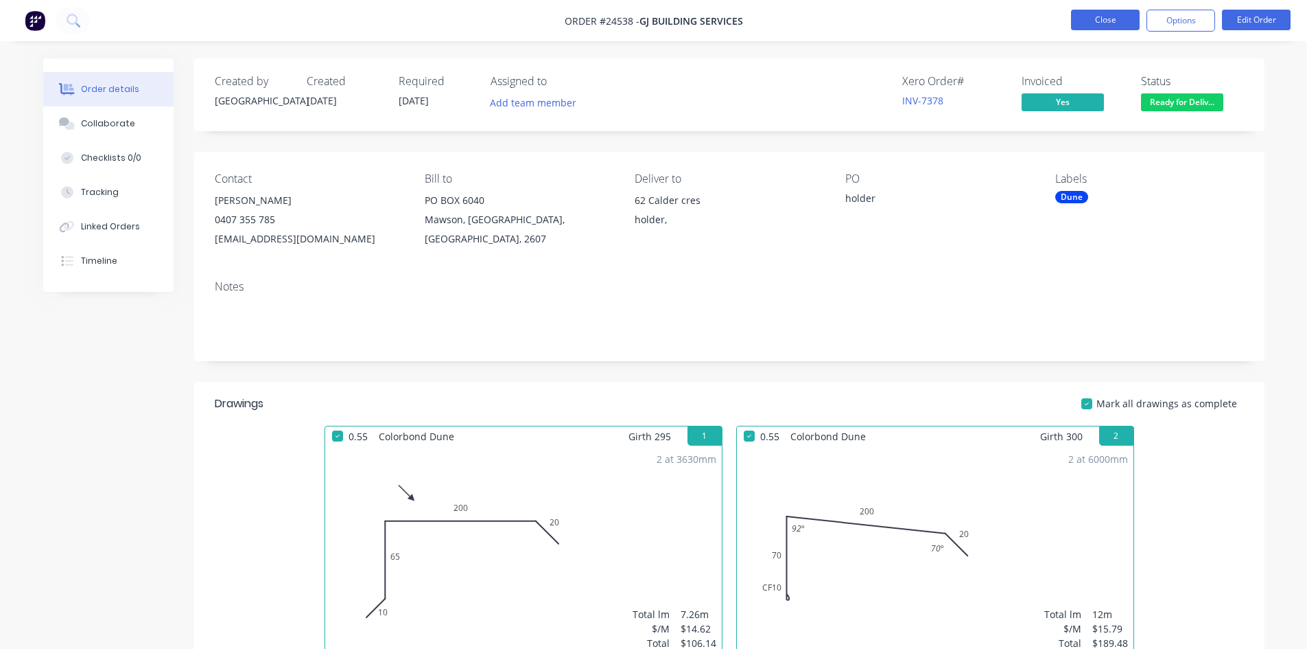
click at [1104, 14] on button "Close" at bounding box center [1105, 20] width 69 height 21
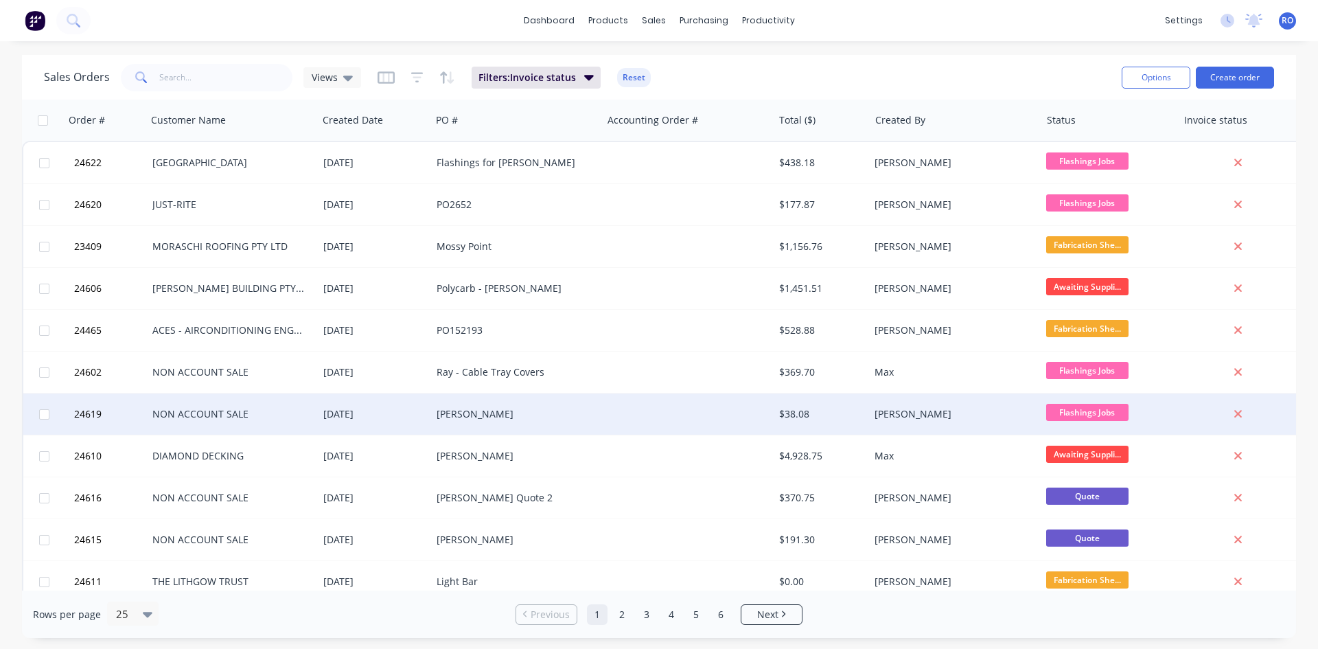
click at [876, 416] on div "[PERSON_NAME]" at bounding box center [950, 414] width 152 height 14
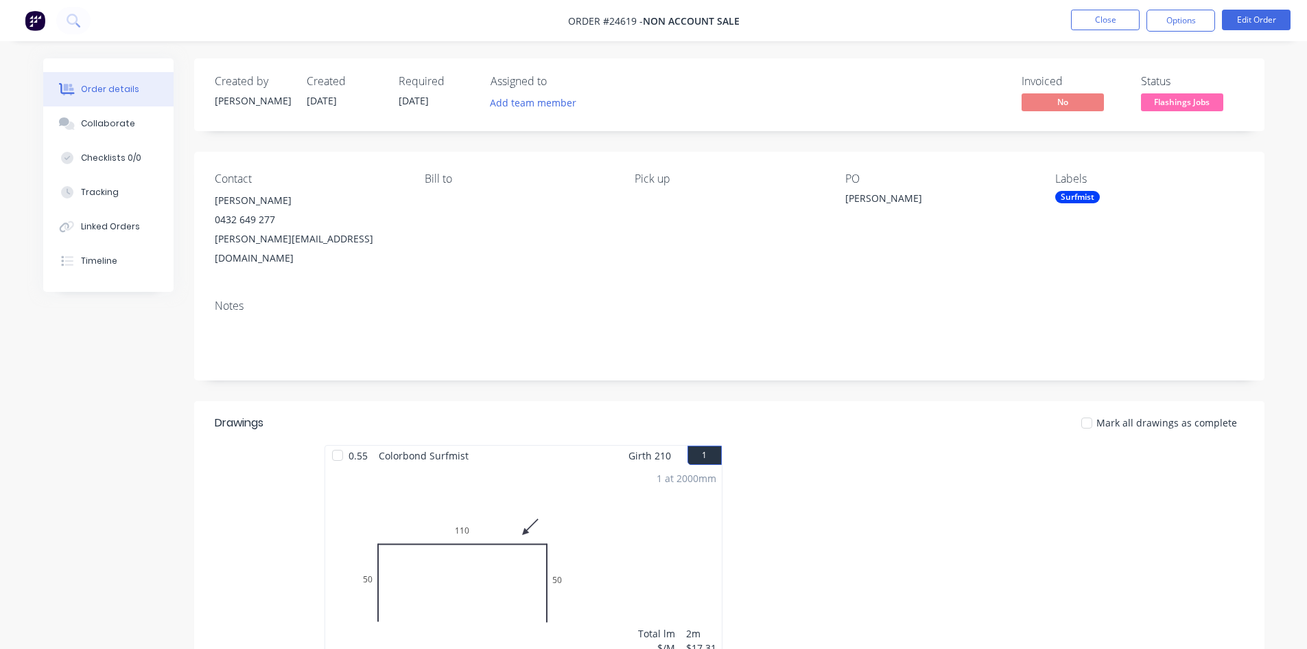
click at [275, 240] on div "[PERSON_NAME][EMAIL_ADDRESS][DOMAIN_NAME]" at bounding box center [309, 248] width 188 height 38
drag, startPoint x: 275, startPoint y: 240, endPoint x: 253, endPoint y: 232, distance: 23.5
click at [253, 232] on div "[PERSON_NAME][EMAIL_ADDRESS][DOMAIN_NAME]" at bounding box center [309, 248] width 188 height 38
click at [251, 238] on div "[PERSON_NAME][EMAIL_ADDRESS][DOMAIN_NAME]" at bounding box center [309, 248] width 188 height 38
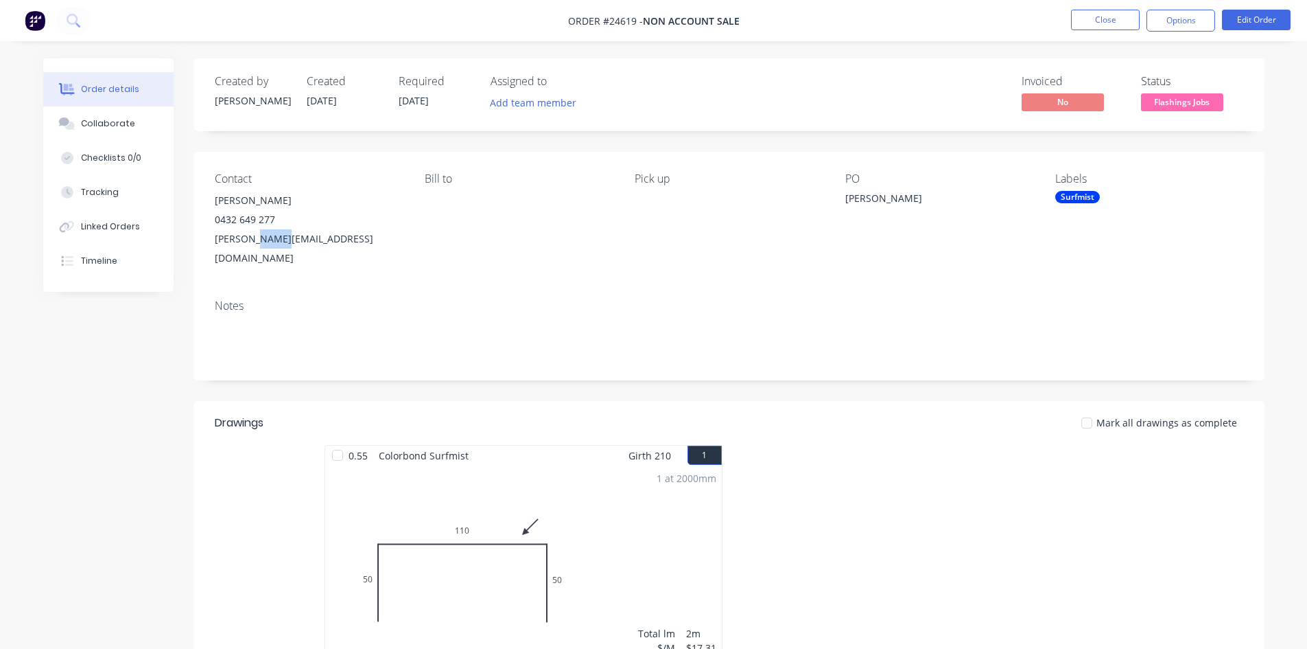
click at [251, 238] on div "[PERSON_NAME][EMAIL_ADDRESS][DOMAIN_NAME]" at bounding box center [309, 248] width 188 height 38
copy div "[PERSON_NAME][EMAIL_ADDRESS][DOMAIN_NAME]"
click at [1171, 23] on button "Options" at bounding box center [1181, 21] width 69 height 22
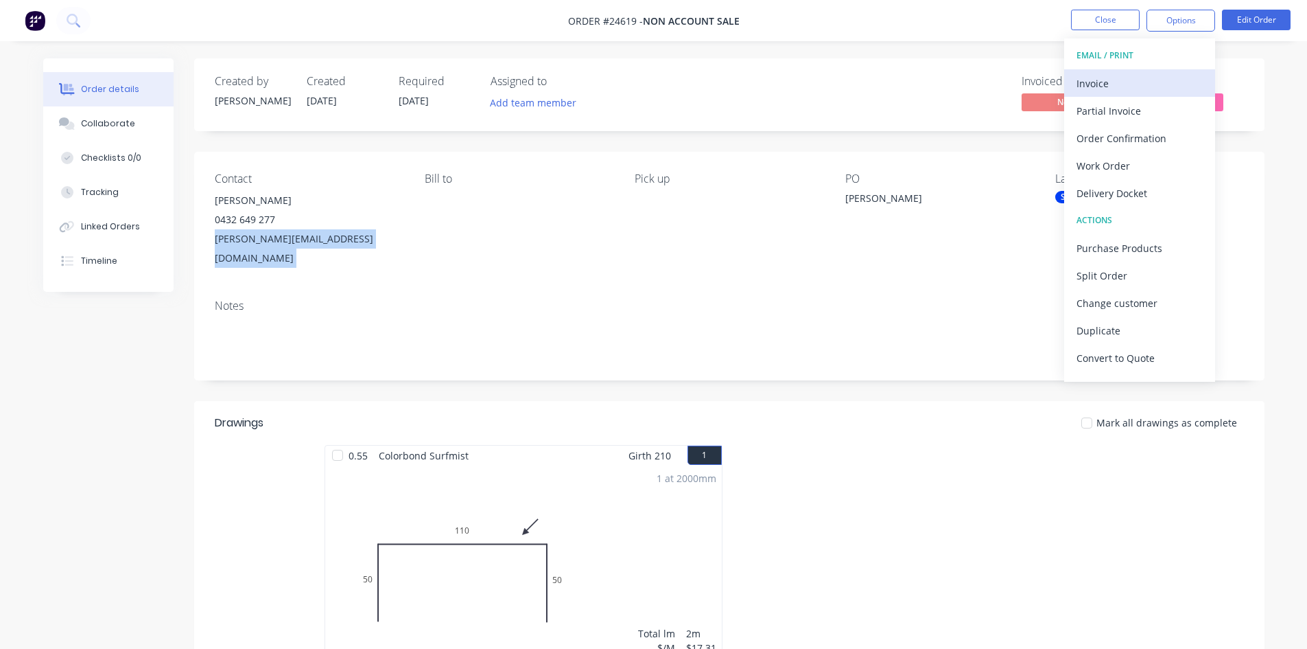
click at [1129, 85] on div "Invoice" at bounding box center [1140, 83] width 126 height 20
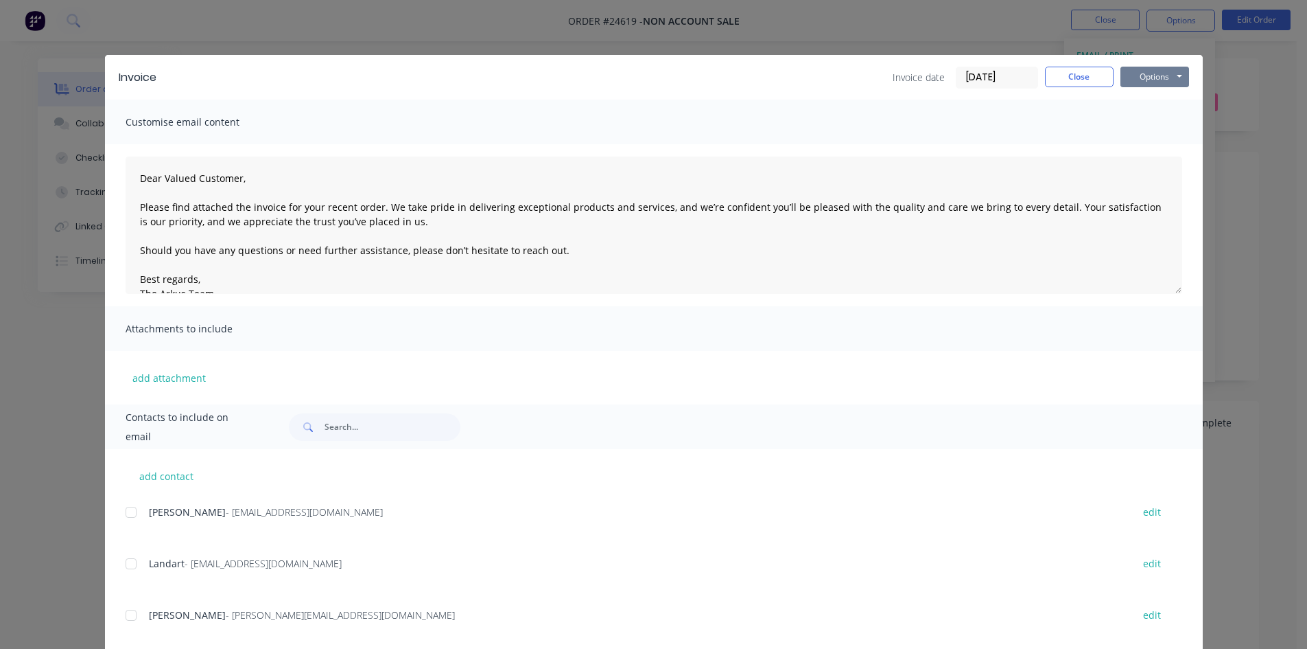
click at [1147, 75] on button "Options" at bounding box center [1155, 77] width 69 height 21
click at [1144, 129] on button "Print" at bounding box center [1165, 124] width 88 height 23
click at [1063, 74] on button "Close" at bounding box center [1079, 77] width 69 height 21
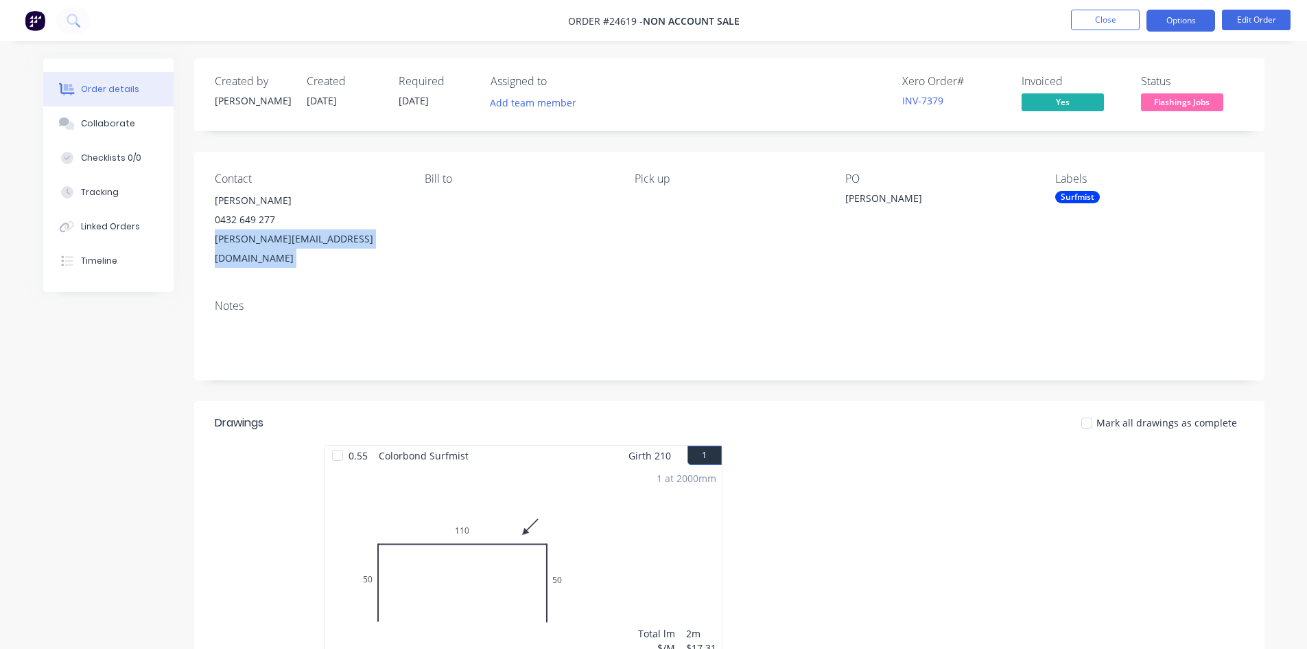
click at [1164, 19] on button "Options" at bounding box center [1181, 21] width 69 height 22
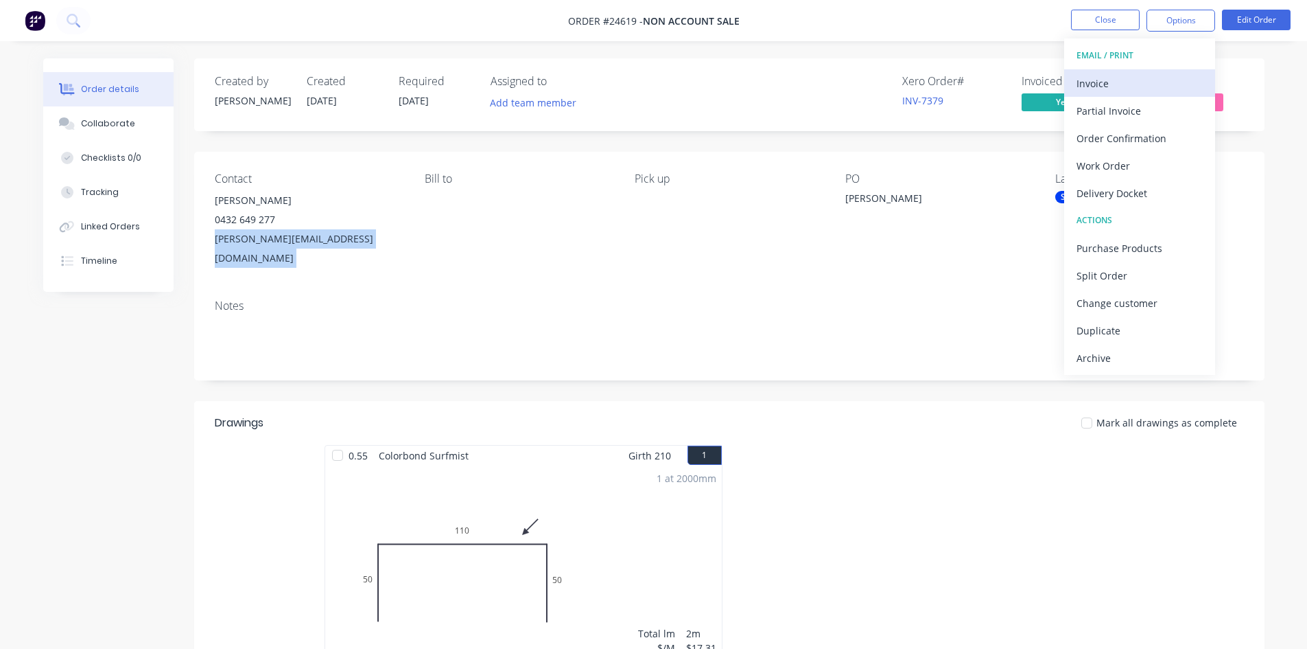
click at [1143, 80] on div "Invoice" at bounding box center [1140, 83] width 126 height 20
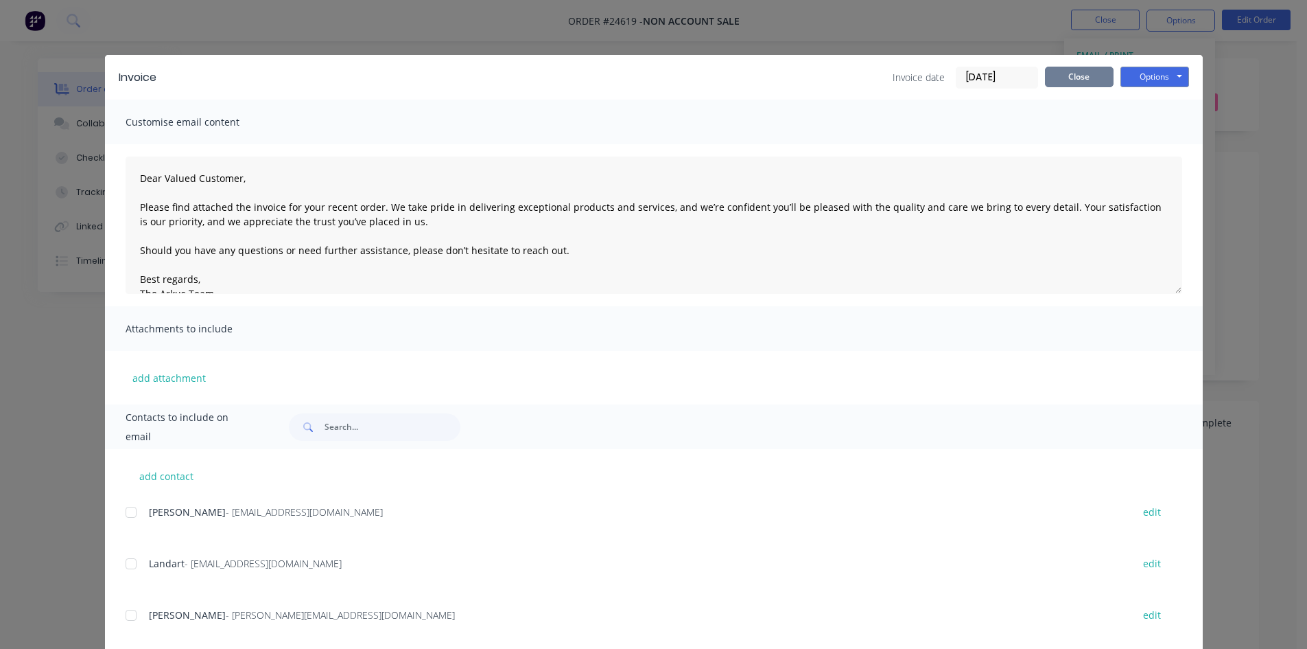
click at [1085, 67] on button "Close" at bounding box center [1079, 77] width 69 height 21
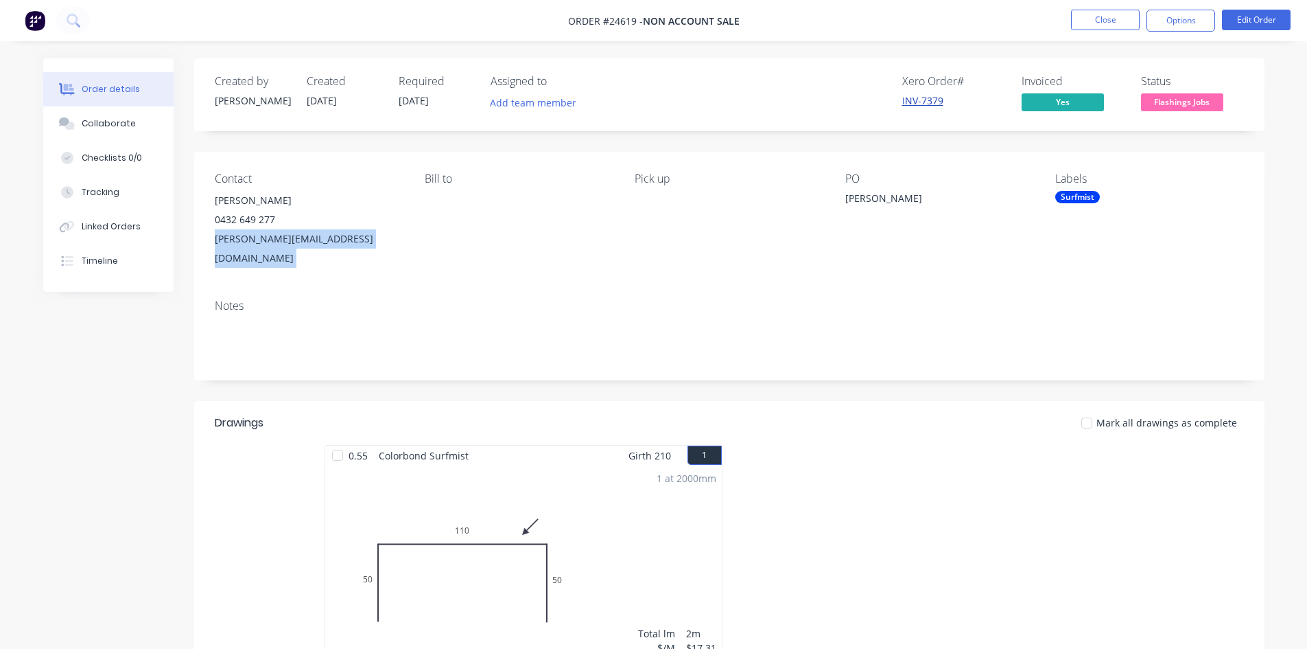
click at [927, 99] on link "INV-7379" at bounding box center [923, 100] width 41 height 13
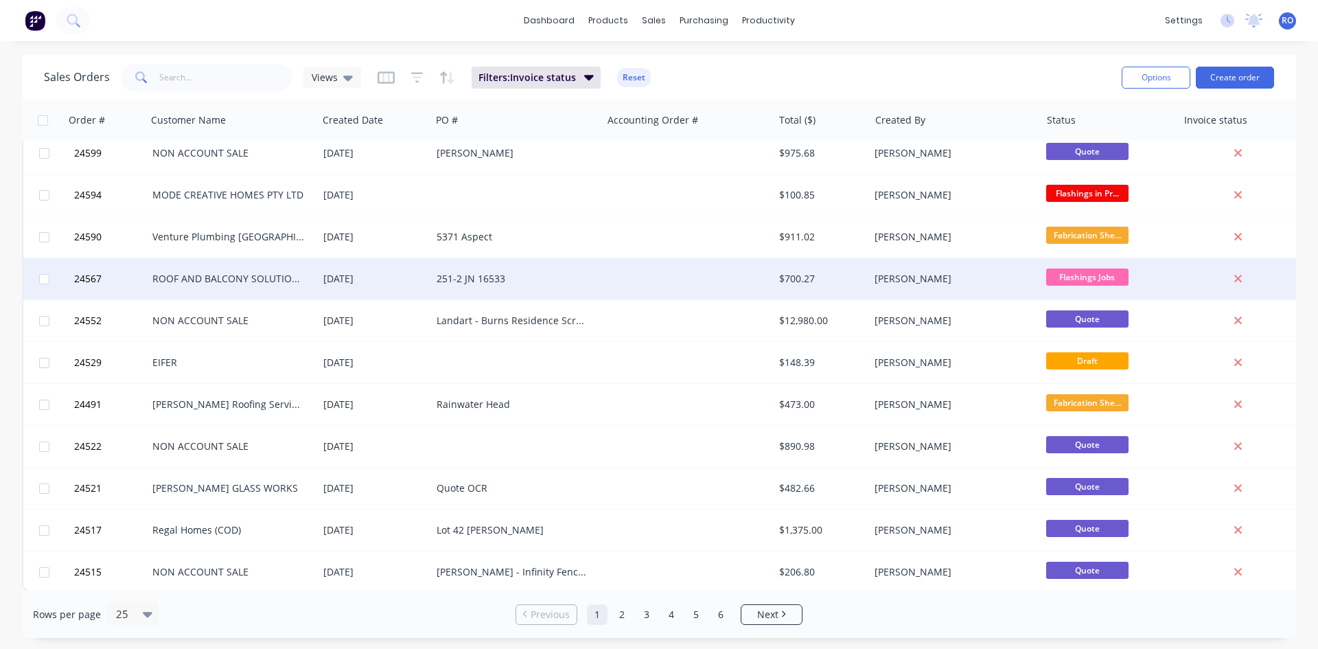
scroll to position [604, 0]
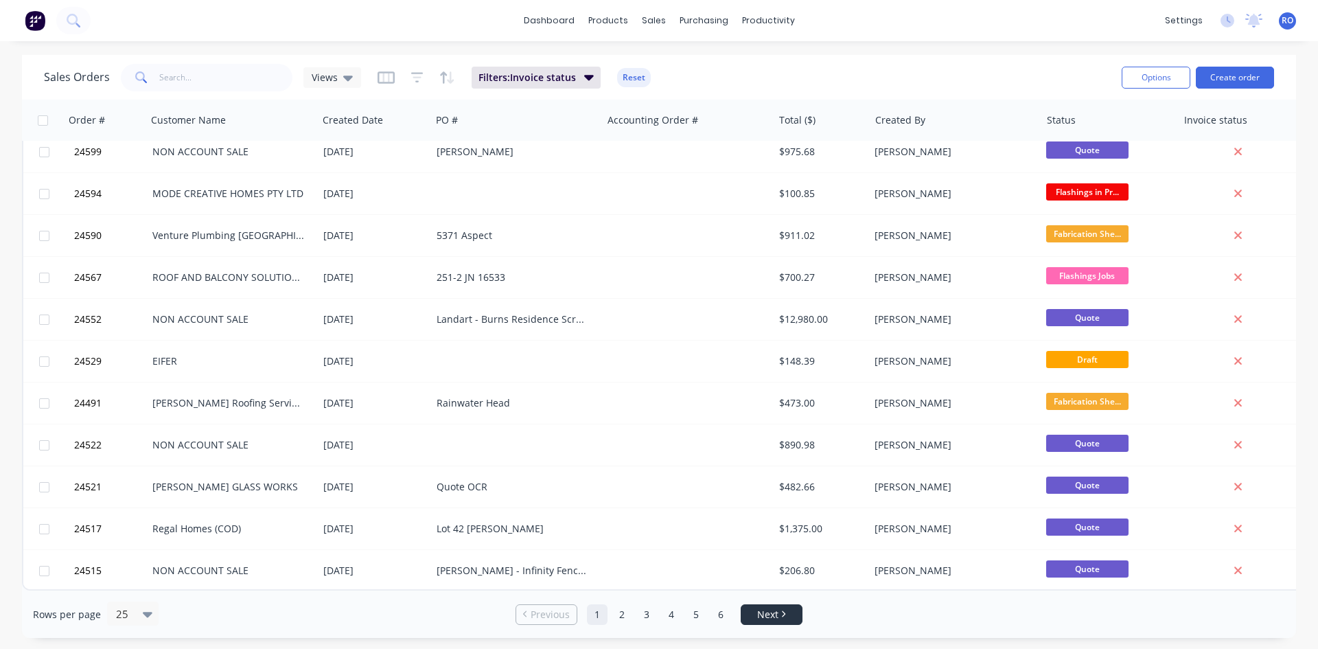
click at [773, 622] on li "Next" at bounding box center [772, 614] width 62 height 21
click at [420, 78] on icon "button" at bounding box center [417, 78] width 12 height 14
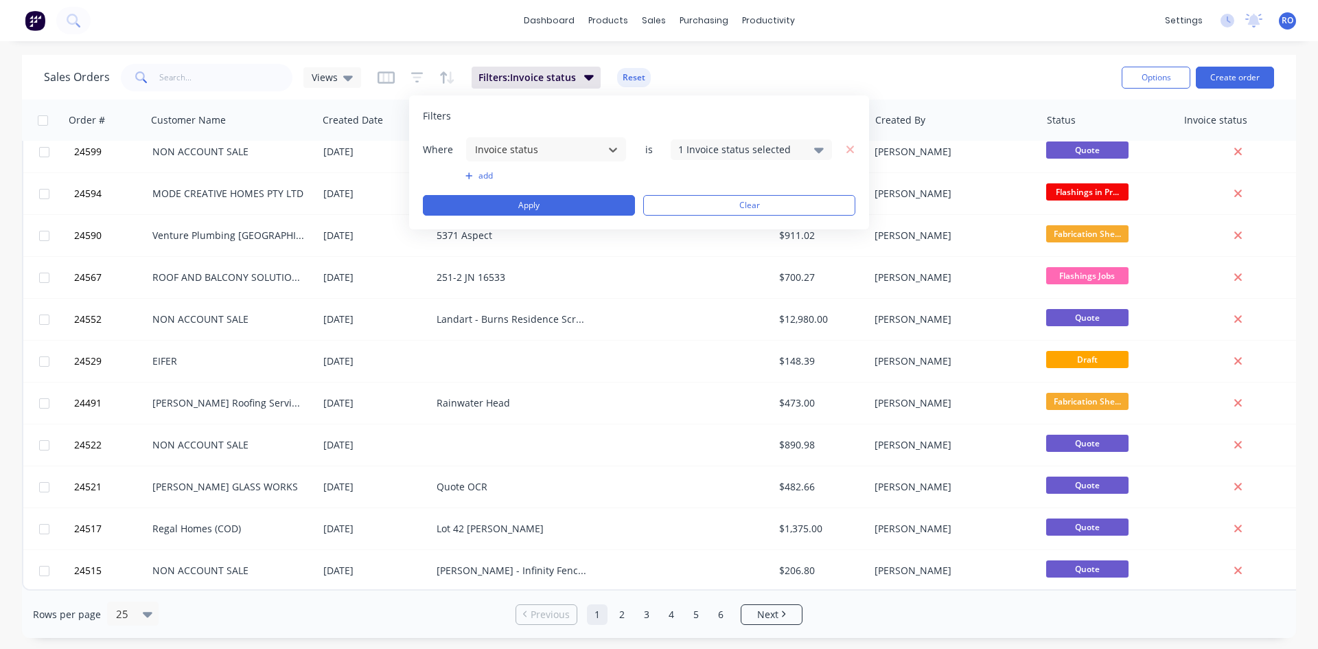
click at [488, 173] on button "add" at bounding box center [545, 175] width 161 height 11
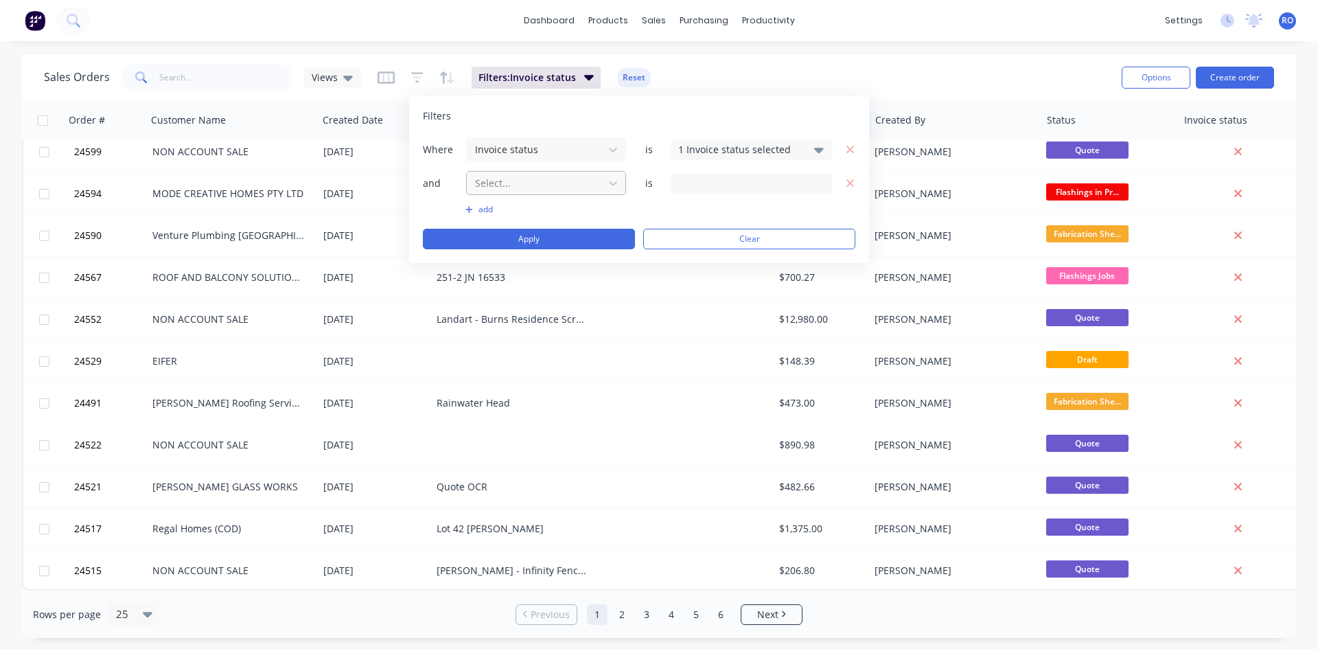
click at [537, 175] on div at bounding box center [535, 182] width 123 height 17
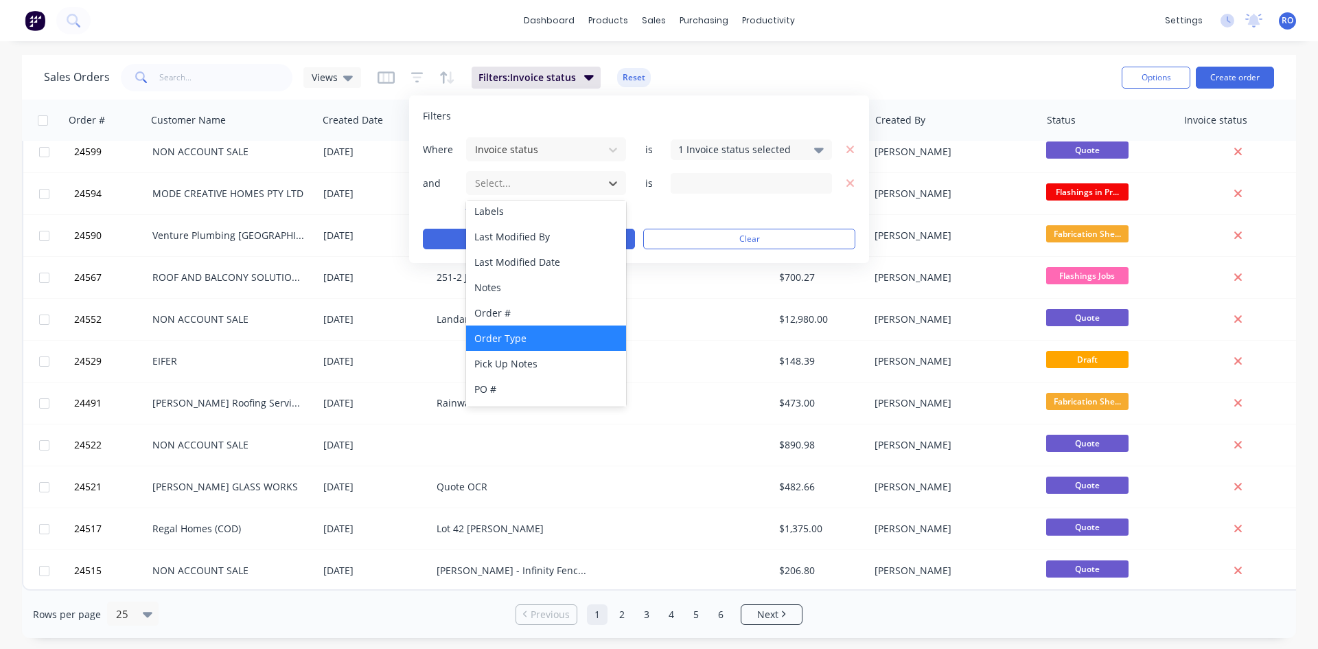
scroll to position [307, 0]
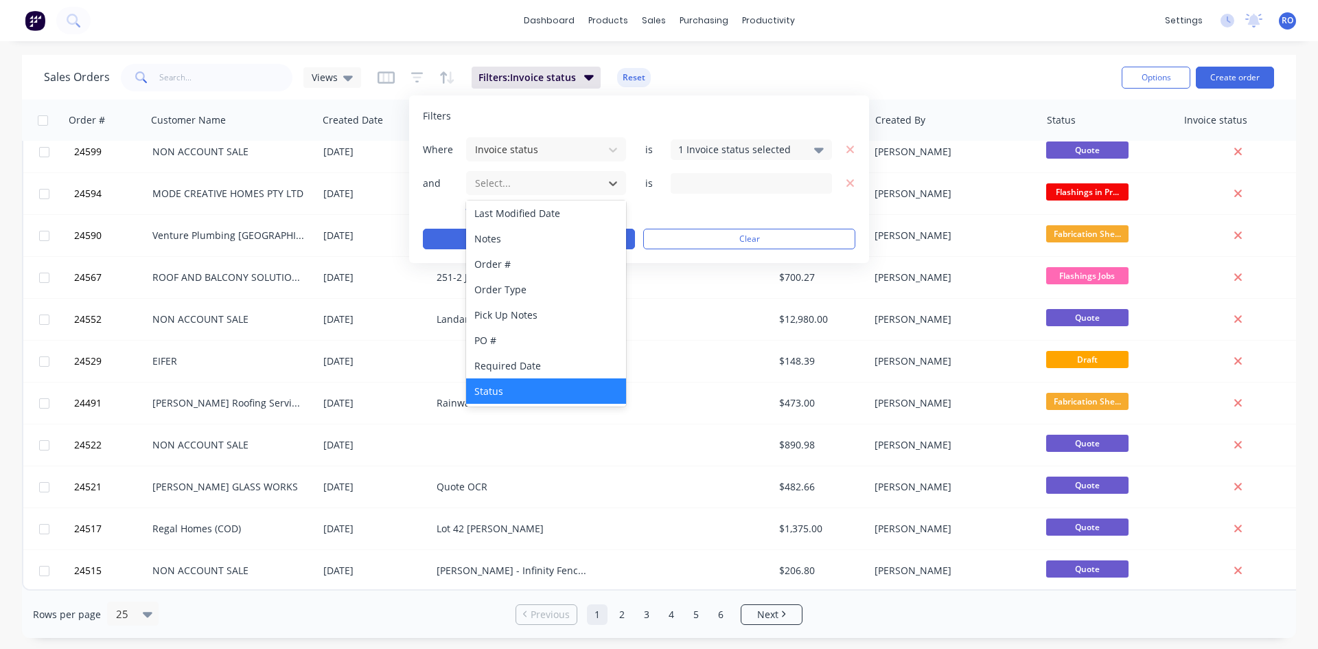
click at [535, 382] on div "Status" at bounding box center [546, 390] width 160 height 25
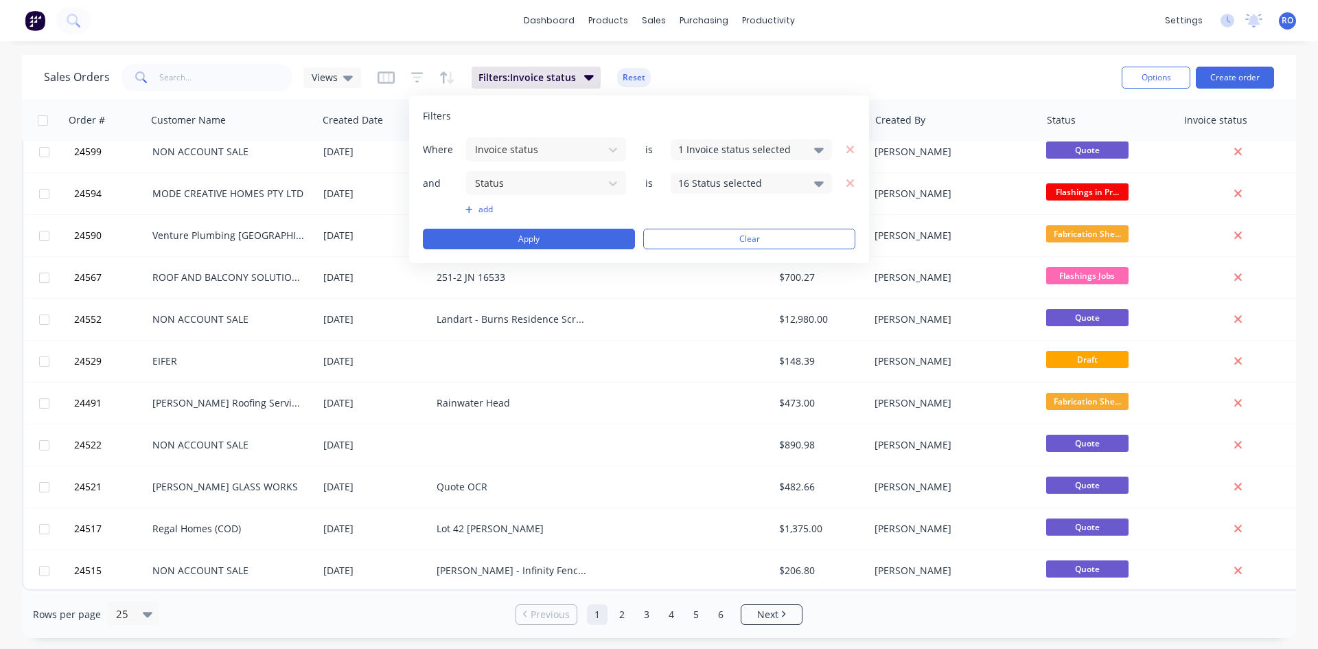
click at [741, 186] on div "16 Status selected" at bounding box center [740, 183] width 124 height 14
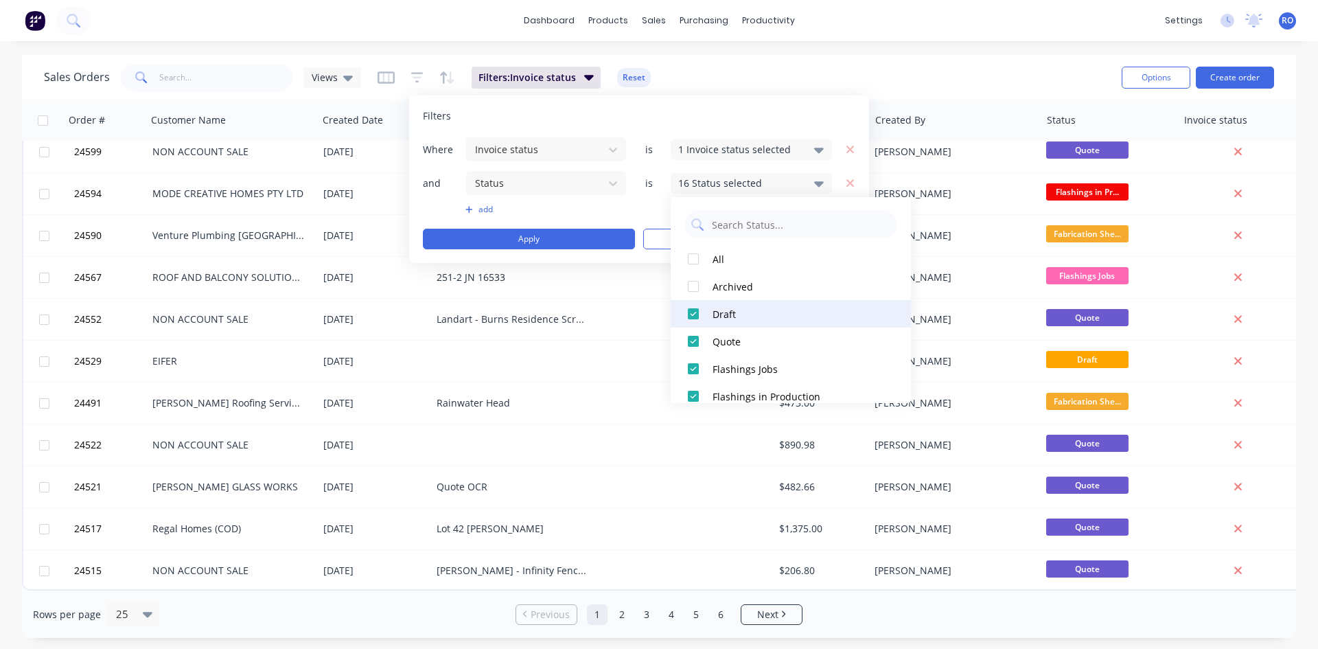
click at [696, 316] on div at bounding box center [692, 313] width 27 height 27
click at [693, 345] on div at bounding box center [692, 340] width 27 height 27
click at [631, 119] on div "Filters" at bounding box center [639, 116] width 432 height 14
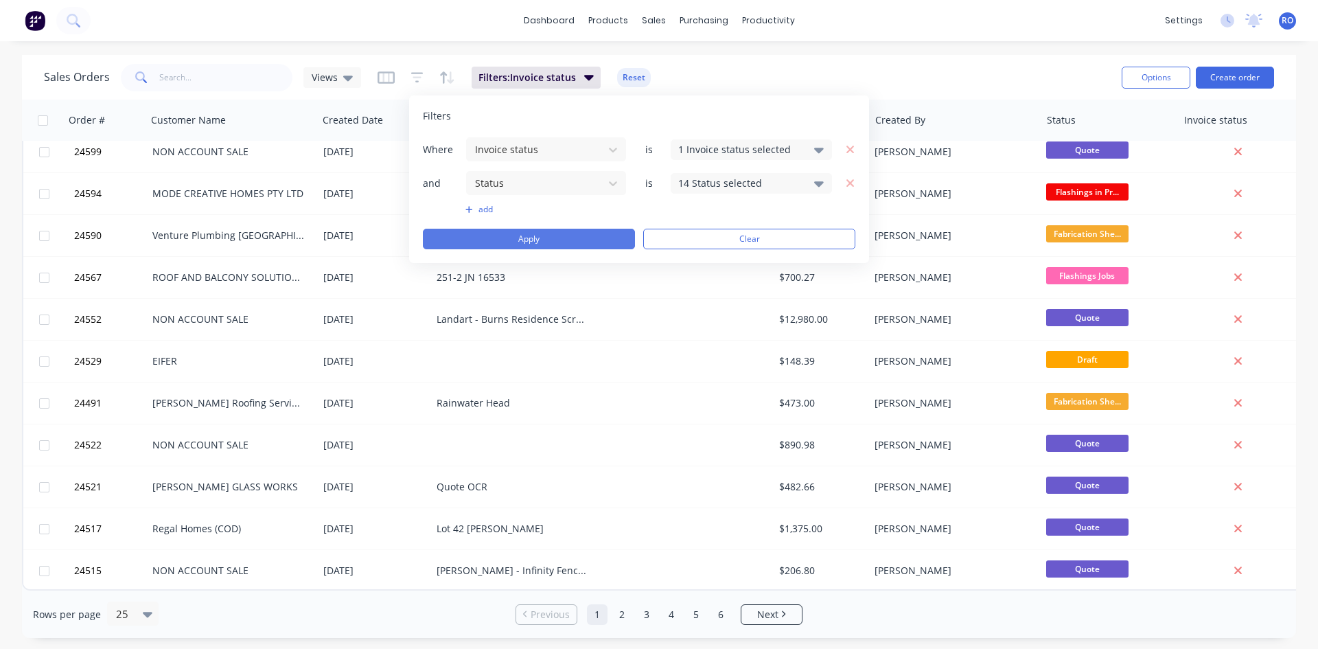
click at [588, 248] on button "Apply" at bounding box center [529, 239] width 212 height 21
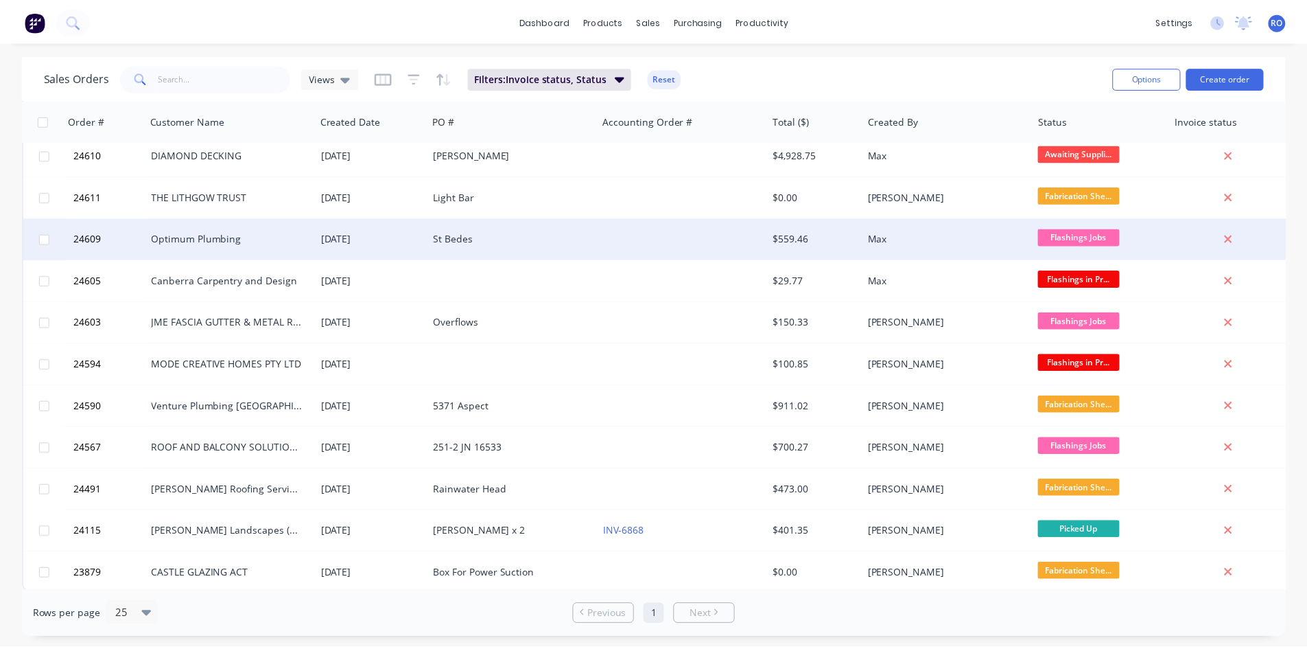
scroll to position [269, 0]
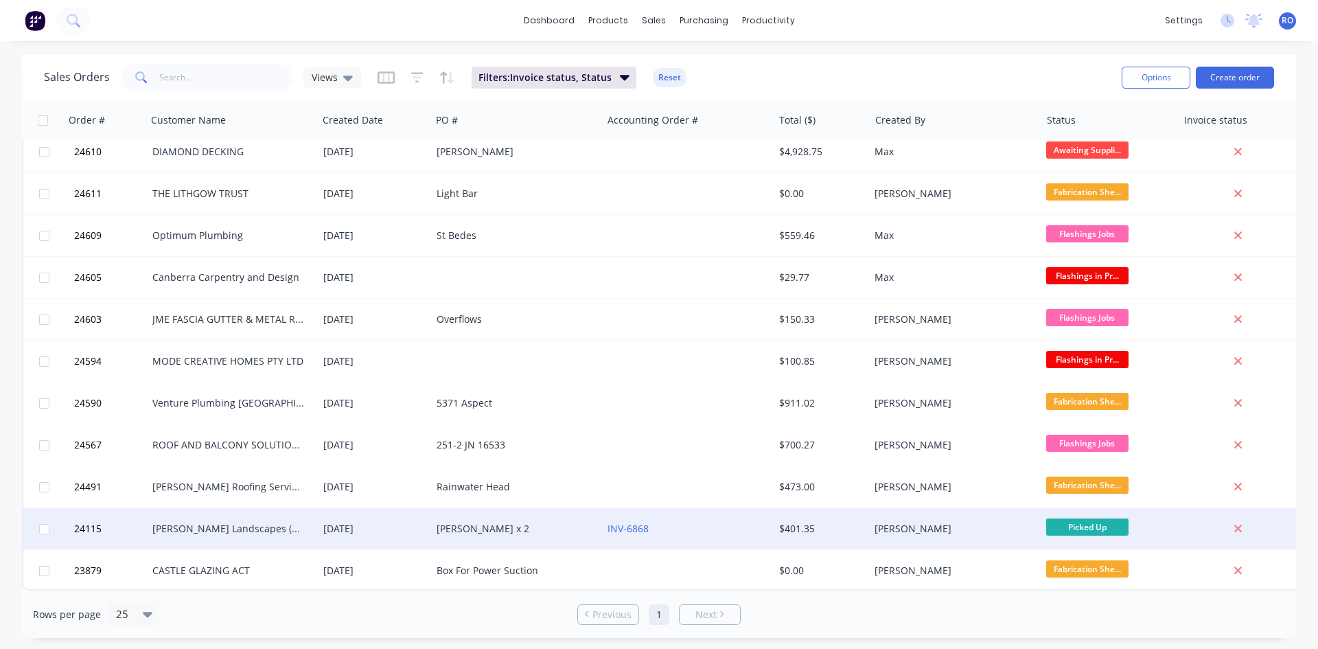
click at [824, 522] on div "$401.35" at bounding box center [819, 529] width 80 height 14
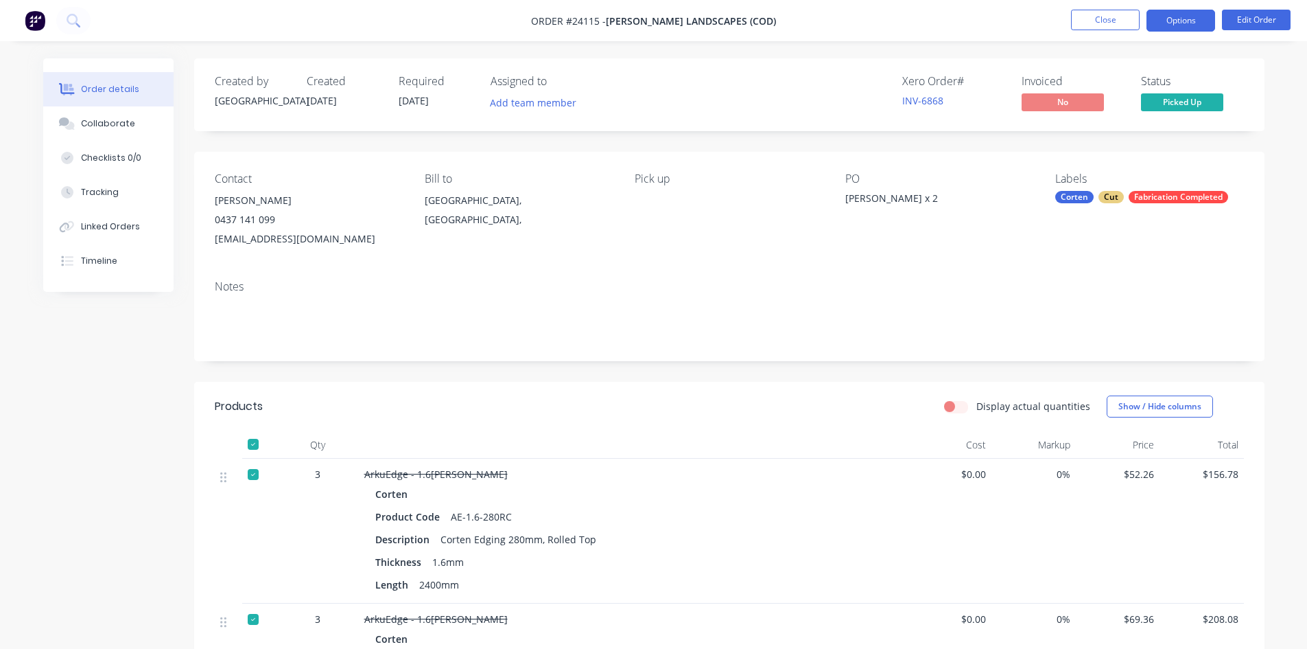
click at [1169, 16] on button "Options" at bounding box center [1181, 21] width 69 height 22
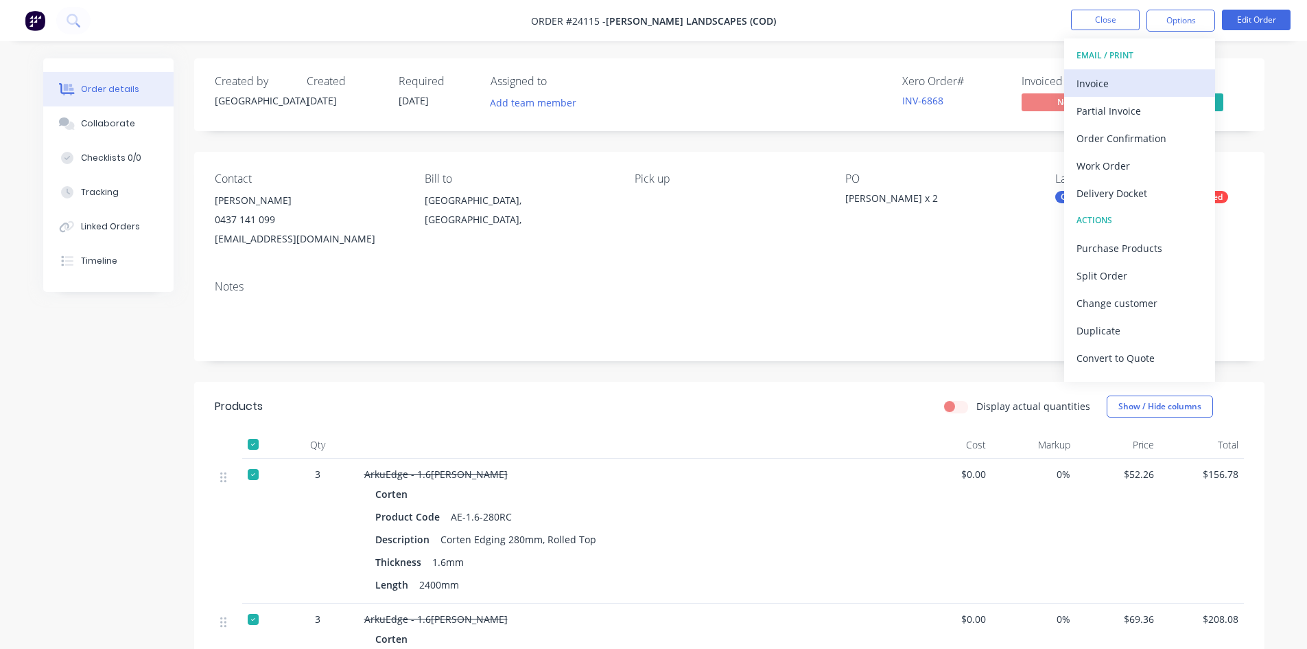
click at [1139, 80] on div "Invoice" at bounding box center [1140, 83] width 126 height 20
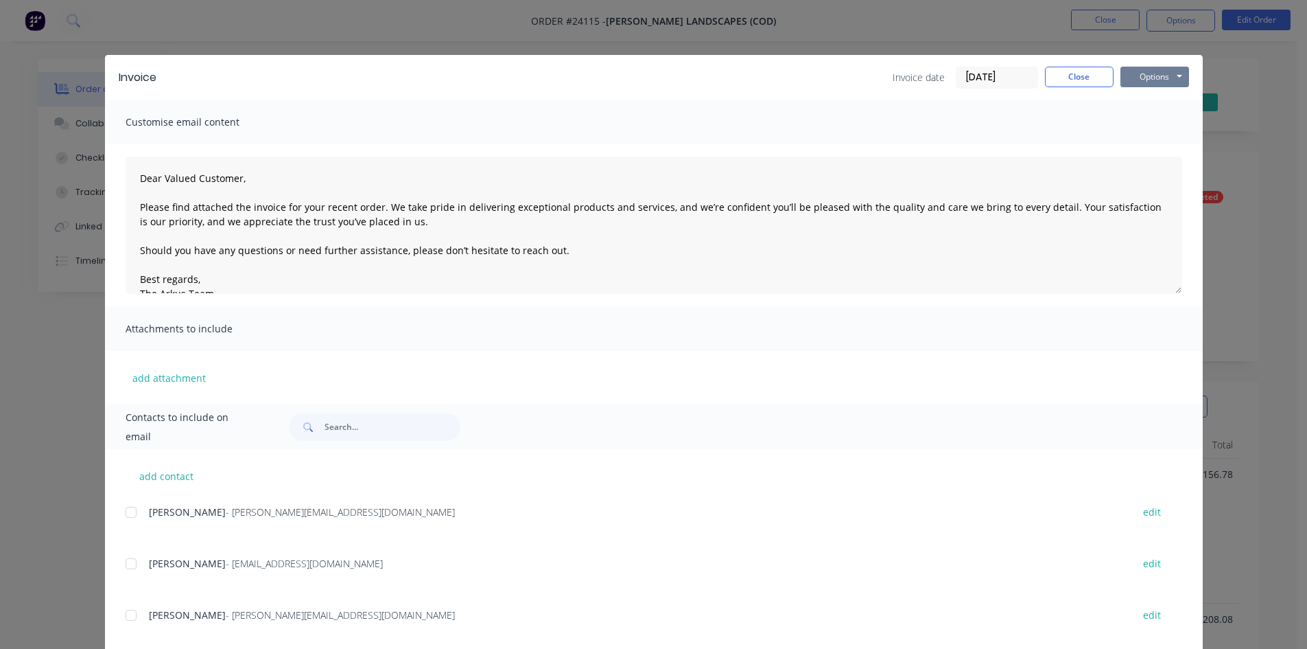
click at [1146, 76] on button "Options" at bounding box center [1155, 77] width 69 height 21
click at [1144, 128] on button "Print" at bounding box center [1165, 124] width 88 height 23
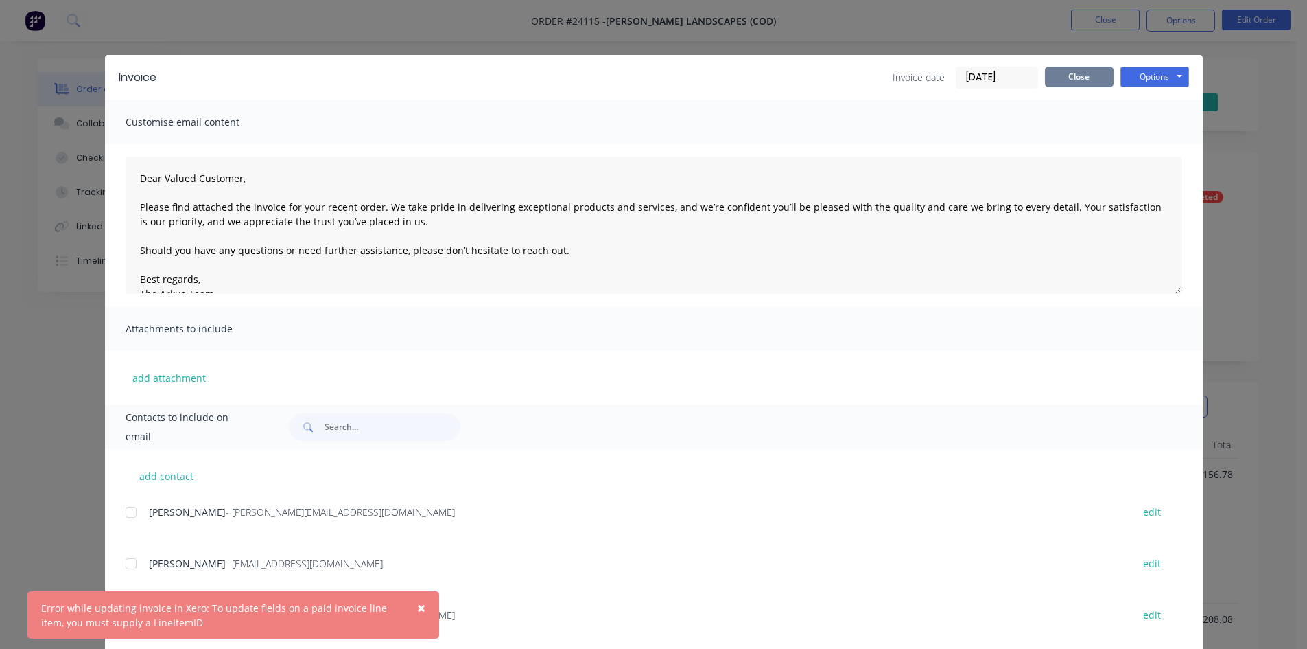
click at [1067, 70] on button "Close" at bounding box center [1079, 77] width 69 height 21
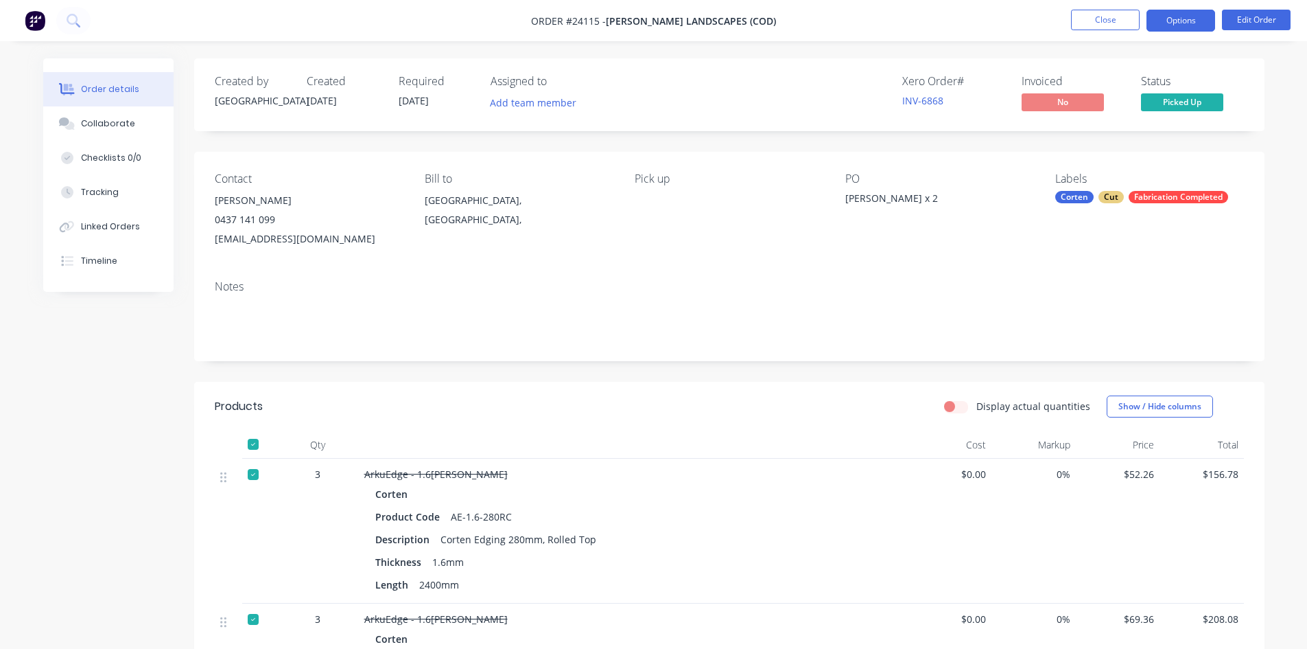
click at [1173, 24] on button "Options" at bounding box center [1181, 21] width 69 height 22
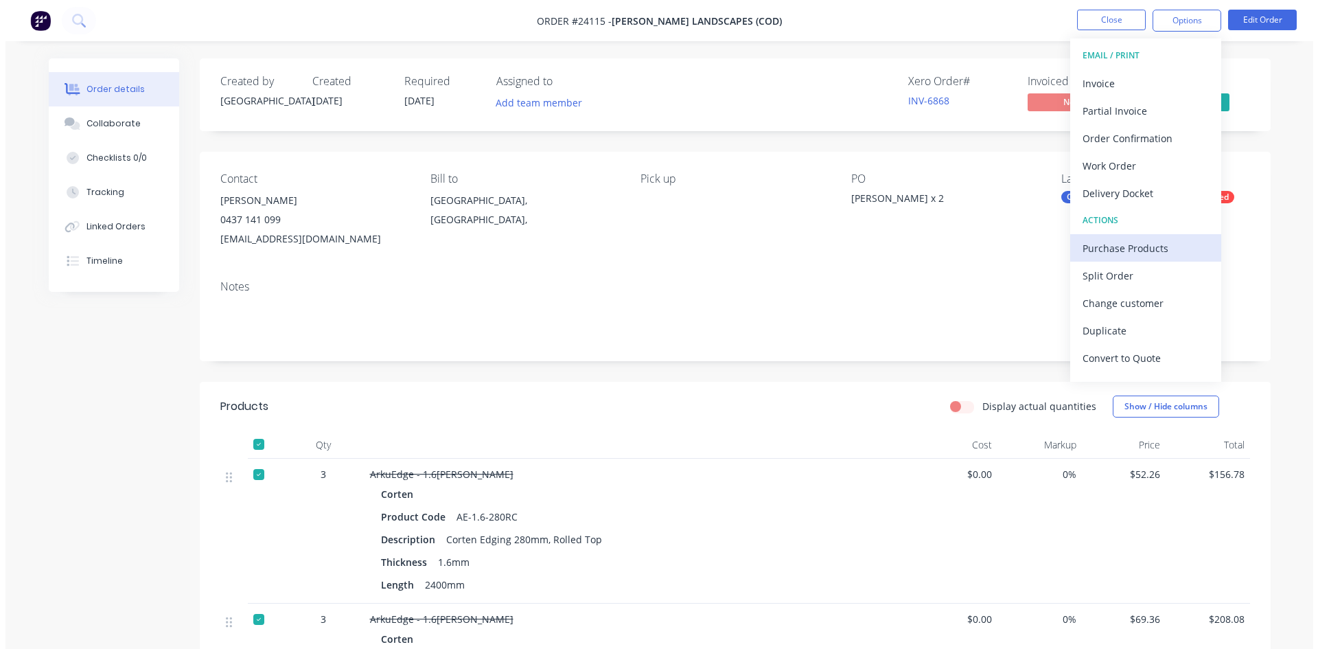
scroll to position [21, 0]
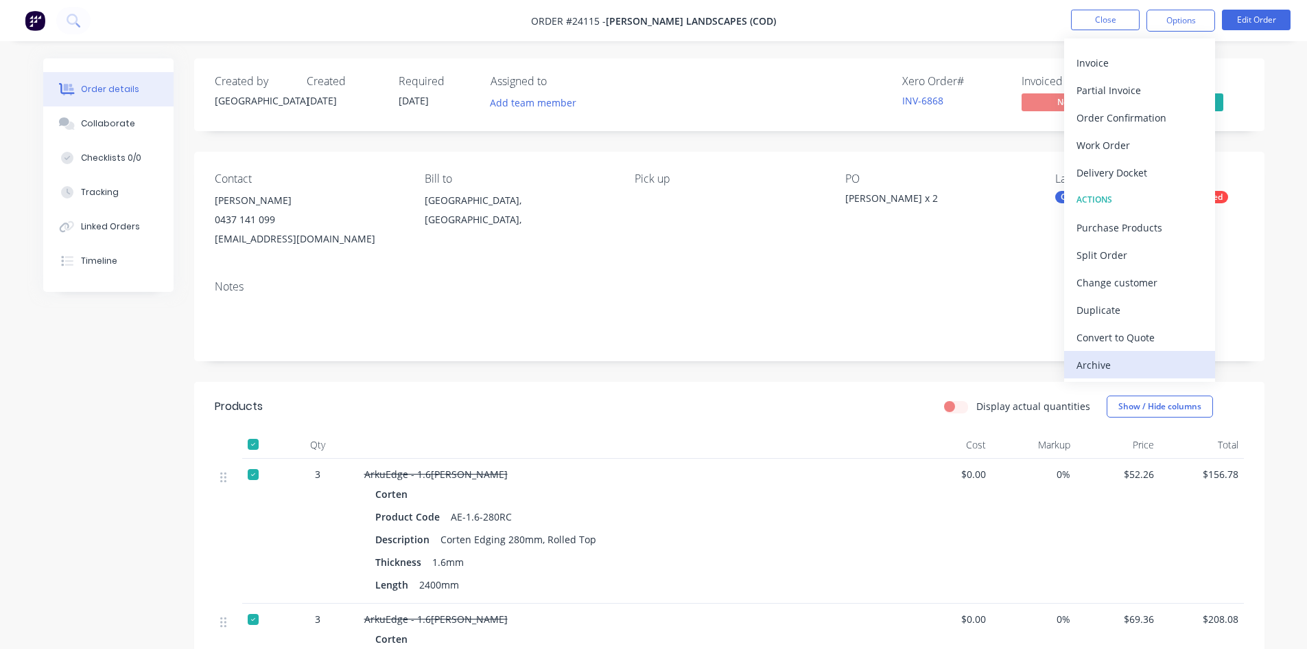
click at [1108, 365] on div "Archive" at bounding box center [1140, 365] width 126 height 20
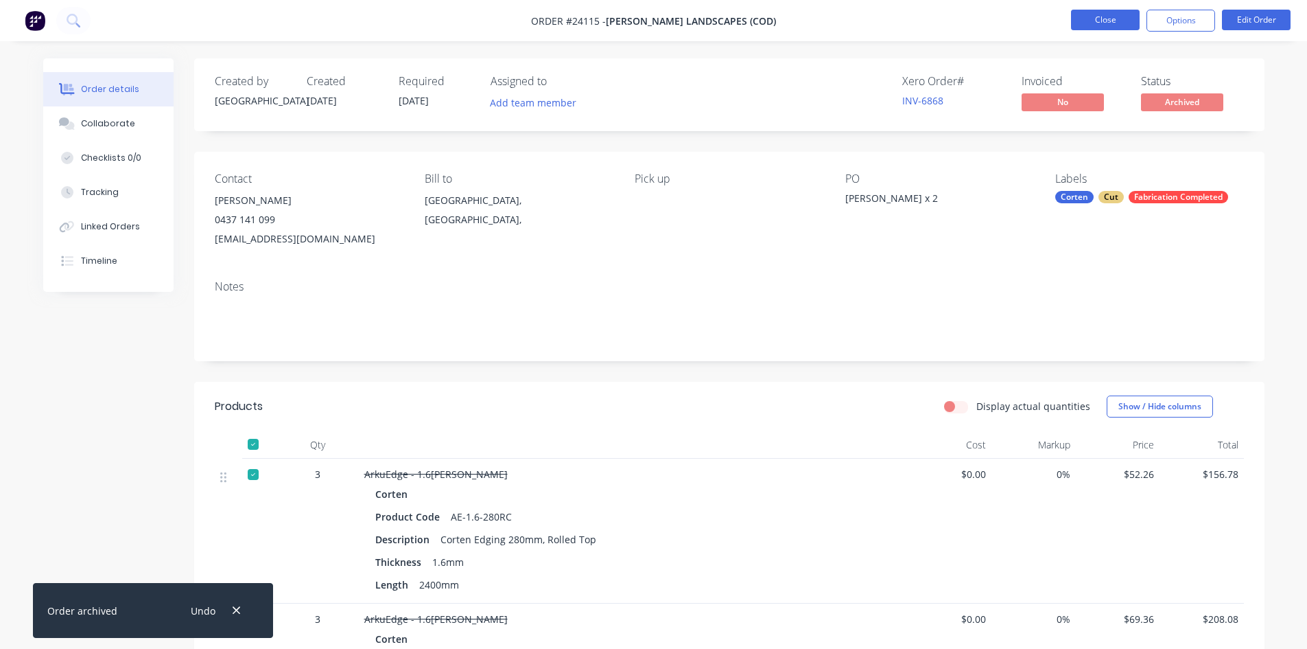
click at [1098, 17] on button "Close" at bounding box center [1105, 20] width 69 height 21
